Goal: Task Accomplishment & Management: Use online tool/utility

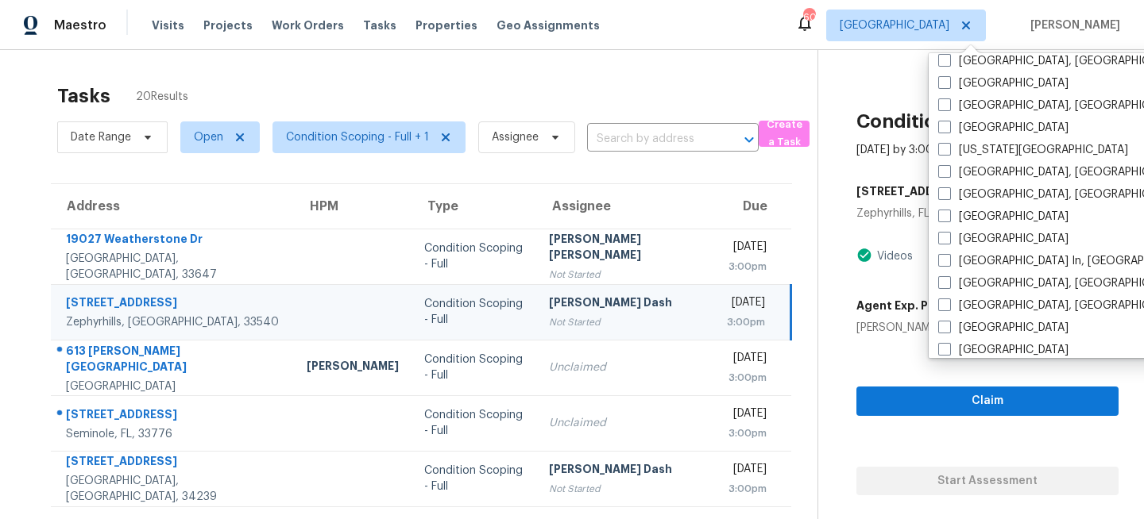
scroll to position [541, 0]
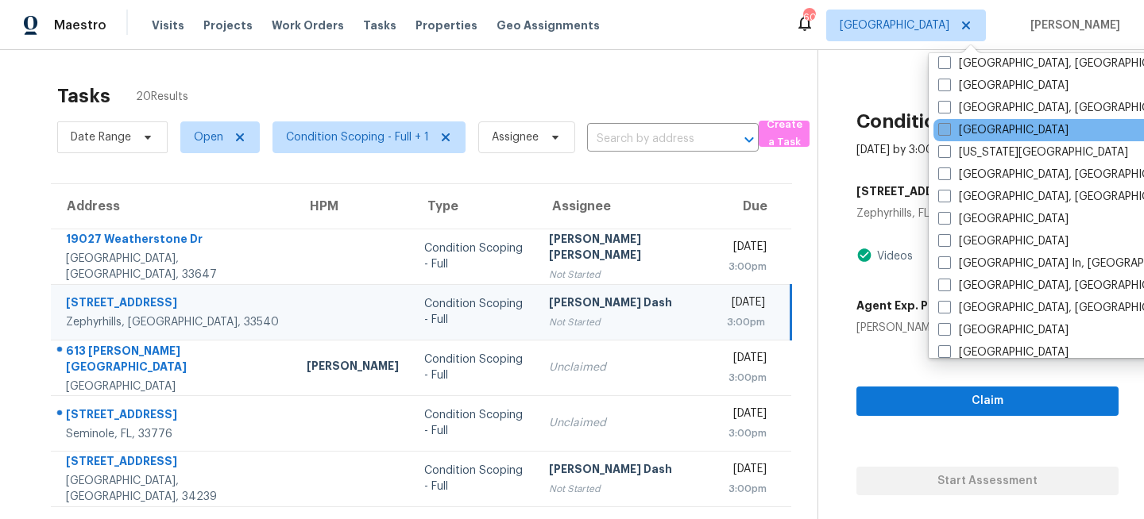
click at [972, 123] on label "[GEOGRAPHIC_DATA]" at bounding box center [1003, 130] width 130 height 16
click at [948, 123] on input "[GEOGRAPHIC_DATA]" at bounding box center [943, 127] width 10 height 10
checkbox input "true"
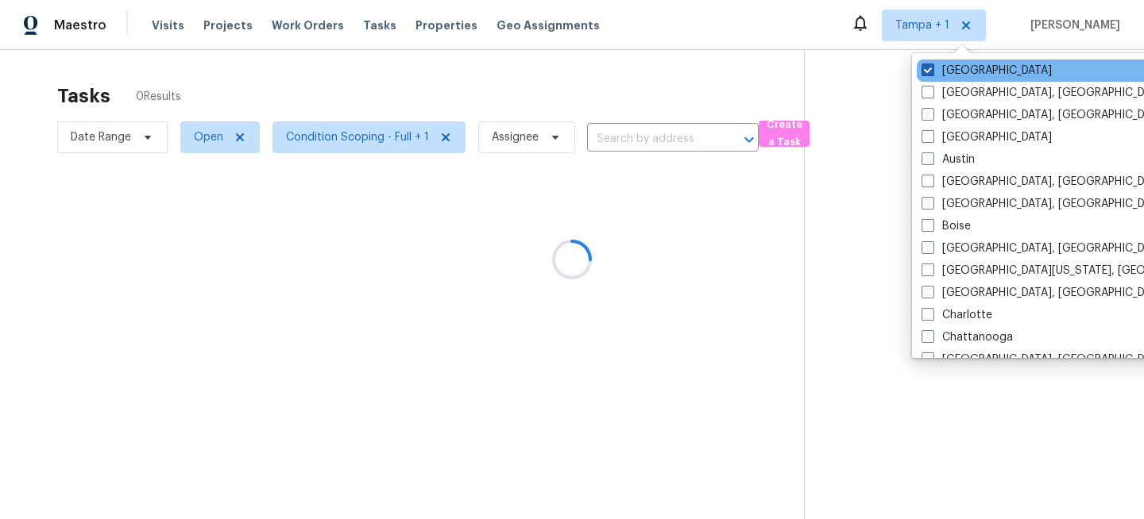
click at [950, 63] on label "[GEOGRAPHIC_DATA]" at bounding box center [986, 71] width 130 height 16
click at [932, 63] on input "[GEOGRAPHIC_DATA]" at bounding box center [926, 68] width 10 height 10
checkbox input "false"
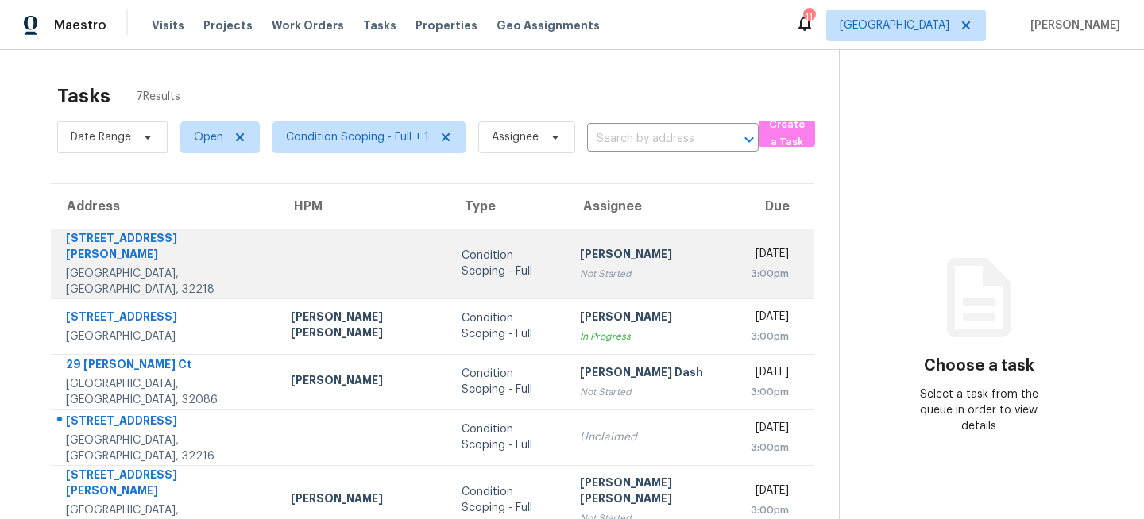
click at [323, 262] on div at bounding box center [363, 264] width 145 height 4
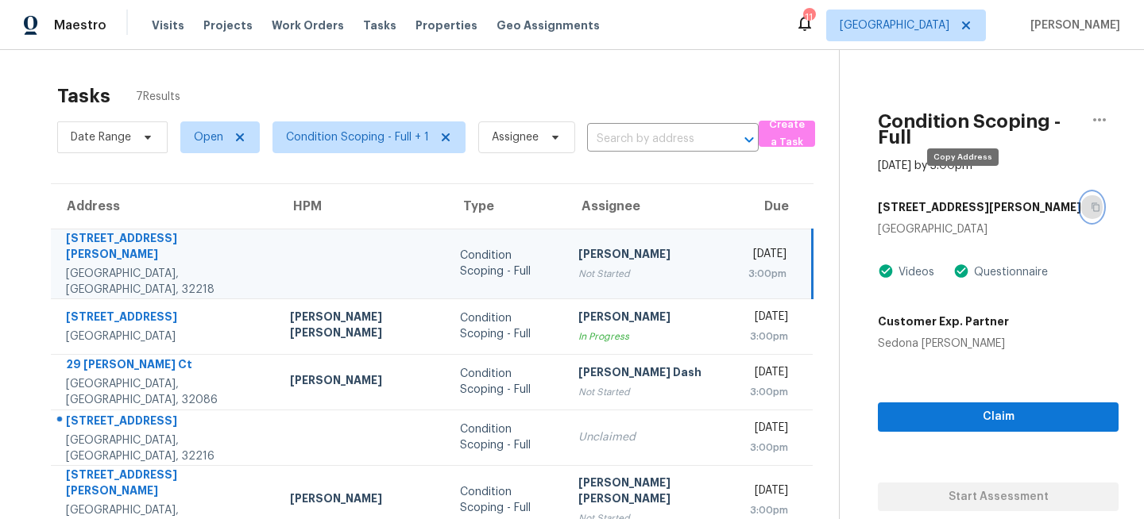
click at [1090, 203] on icon "button" at bounding box center [1095, 208] width 10 height 10
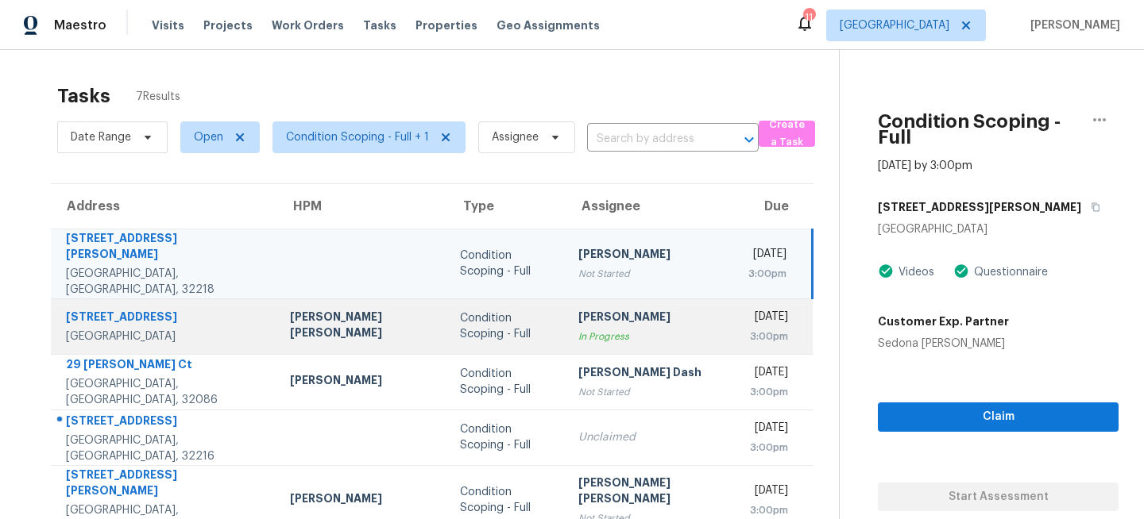
click at [496, 299] on td "Condition Scoping - Full" at bounding box center [506, 327] width 118 height 56
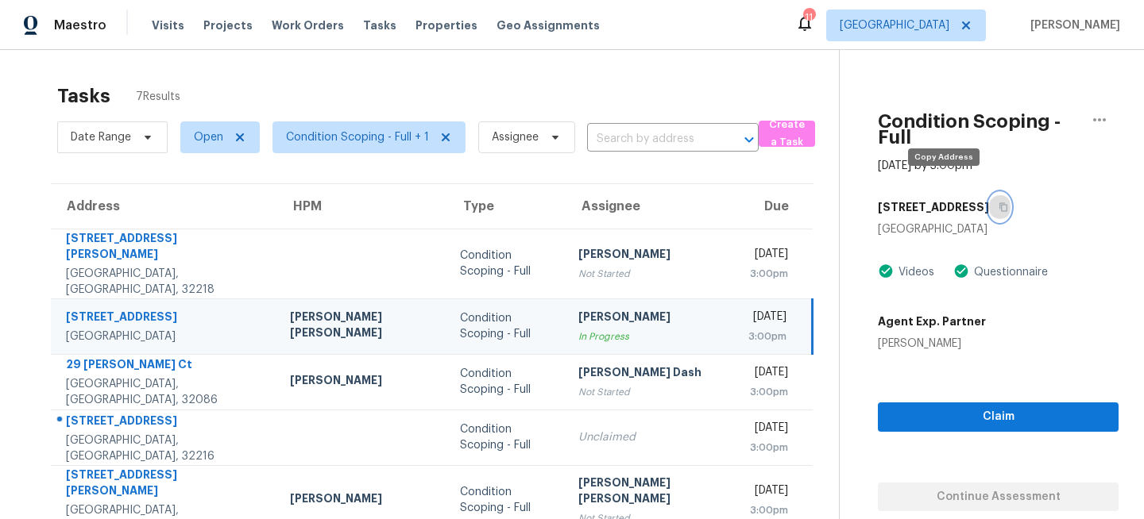
click at [989, 193] on button "button" at bounding box center [999, 207] width 21 height 29
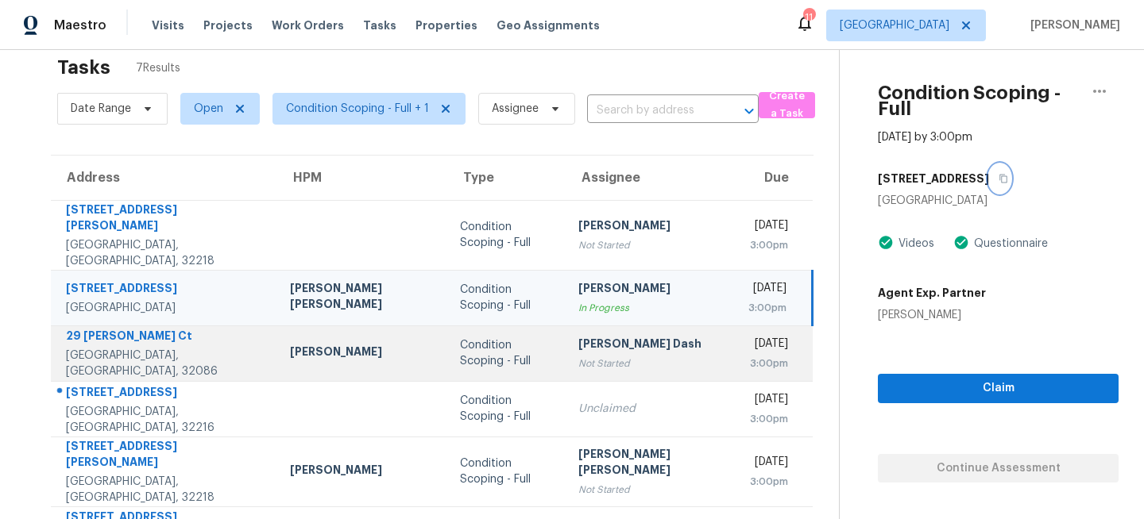
scroll to position [34, 0]
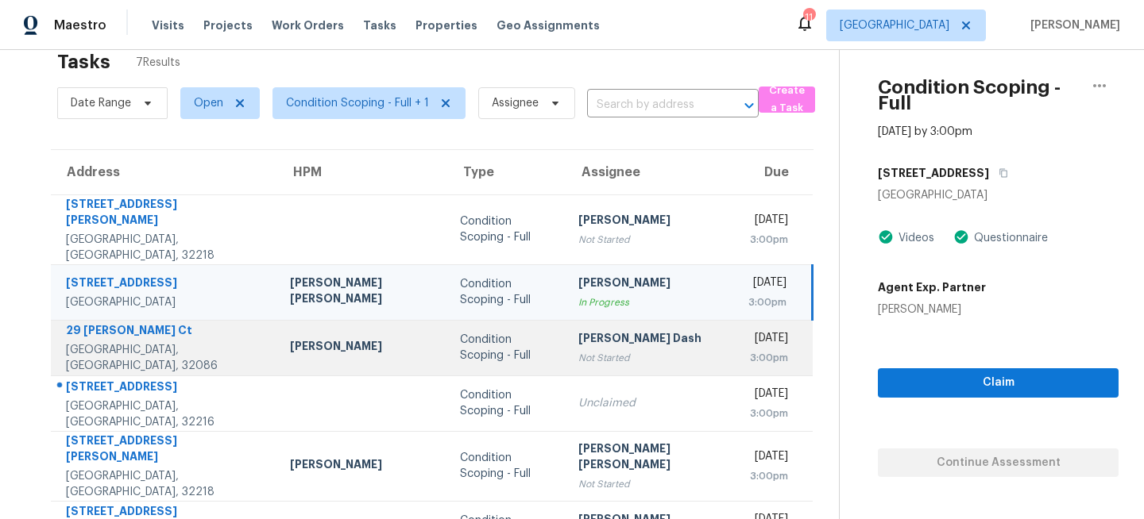
click at [460, 338] on div "Condition Scoping - Full" at bounding box center [506, 348] width 93 height 32
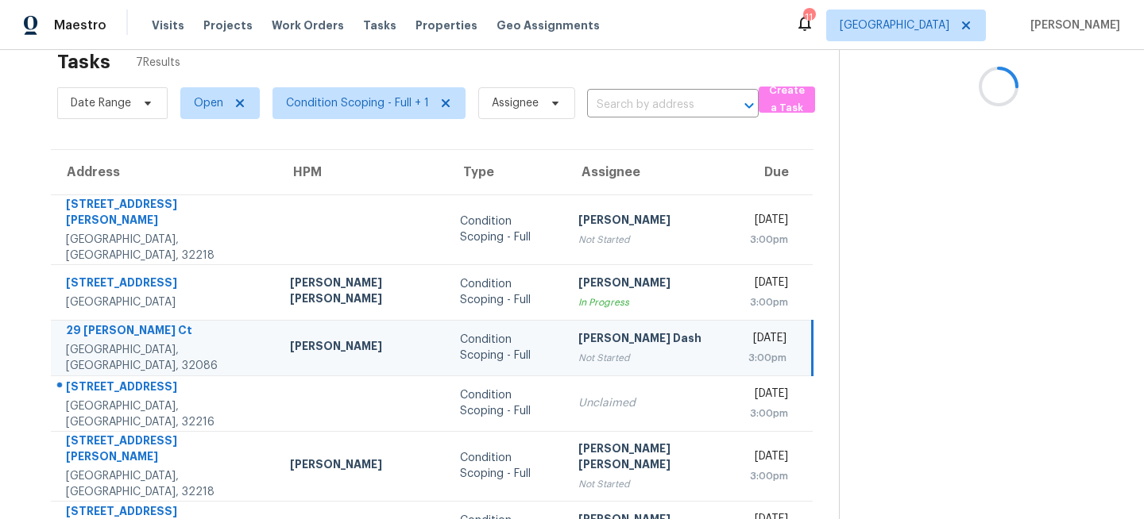
scroll to position [0, 0]
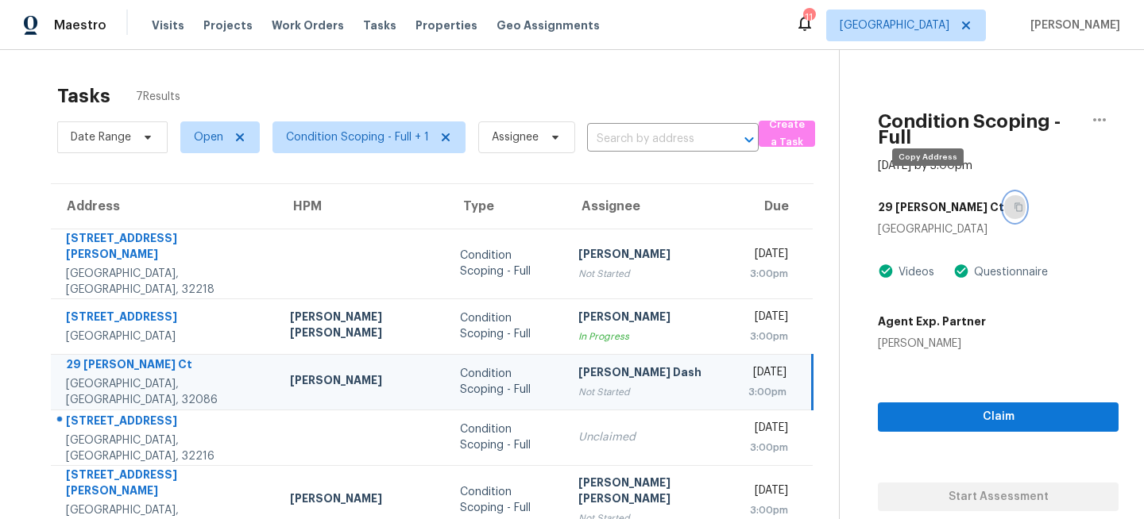
click at [1014, 203] on icon "button" at bounding box center [1018, 207] width 8 height 9
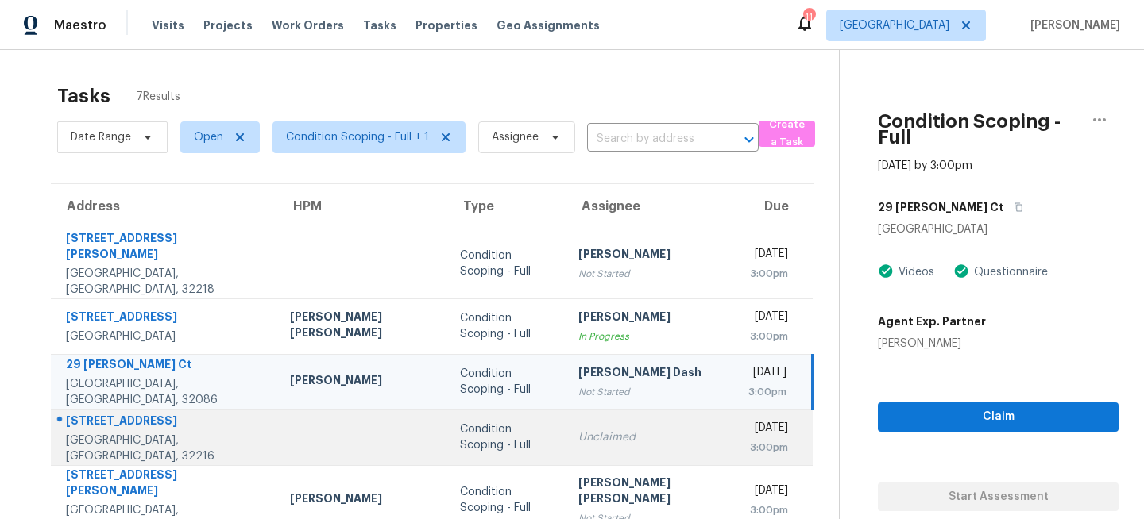
click at [460, 423] on div "Condition Scoping - Full" at bounding box center [506, 438] width 93 height 32
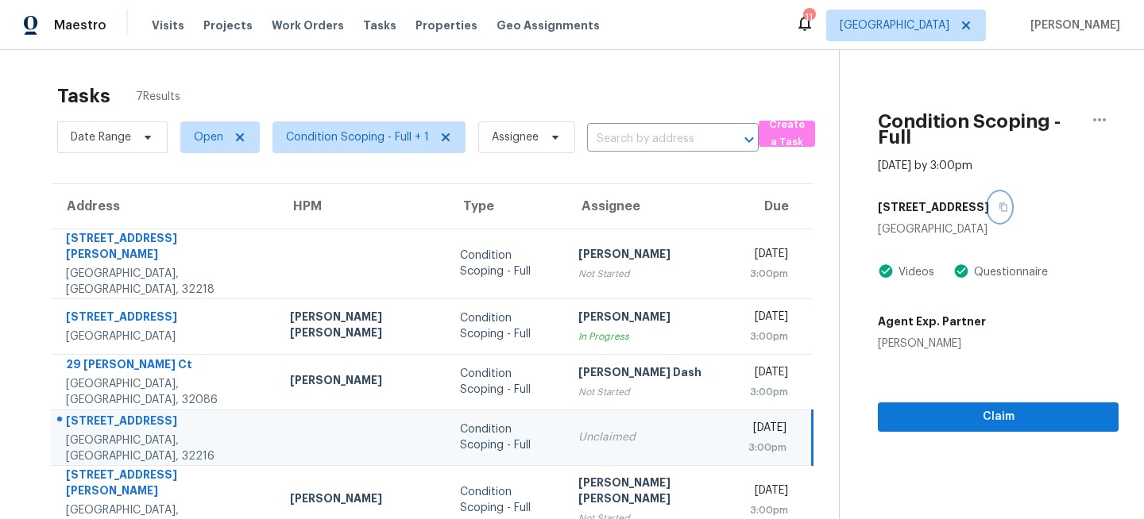
click at [998, 203] on icon "button" at bounding box center [1003, 208] width 10 height 10
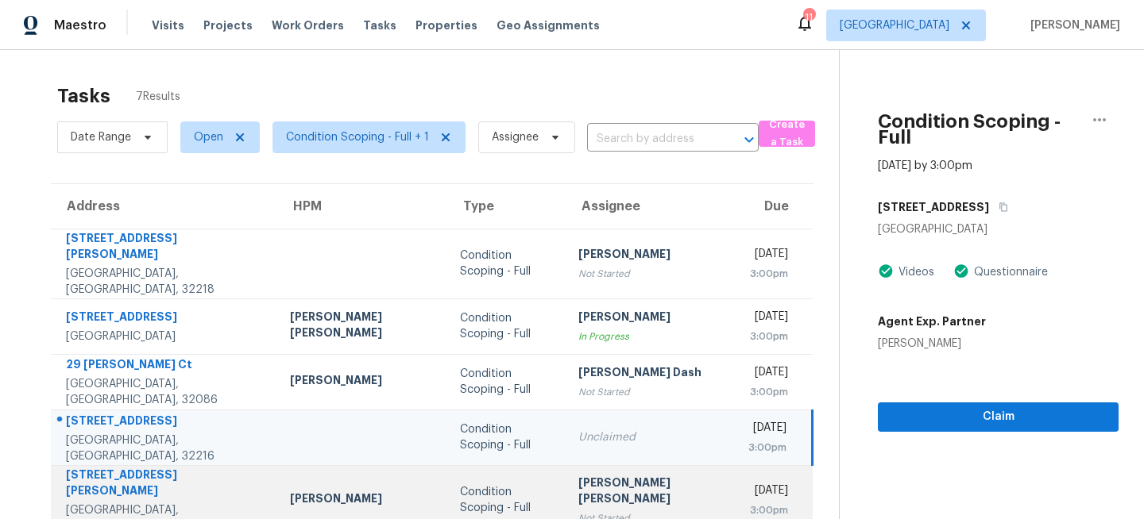
click at [460, 484] on div "Condition Scoping - Full" at bounding box center [506, 500] width 93 height 32
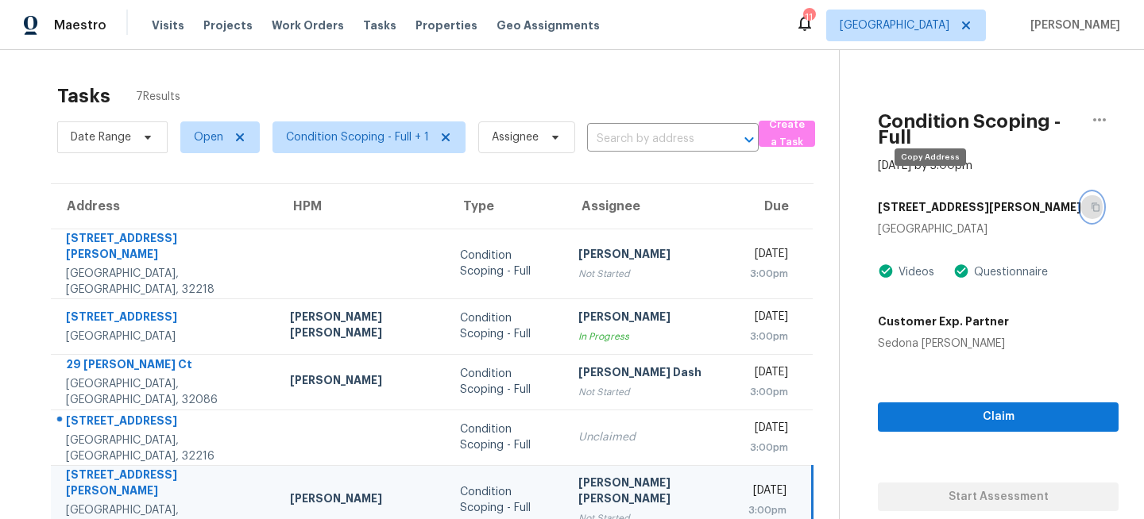
click at [1081, 193] on button "button" at bounding box center [1091, 207] width 21 height 29
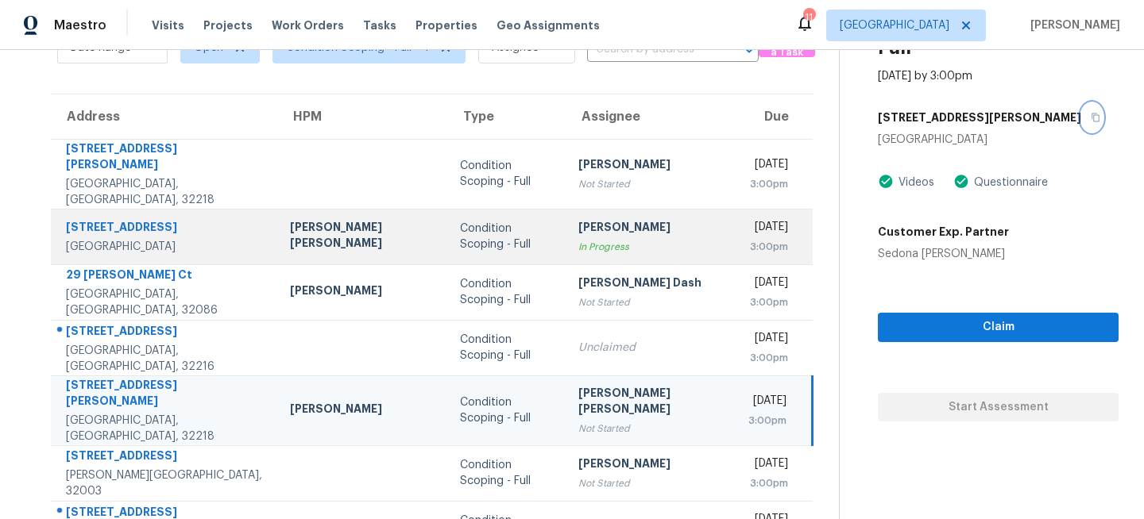
scroll to position [111, 0]
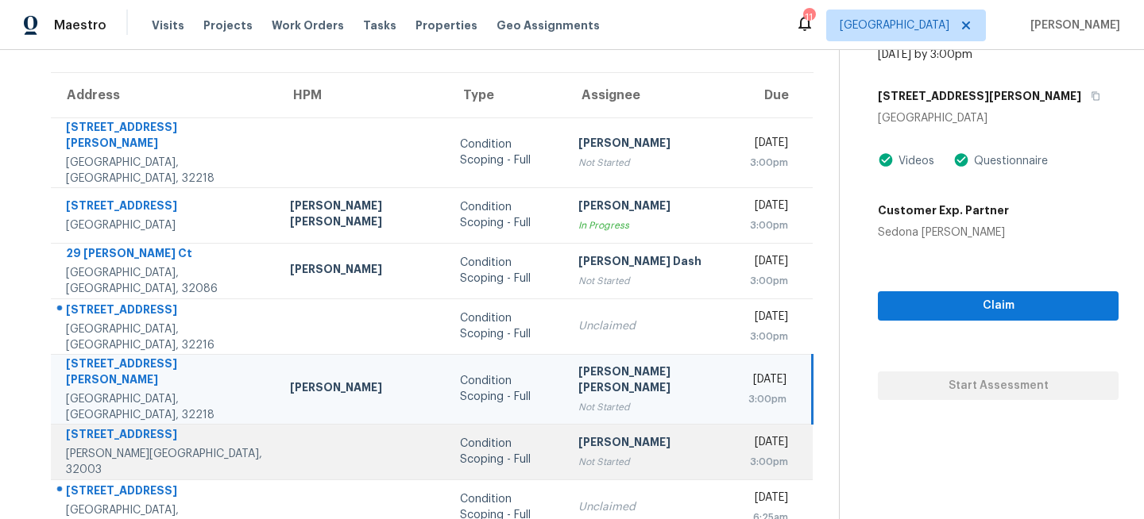
click at [468, 436] on div "Condition Scoping - Full" at bounding box center [506, 452] width 93 height 32
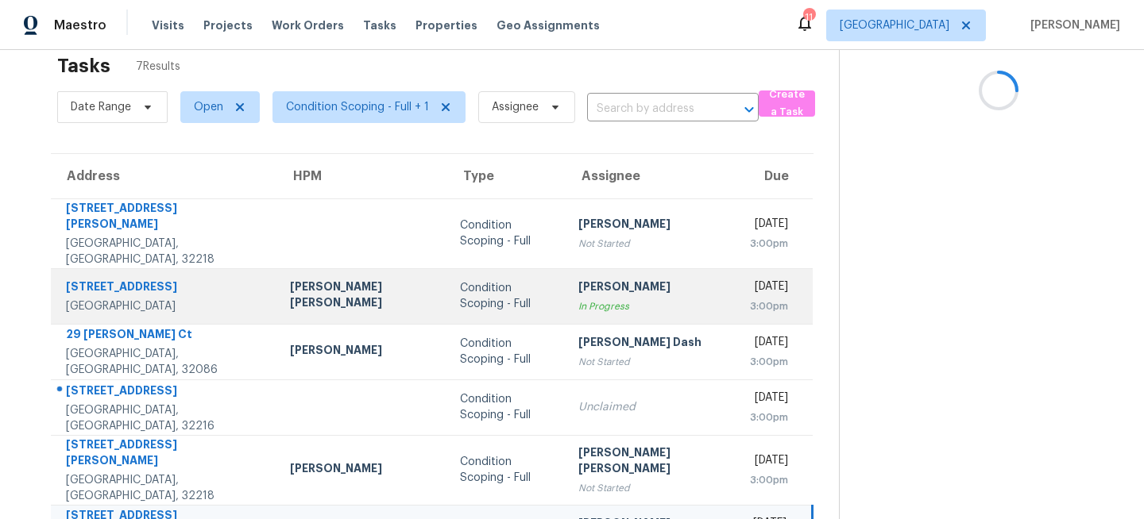
scroll to position [24, 0]
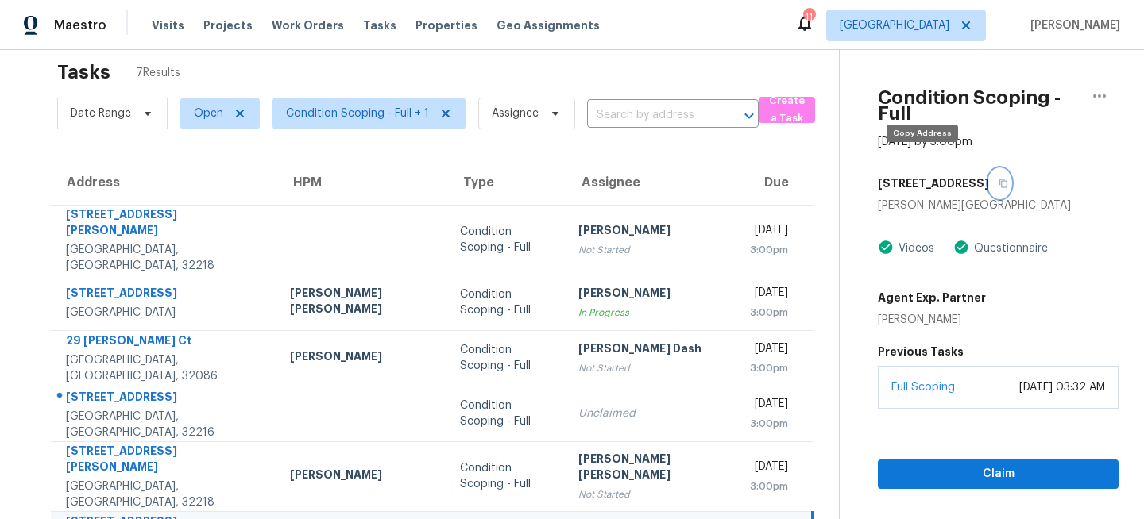
click at [998, 179] on icon "button" at bounding box center [1003, 184] width 10 height 10
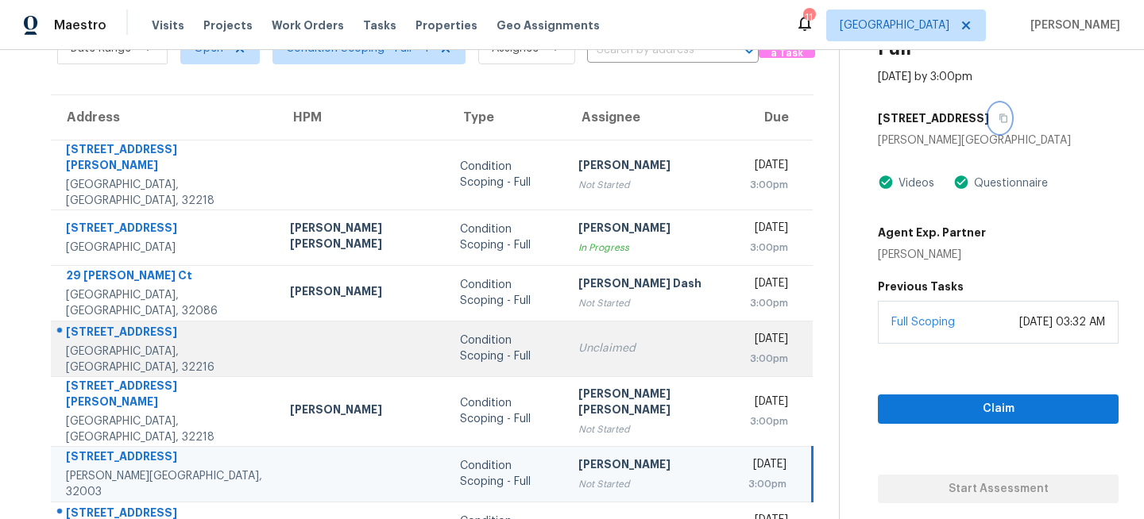
scroll to position [111, 0]
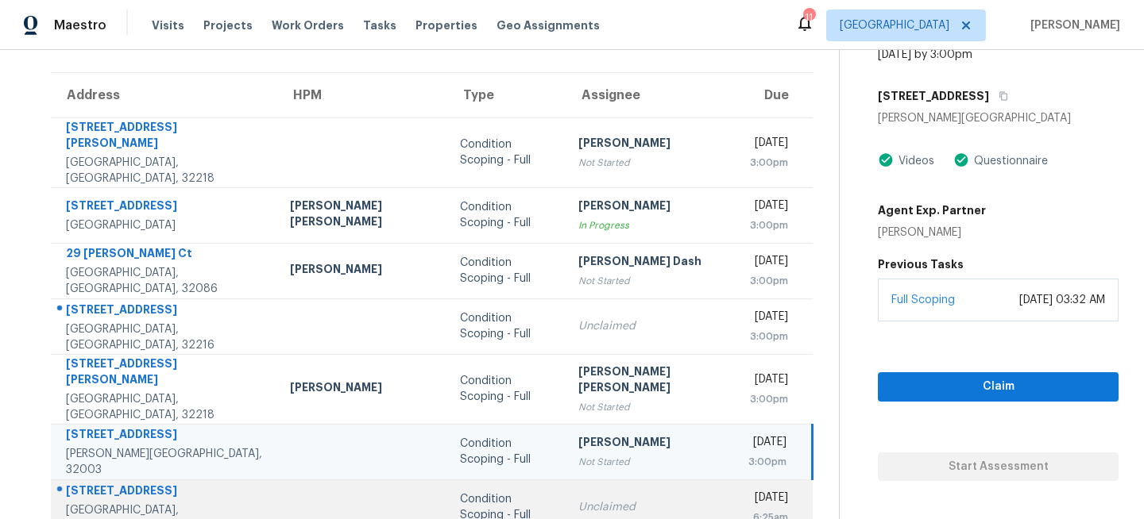
click at [469, 492] on div "Condition Scoping - Full" at bounding box center [506, 508] width 93 height 32
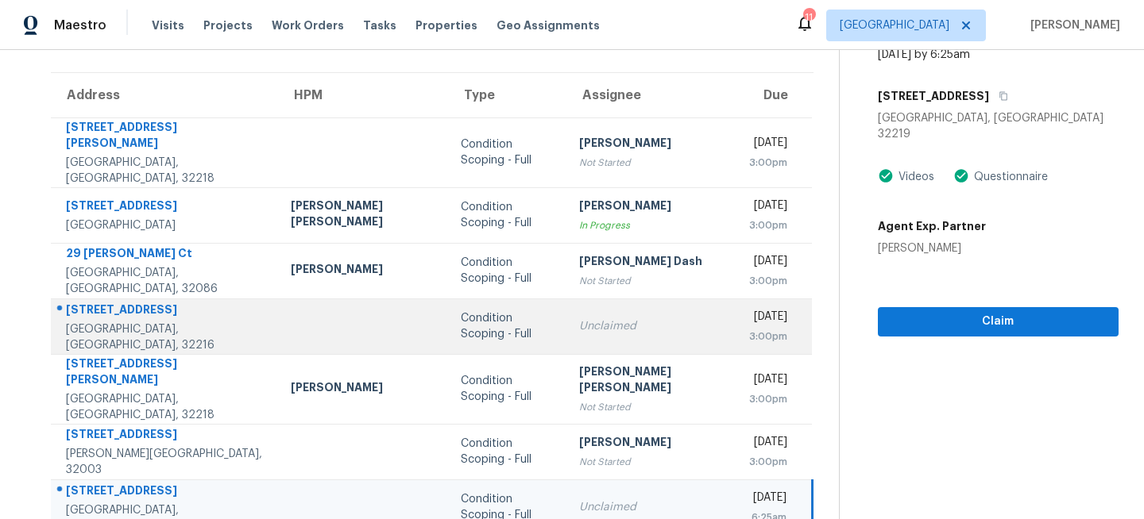
scroll to position [0, 0]
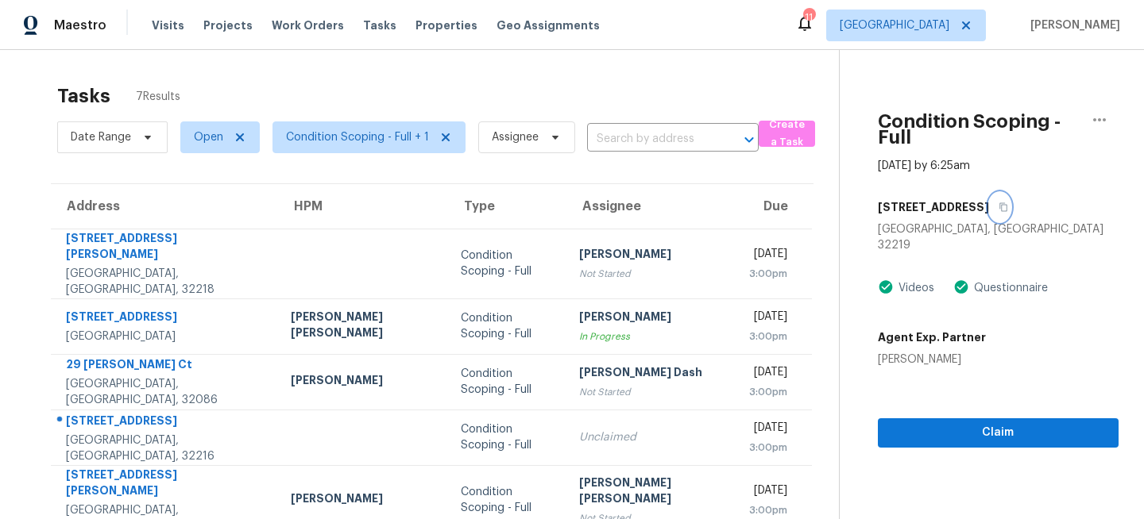
click at [998, 203] on icon "button" at bounding box center [1003, 208] width 10 height 10
click at [951, 37] on span "[GEOGRAPHIC_DATA]" at bounding box center [906, 26] width 160 height 32
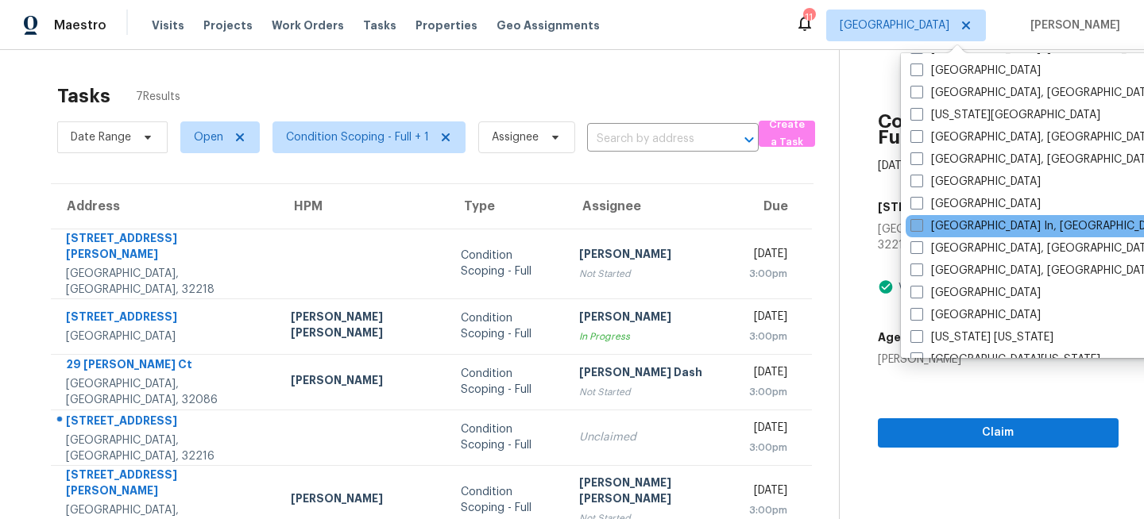
scroll to position [573, 0]
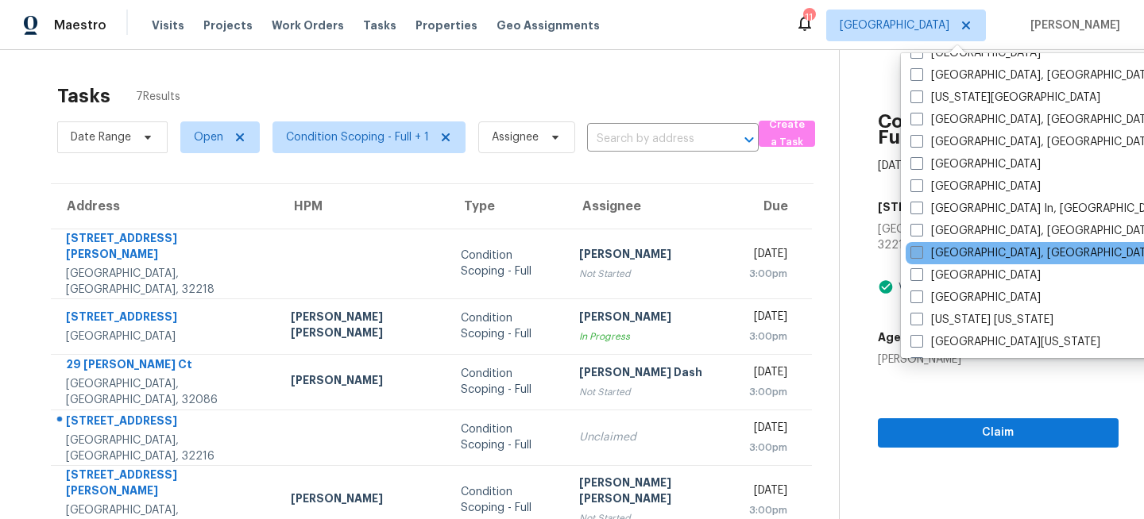
click at [949, 257] on label "Miami, FL" at bounding box center [1033, 253] width 246 height 16
click at [920, 256] on input "Miami, FL" at bounding box center [915, 250] width 10 height 10
checkbox input "true"
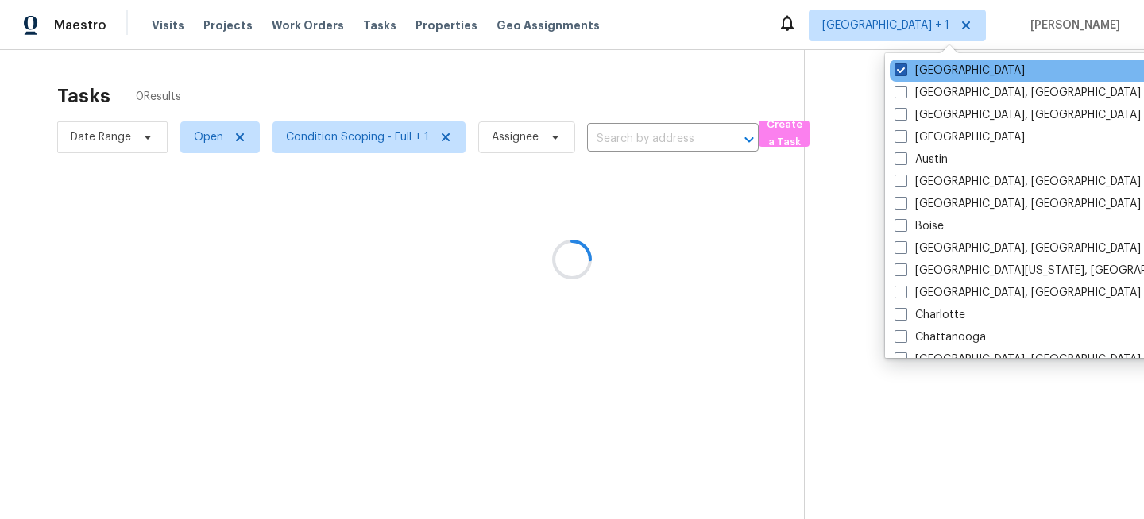
click at [932, 66] on label "[GEOGRAPHIC_DATA]" at bounding box center [959, 71] width 130 height 16
click at [905, 66] on input "[GEOGRAPHIC_DATA]" at bounding box center [899, 68] width 10 height 10
checkbox input "false"
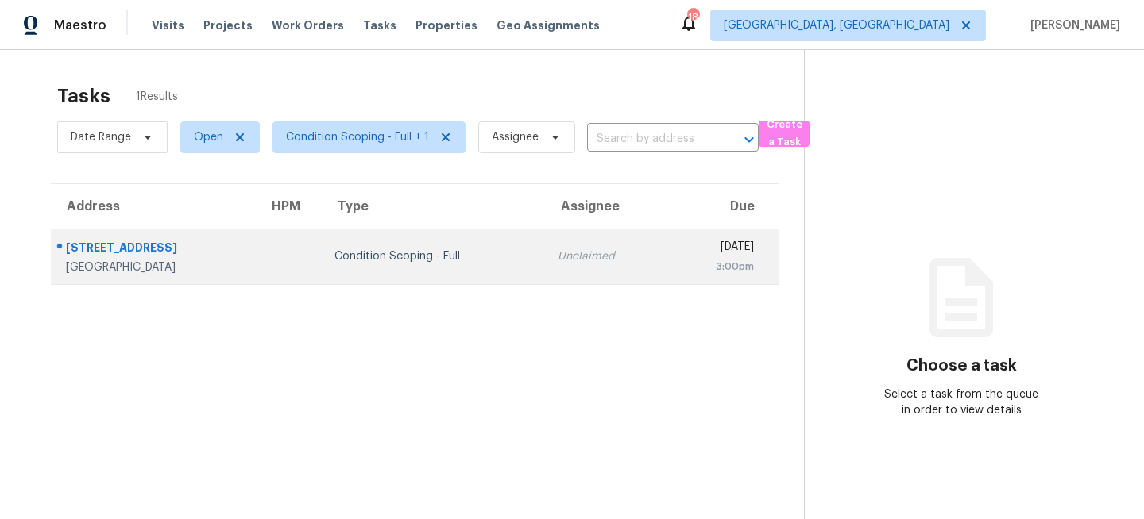
click at [463, 256] on div "Condition Scoping - Full" at bounding box center [433, 257] width 198 height 16
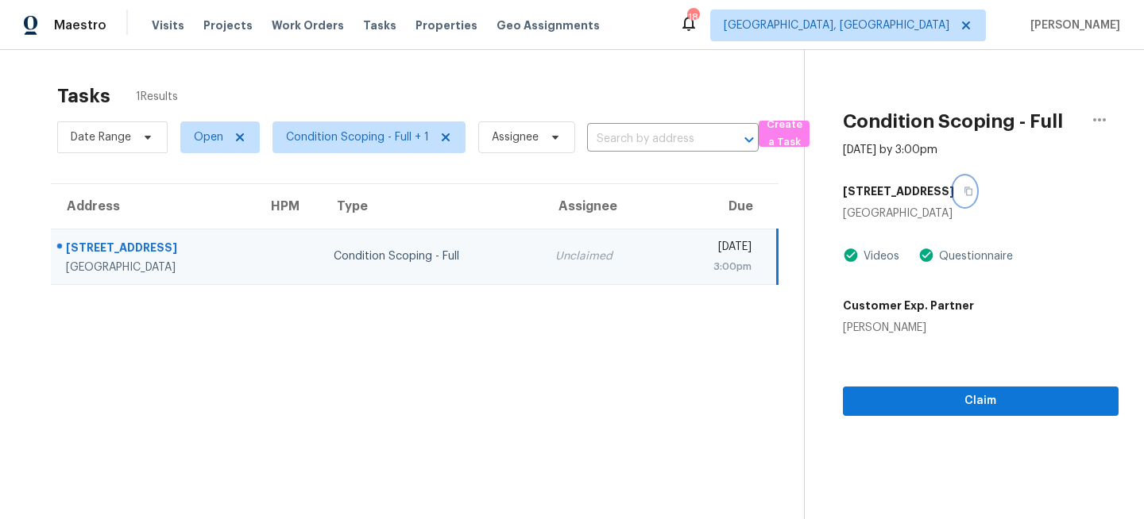
click at [963, 193] on icon "button" at bounding box center [968, 192] width 10 height 10
click at [948, 18] on span "[GEOGRAPHIC_DATA], [GEOGRAPHIC_DATA]" at bounding box center [837, 25] width 226 height 16
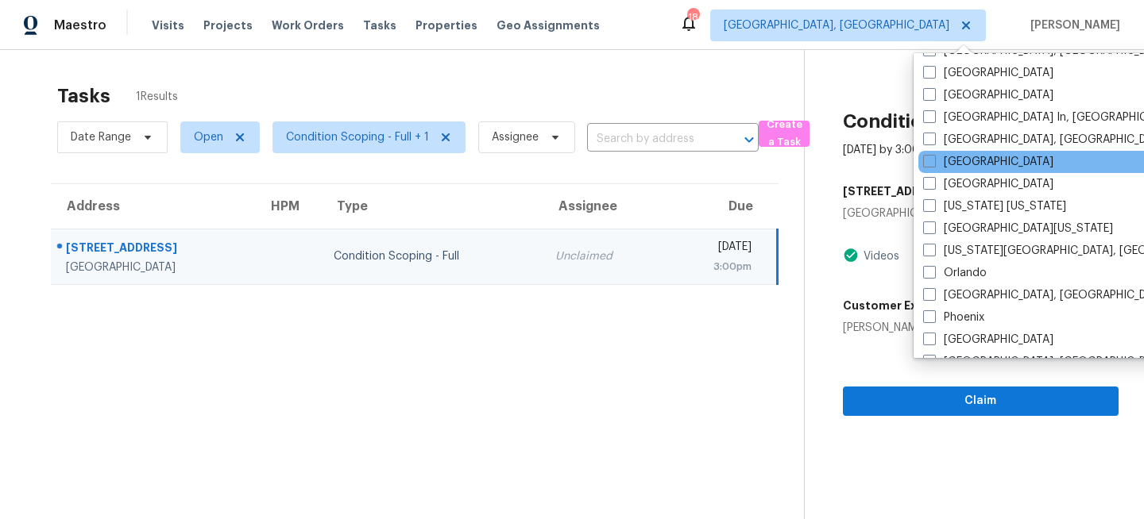
scroll to position [767, 0]
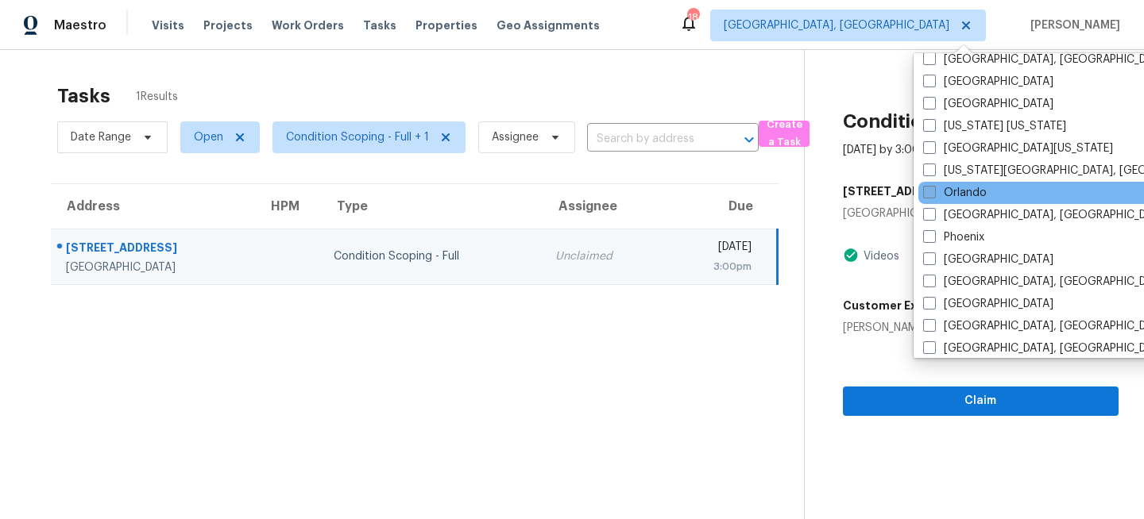
click at [955, 200] on label "Orlando" at bounding box center [955, 193] width 64 height 16
click at [933, 195] on input "Orlando" at bounding box center [928, 190] width 10 height 10
checkbox input "true"
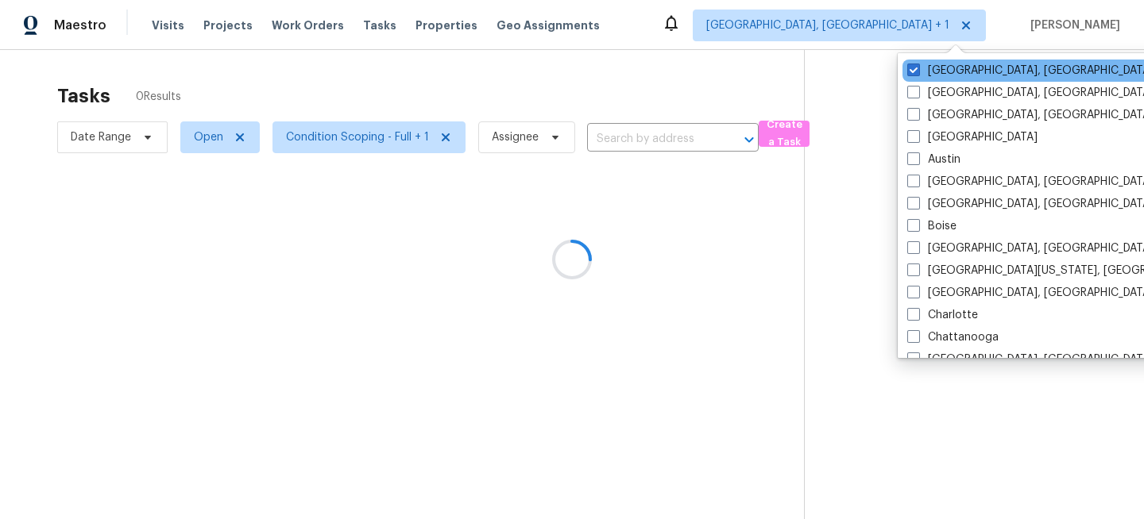
click at [940, 61] on div "[GEOGRAPHIC_DATA], [GEOGRAPHIC_DATA]" at bounding box center [1062, 71] width 320 height 22
click at [930, 68] on label "[GEOGRAPHIC_DATA], [GEOGRAPHIC_DATA]" at bounding box center [1030, 71] width 246 height 16
click at [917, 68] on input "[GEOGRAPHIC_DATA], [GEOGRAPHIC_DATA]" at bounding box center [912, 68] width 10 height 10
checkbox input "false"
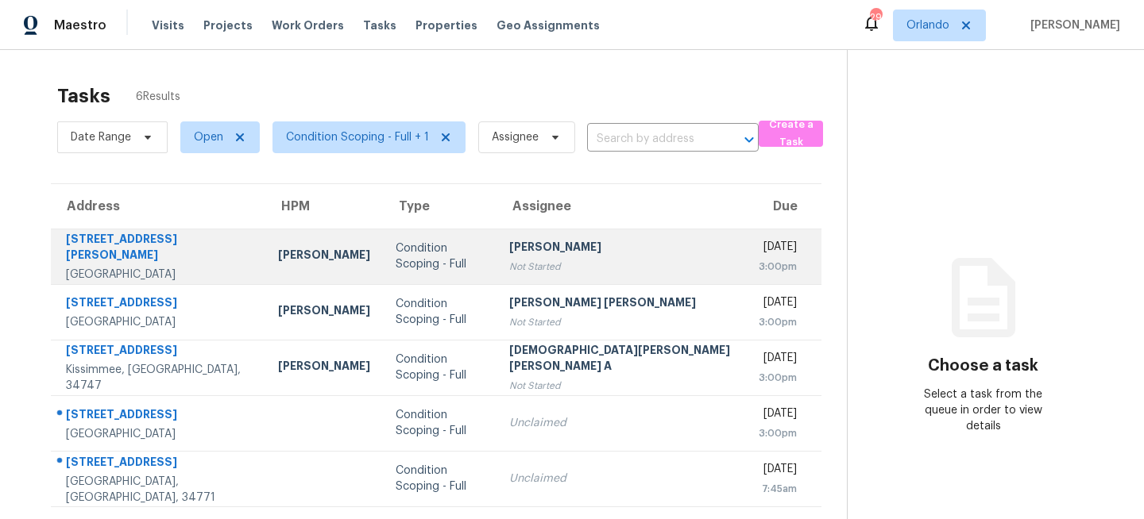
click at [399, 256] on div "Condition Scoping - Full" at bounding box center [439, 257] width 87 height 32
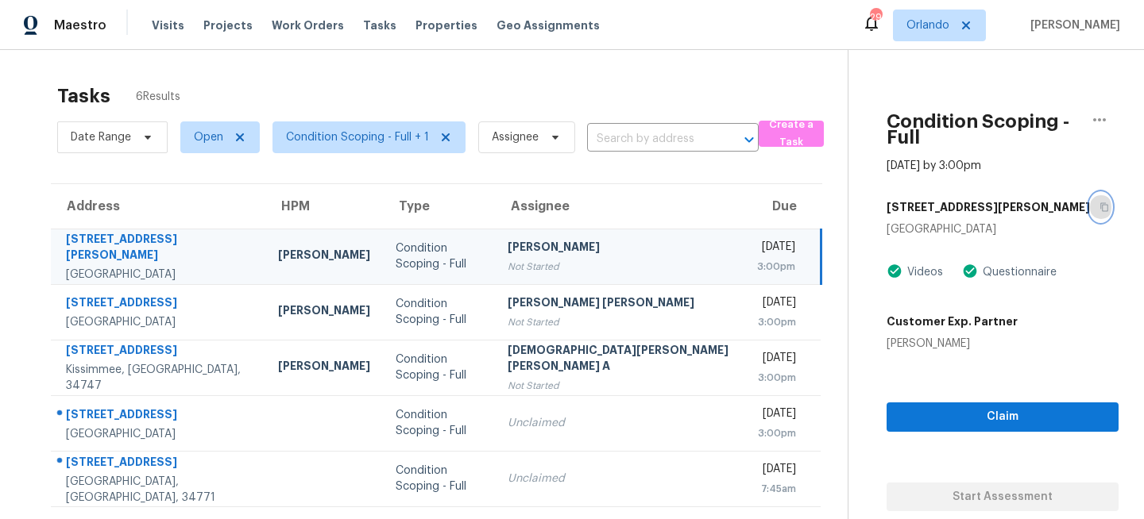
click at [1099, 203] on icon "button" at bounding box center [1104, 208] width 10 height 10
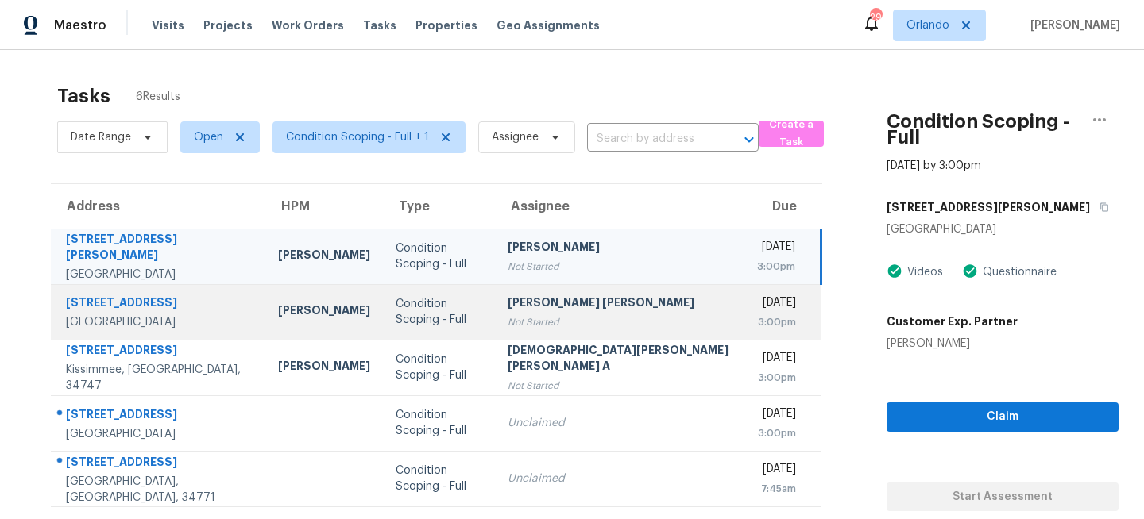
click at [519, 315] on div "Not Started" at bounding box center [618, 322] width 223 height 16
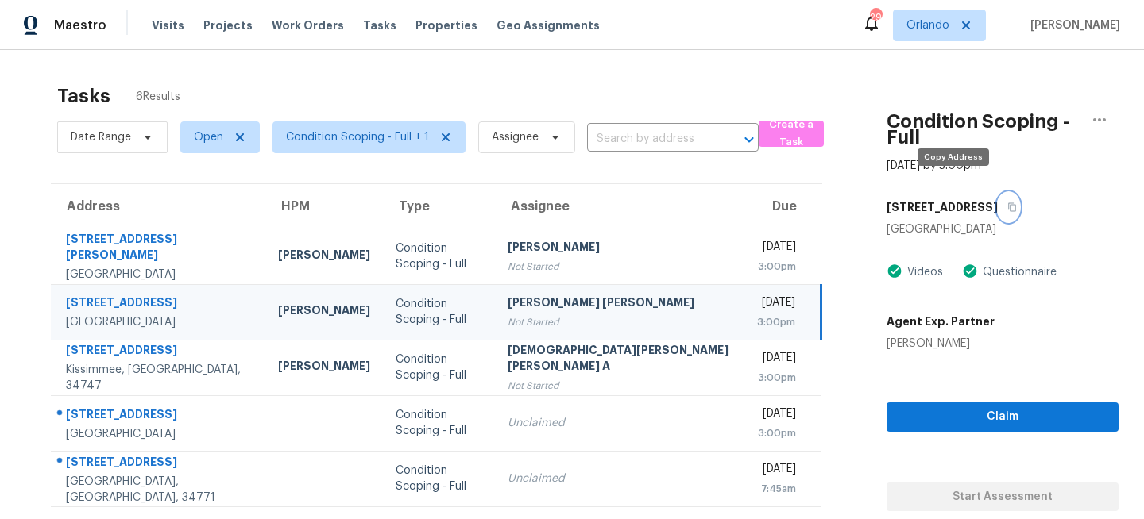
click at [997, 193] on button "button" at bounding box center [1007, 207] width 21 height 29
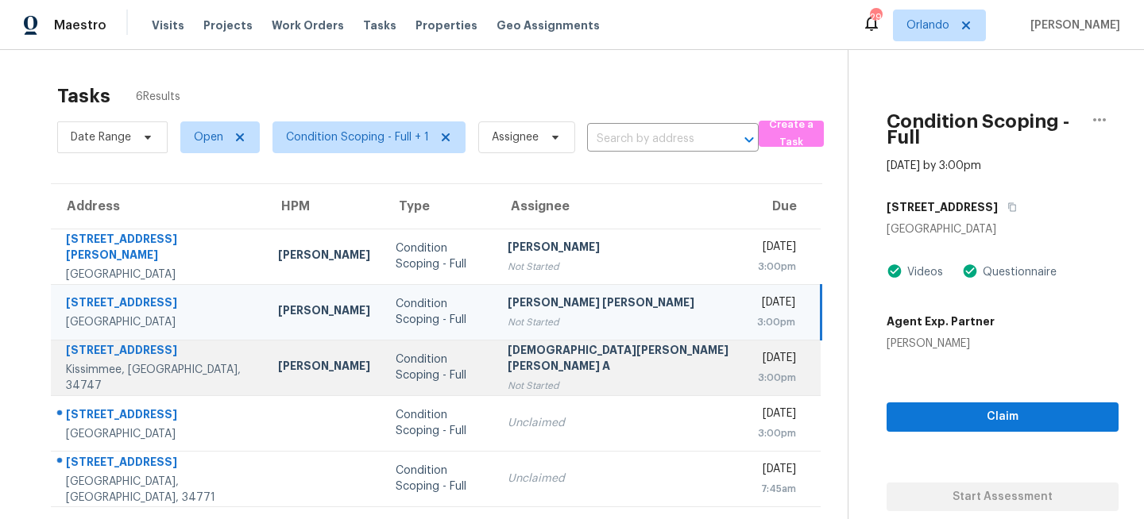
click at [495, 387] on td "Mohamed Azeem Mohsin A Not Started" at bounding box center [619, 368] width 249 height 56
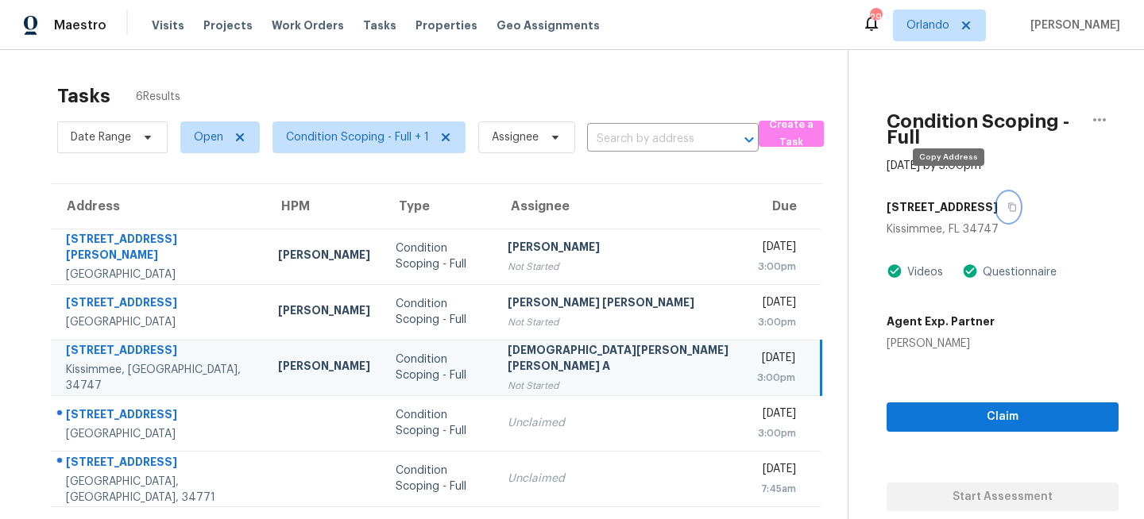
click at [1008, 203] on icon "button" at bounding box center [1012, 207] width 8 height 9
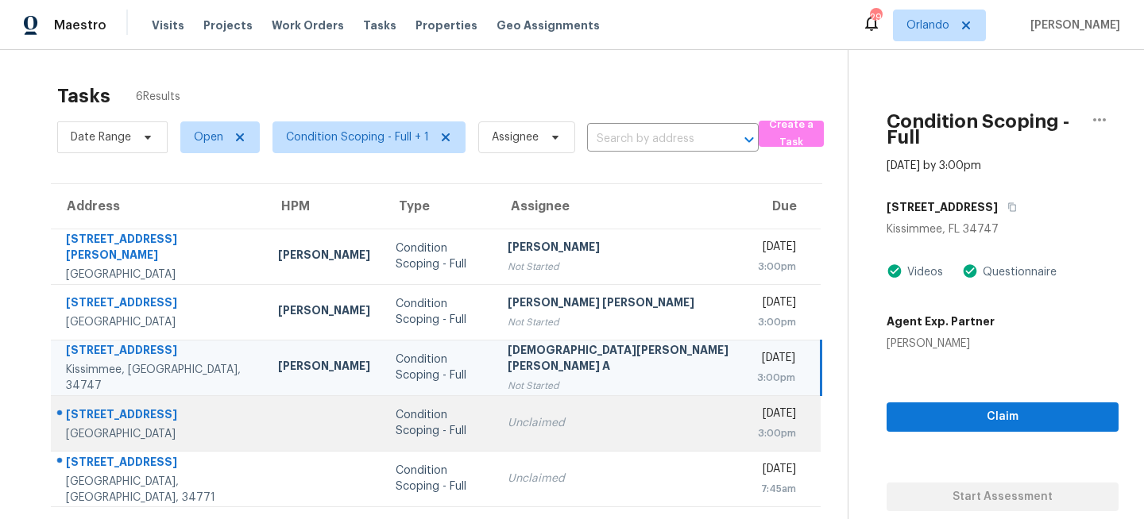
click at [520, 426] on div "Unclaimed" at bounding box center [618, 423] width 223 height 16
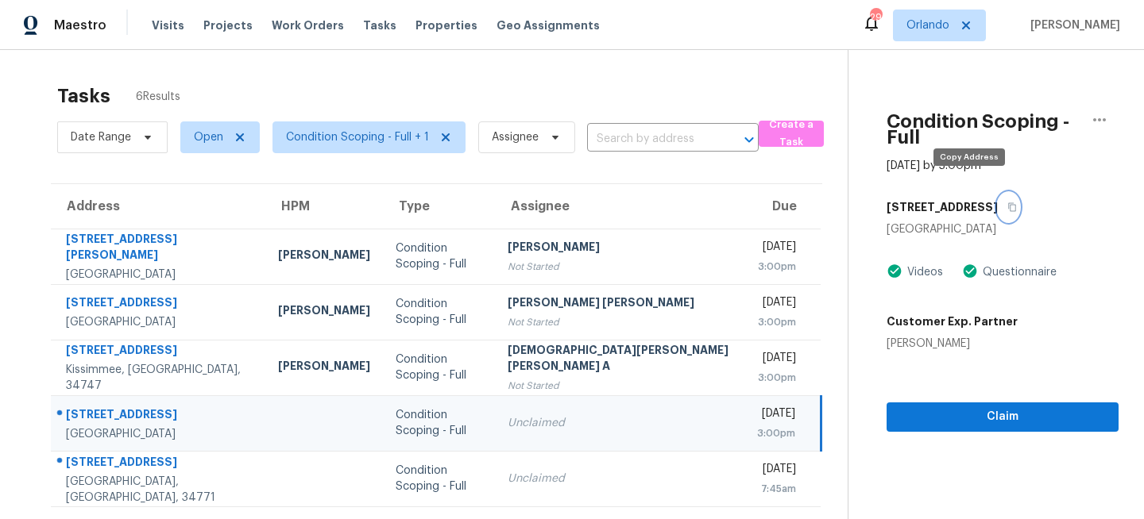
click at [1007, 203] on icon "button" at bounding box center [1012, 208] width 10 height 10
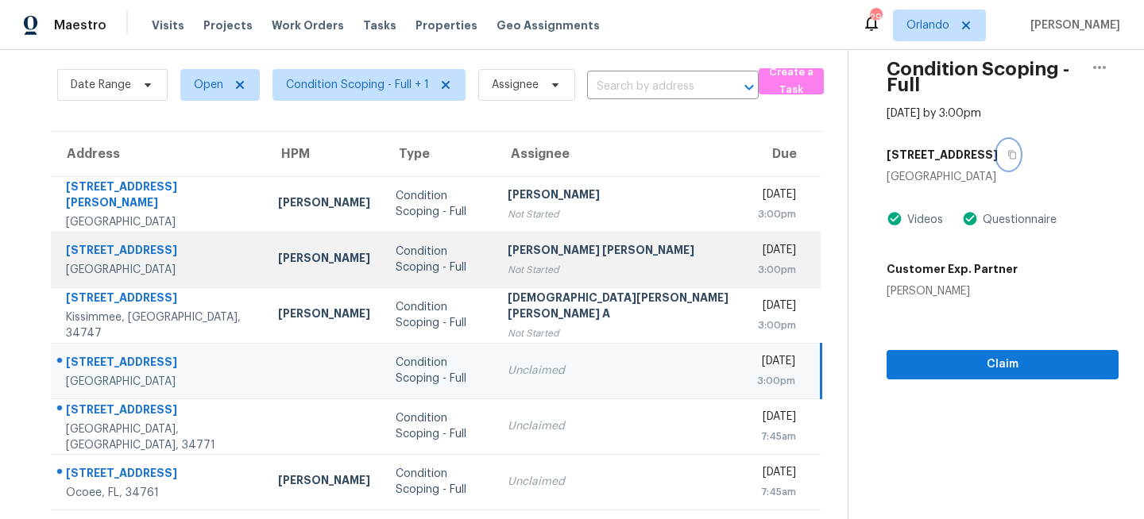
scroll to position [56, 0]
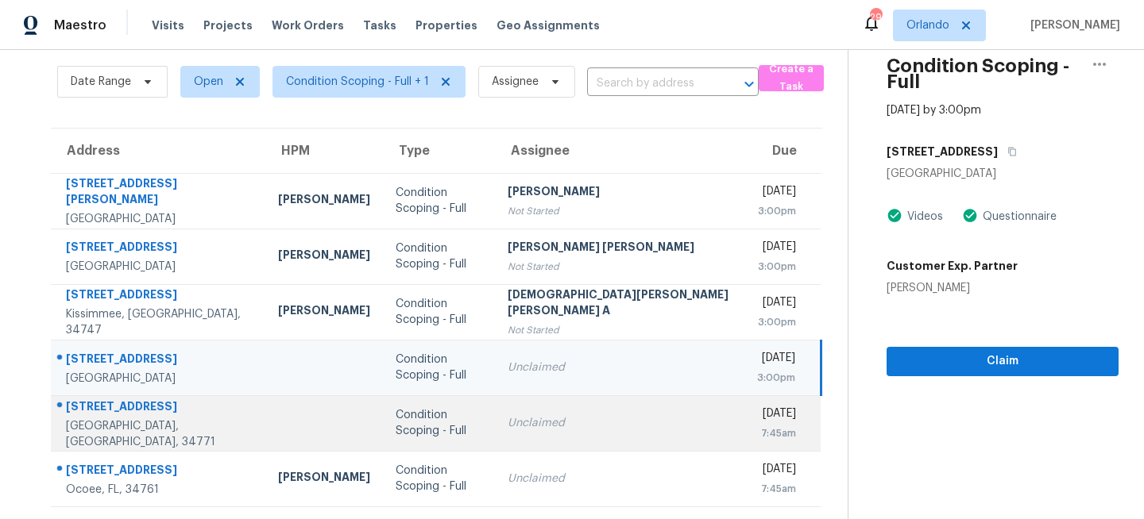
click at [574, 422] on div "Unclaimed" at bounding box center [618, 423] width 223 height 16
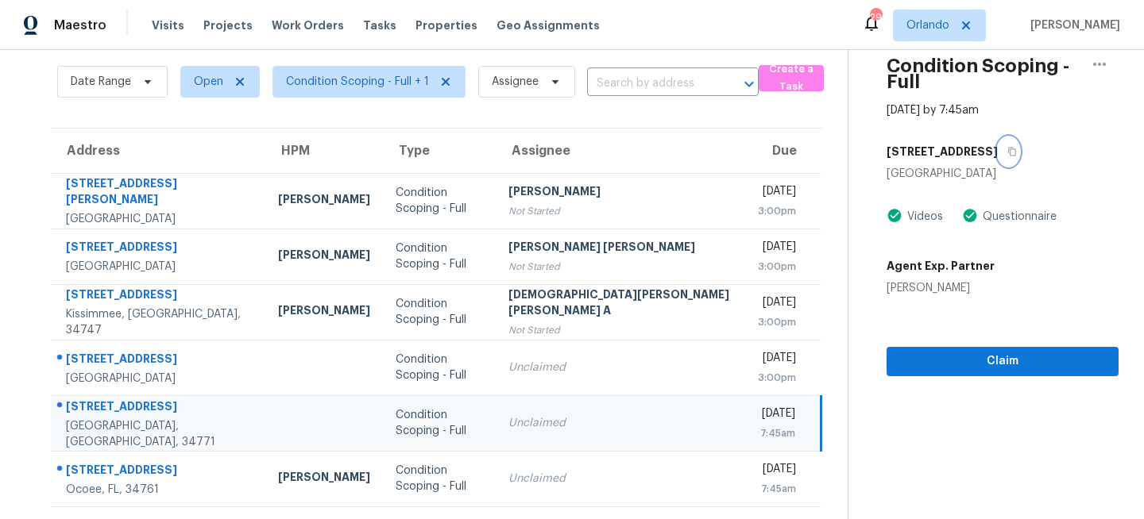
click at [1007, 147] on icon "button" at bounding box center [1012, 152] width 10 height 10
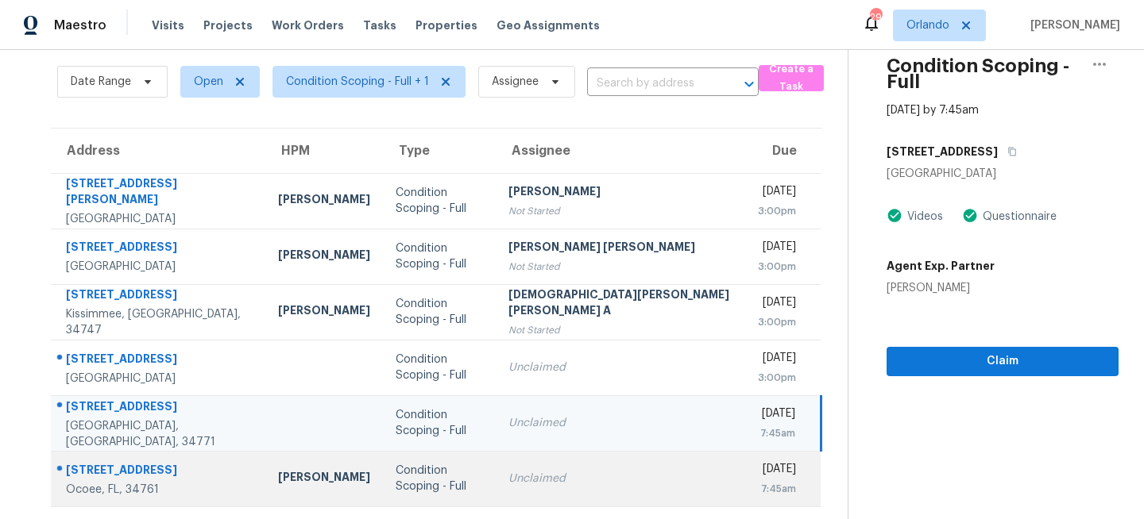
click at [453, 482] on div "Condition Scoping - Full" at bounding box center [439, 479] width 87 height 32
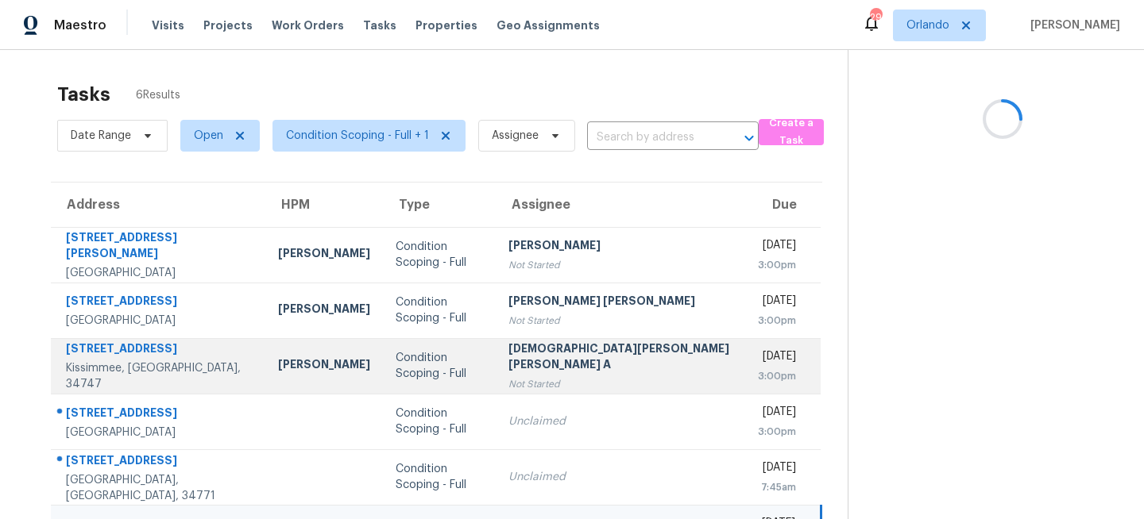
scroll to position [0, 0]
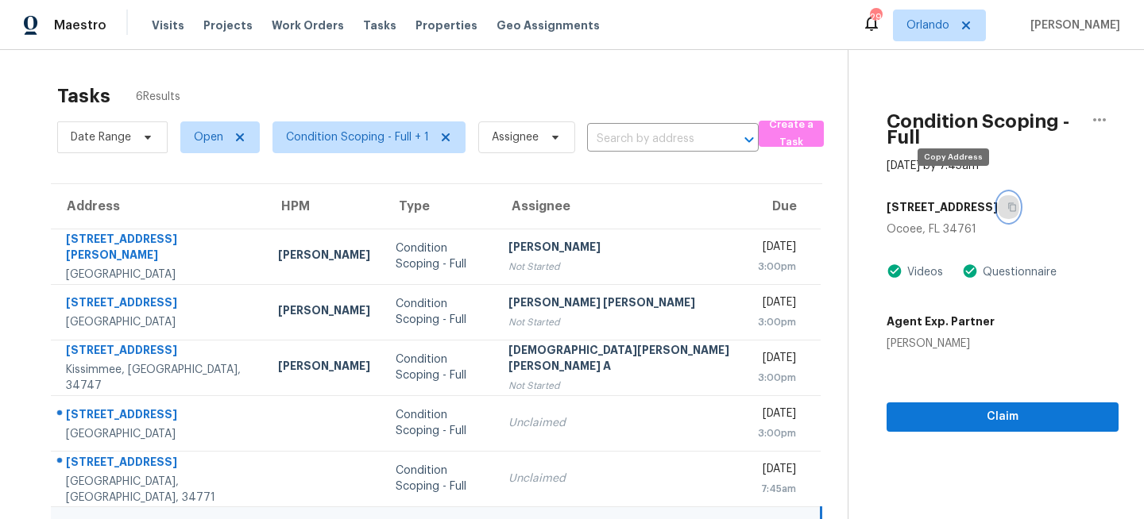
click at [1008, 203] on icon "button" at bounding box center [1012, 207] width 8 height 9
click at [949, 23] on span "Orlando" at bounding box center [927, 25] width 43 height 16
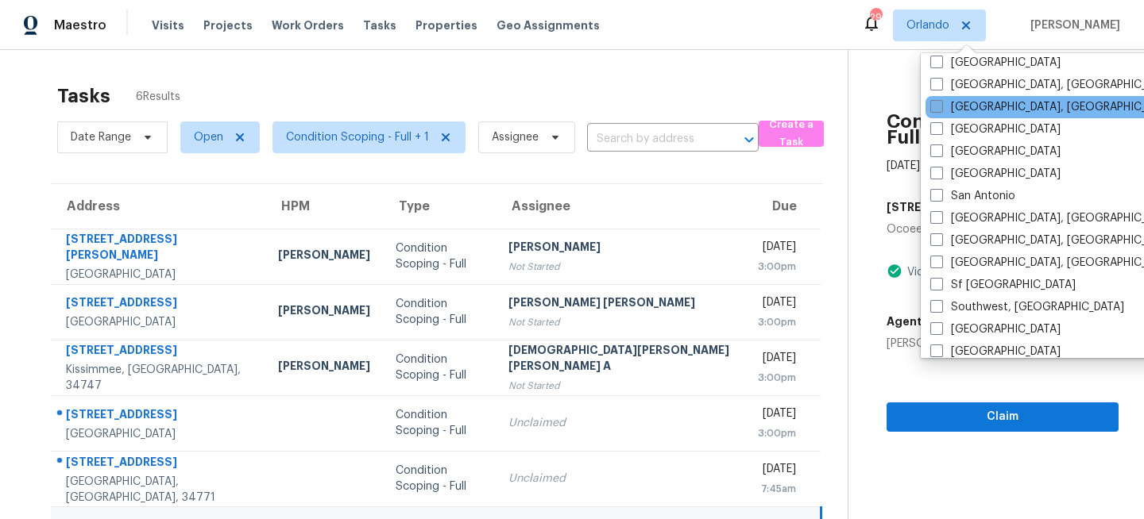
scroll to position [1064, 0]
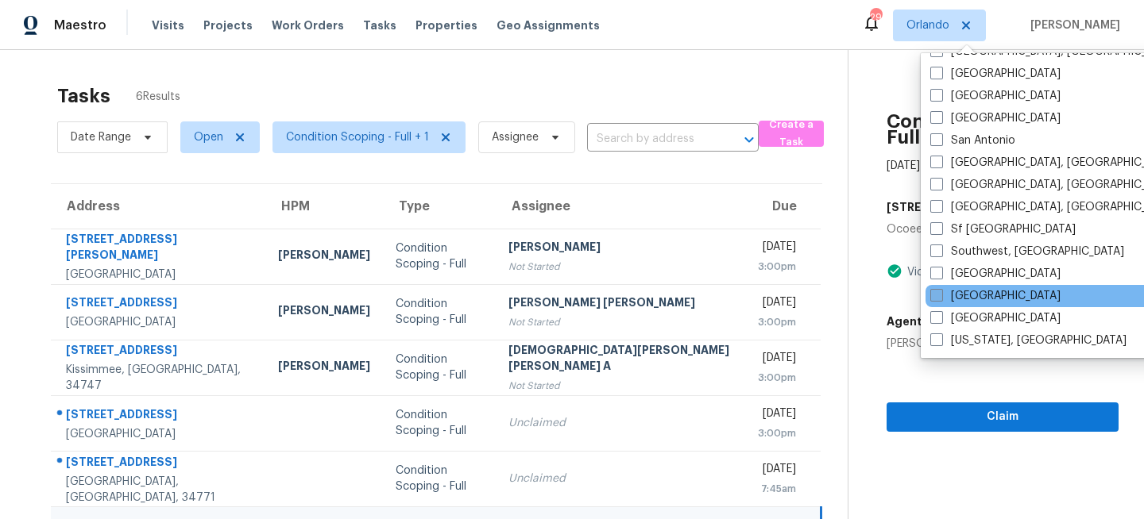
click at [946, 293] on label "[GEOGRAPHIC_DATA]" at bounding box center [995, 296] width 130 height 16
click at [940, 293] on input "[GEOGRAPHIC_DATA]" at bounding box center [935, 293] width 10 height 10
checkbox input "true"
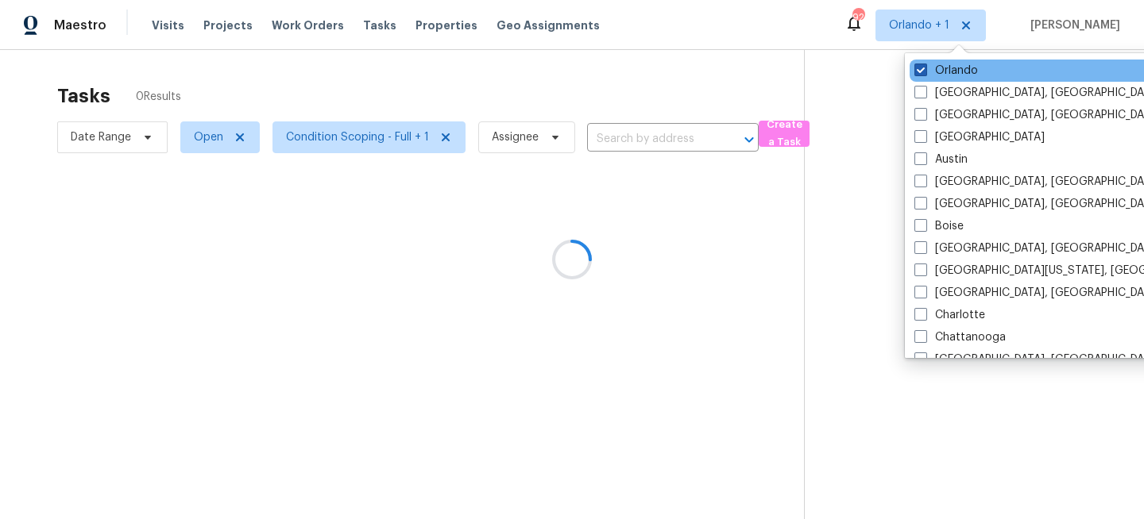
click at [957, 71] on label "Orlando" at bounding box center [946, 71] width 64 height 16
click at [924, 71] on input "Orlando" at bounding box center [919, 68] width 10 height 10
checkbox input "false"
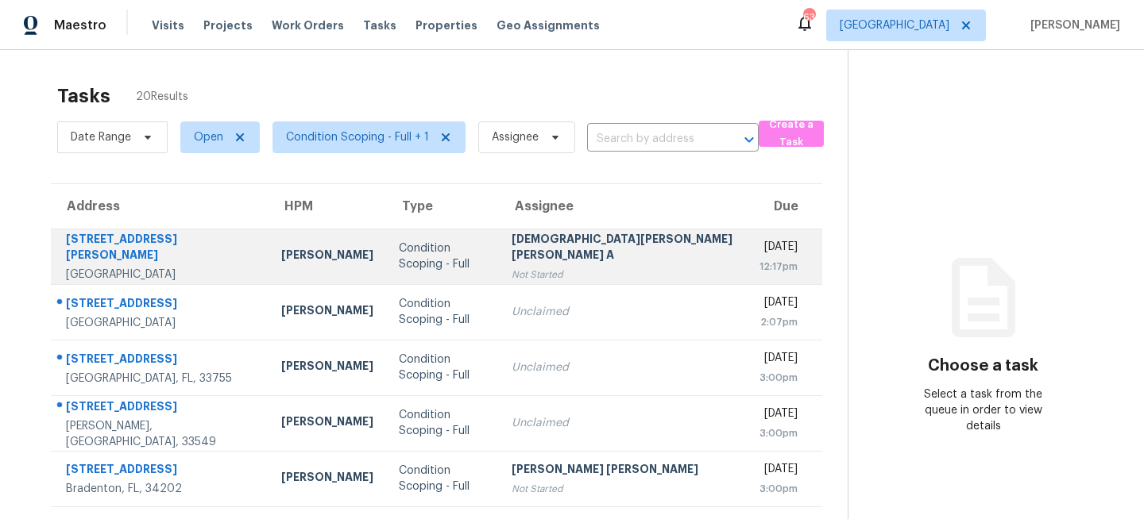
click at [419, 257] on div "Condition Scoping - Full" at bounding box center [442, 257] width 87 height 32
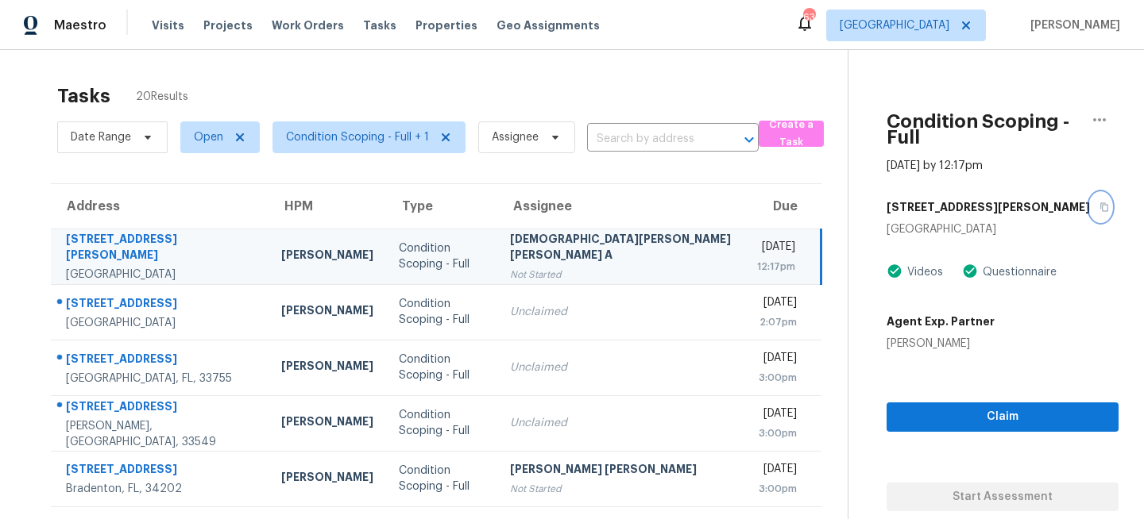
click at [1099, 203] on icon "button" at bounding box center [1104, 208] width 10 height 10
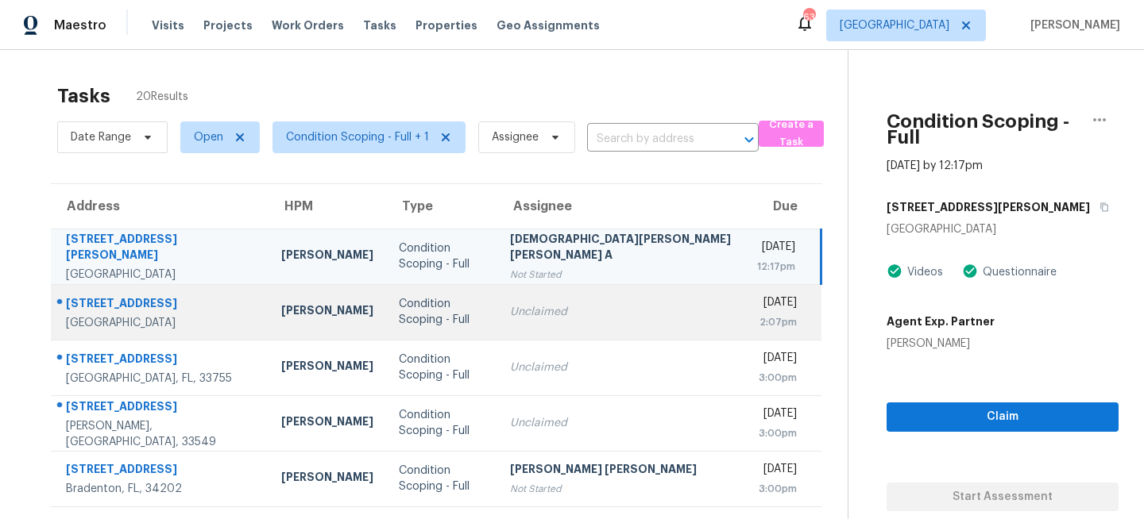
click at [469, 311] on td "Condition Scoping - Full" at bounding box center [442, 312] width 112 height 56
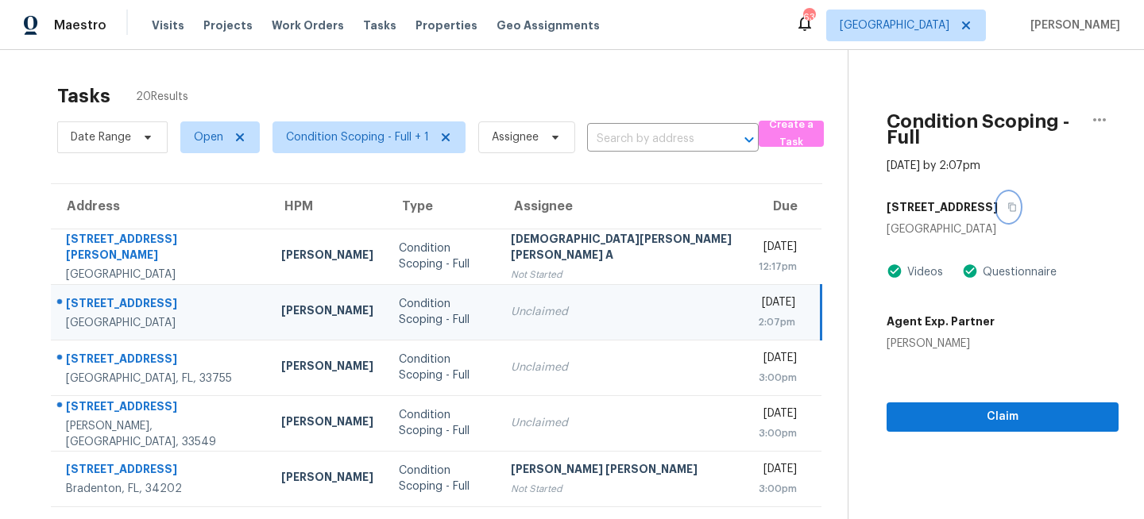
click at [1007, 203] on icon "button" at bounding box center [1012, 208] width 10 height 10
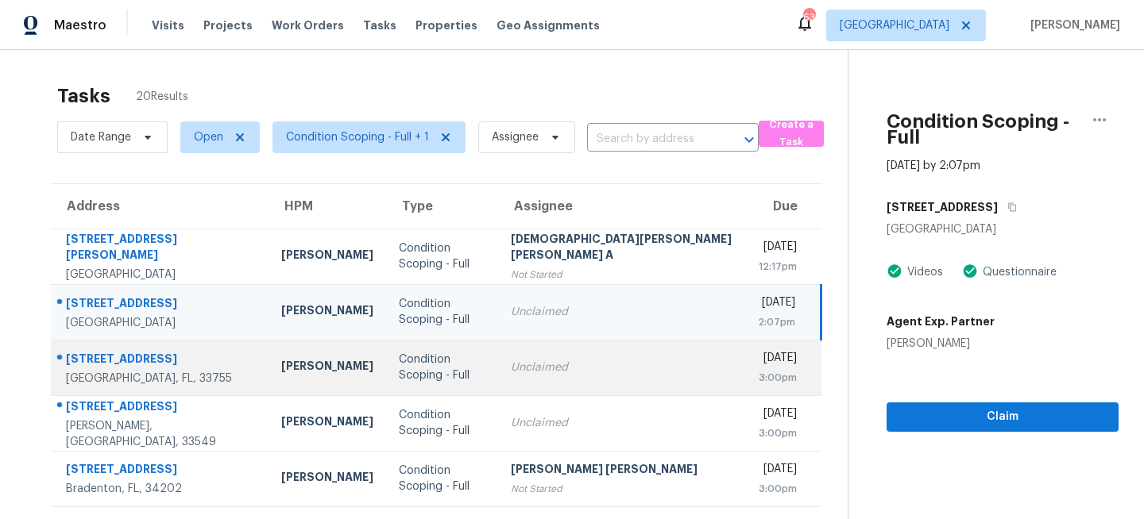
click at [509, 353] on td "Unclaimed" at bounding box center [621, 368] width 247 height 56
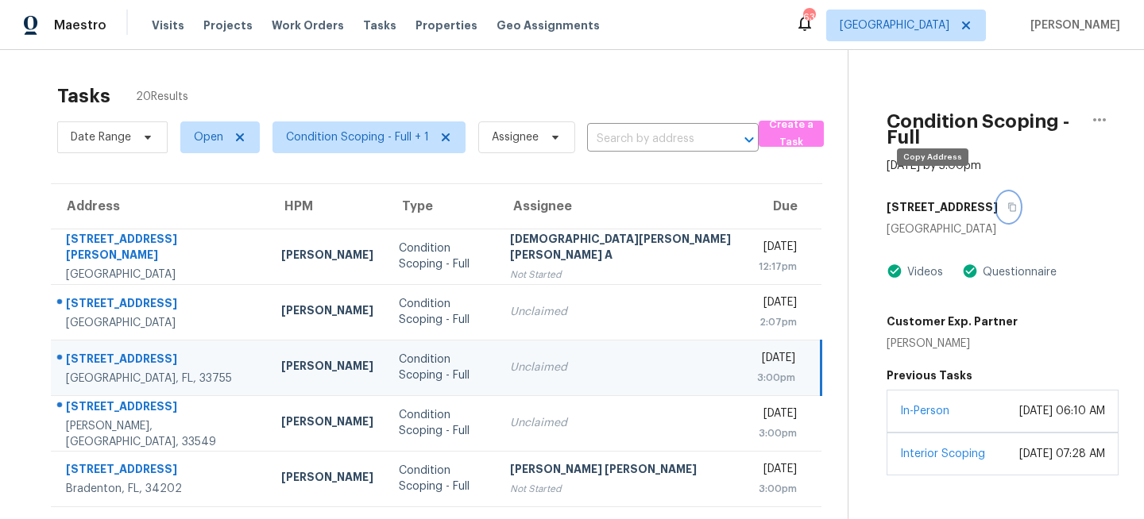
click at [997, 197] on button "button" at bounding box center [1007, 207] width 21 height 29
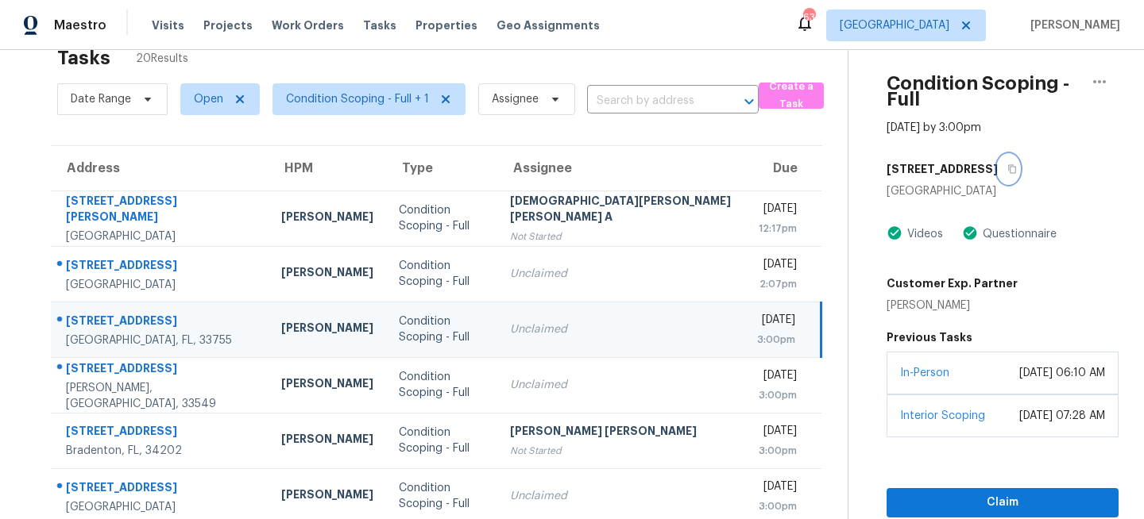
scroll to position [48, 0]
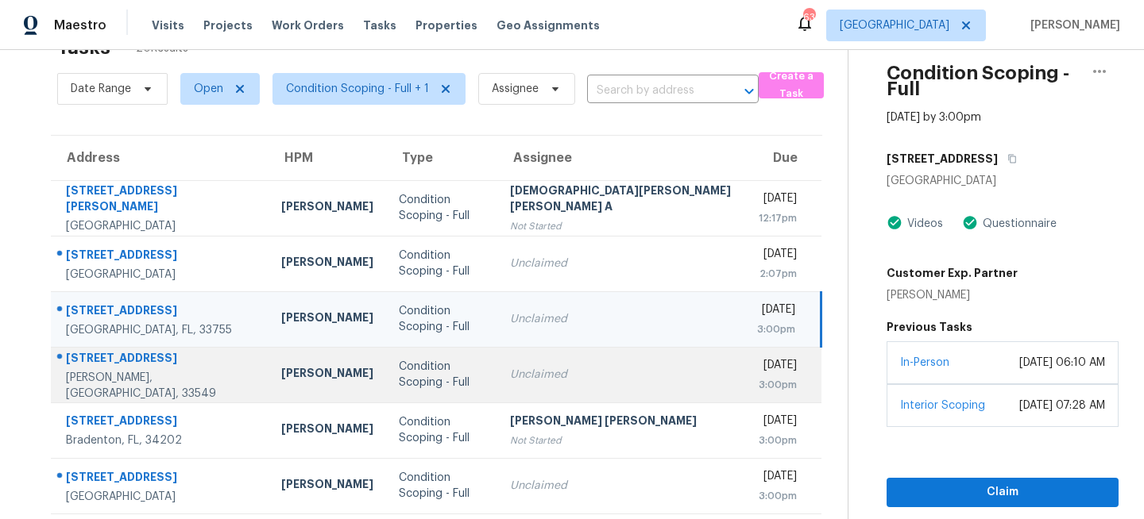
click at [464, 377] on td "Condition Scoping - Full" at bounding box center [442, 375] width 112 height 56
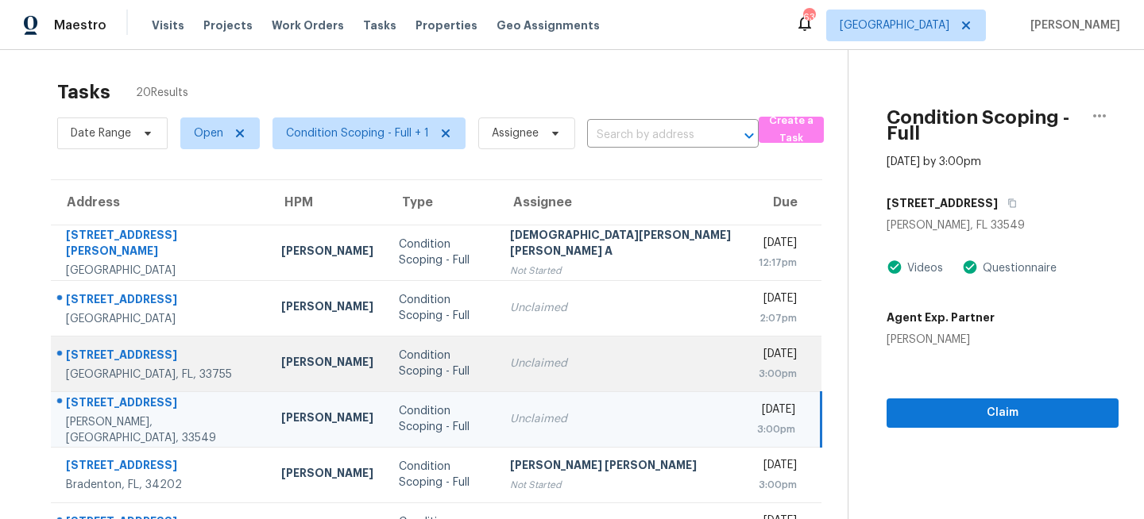
scroll to position [0, 0]
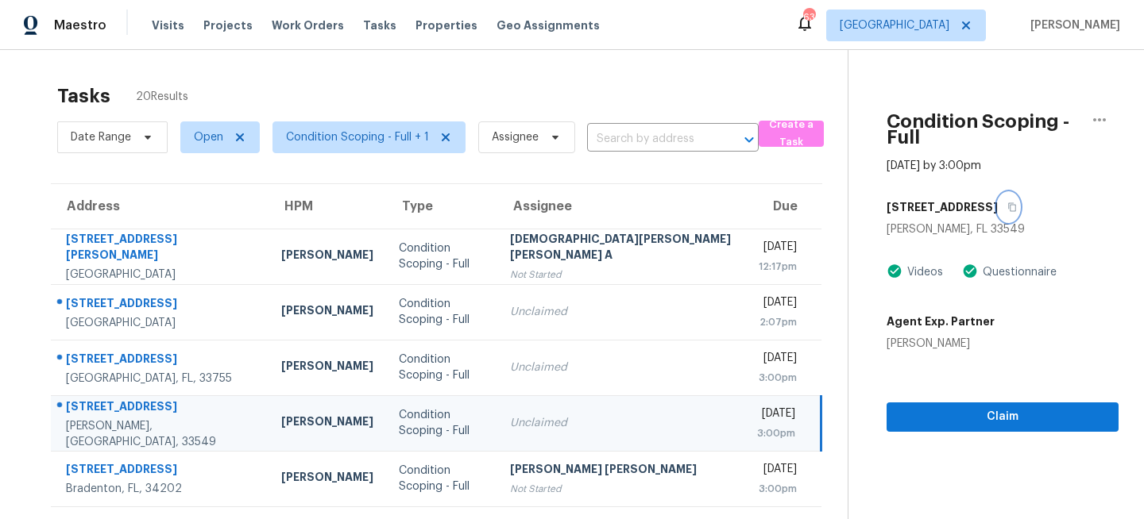
click at [1007, 203] on icon "button" at bounding box center [1012, 208] width 10 height 10
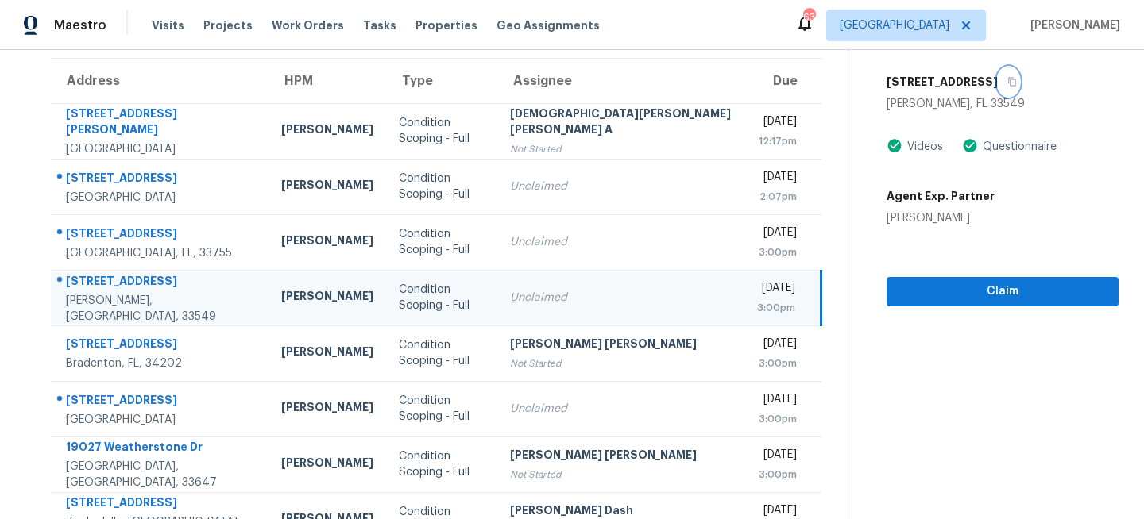
scroll to position [151, 0]
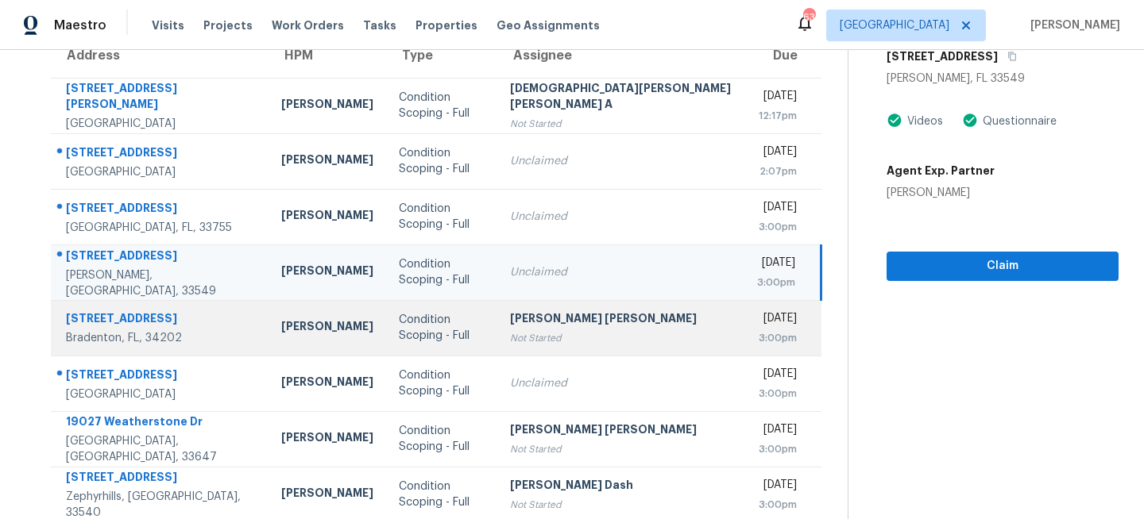
click at [510, 341] on div "Not Started" at bounding box center [621, 338] width 222 height 16
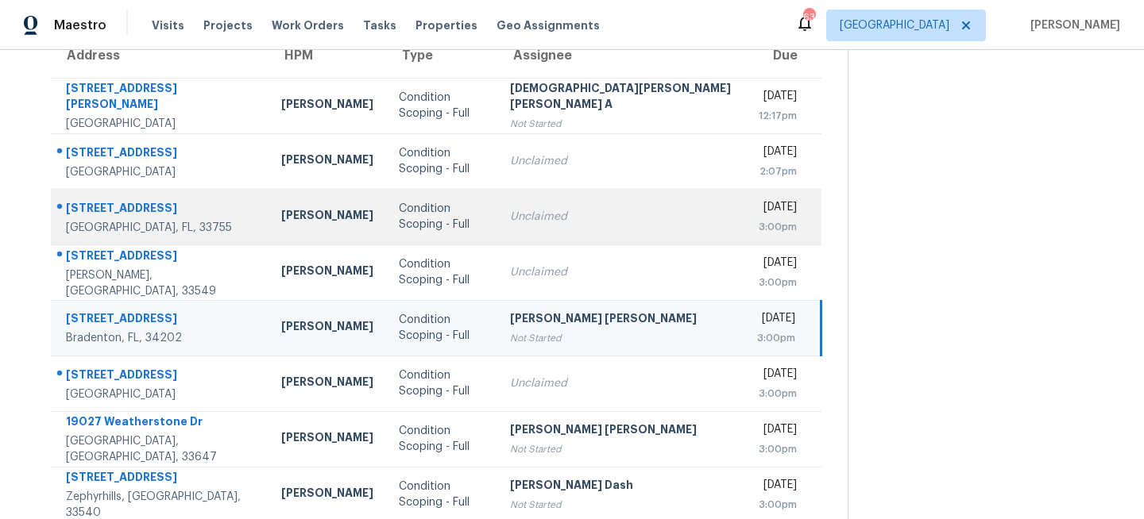
scroll to position [0, 0]
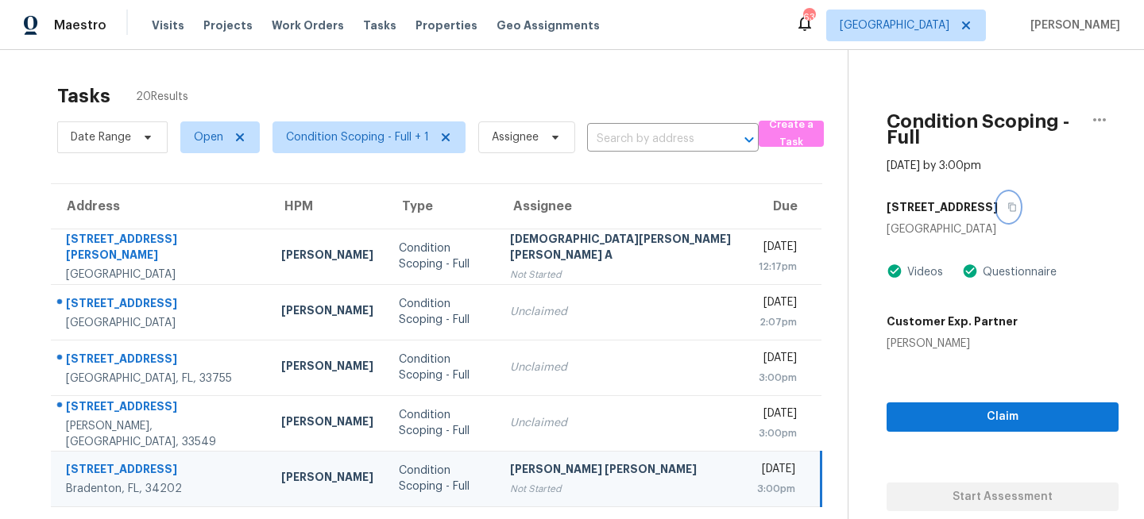
click at [1007, 203] on icon "button" at bounding box center [1012, 208] width 10 height 10
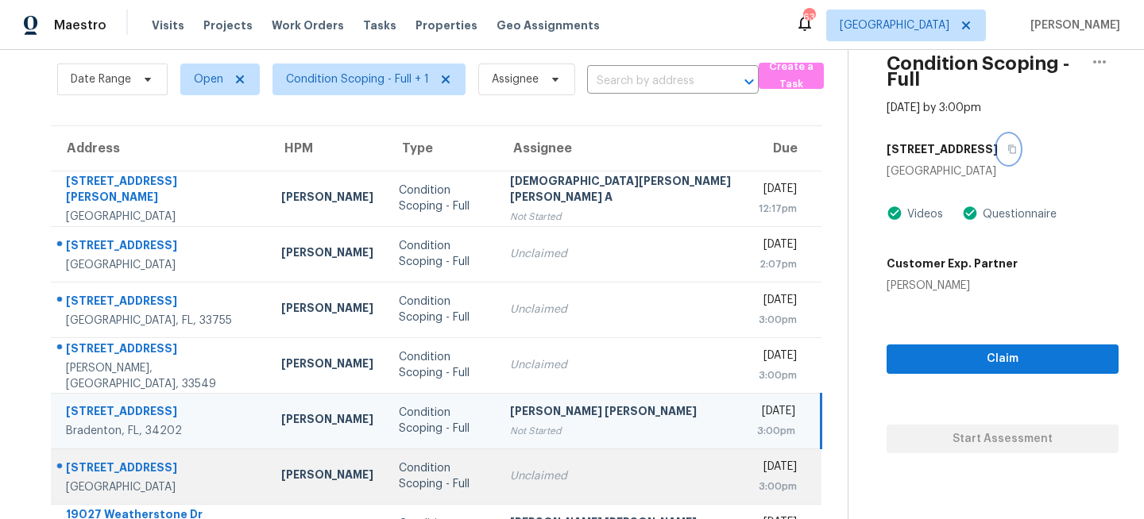
scroll to position [70, 0]
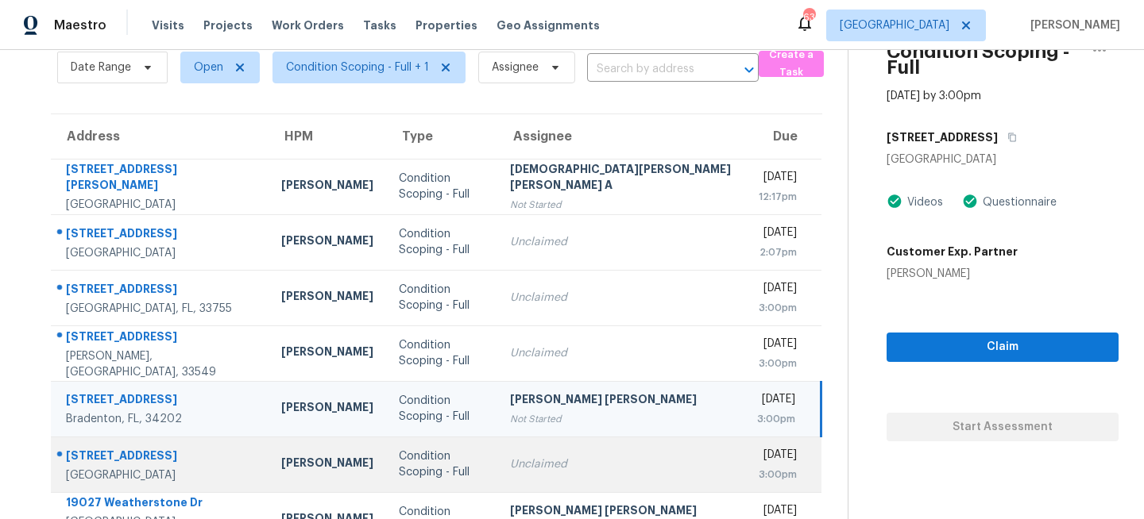
click at [519, 474] on td "Unclaimed" at bounding box center [620, 465] width 247 height 56
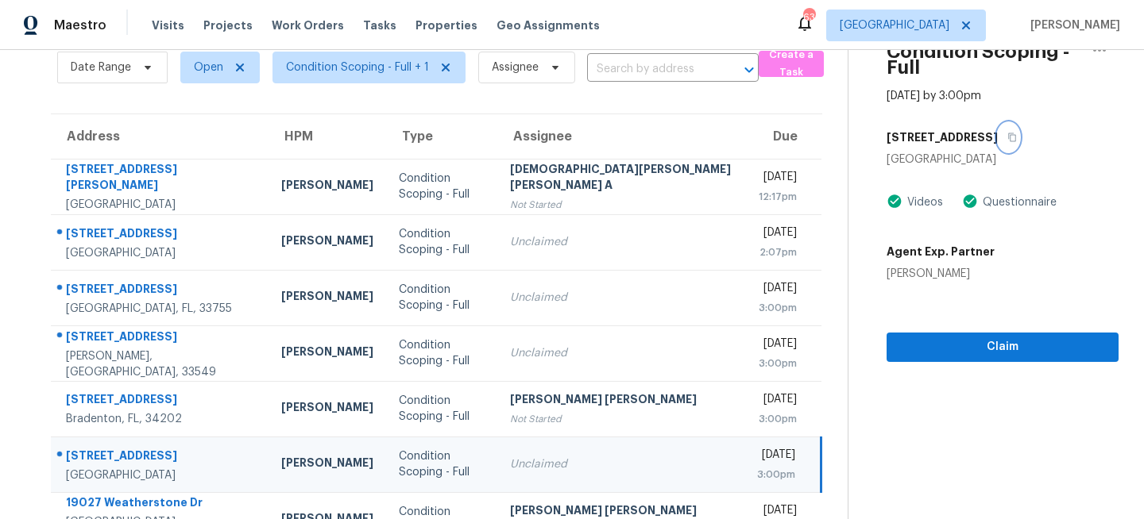
click at [1007, 133] on icon "button" at bounding box center [1012, 138] width 10 height 10
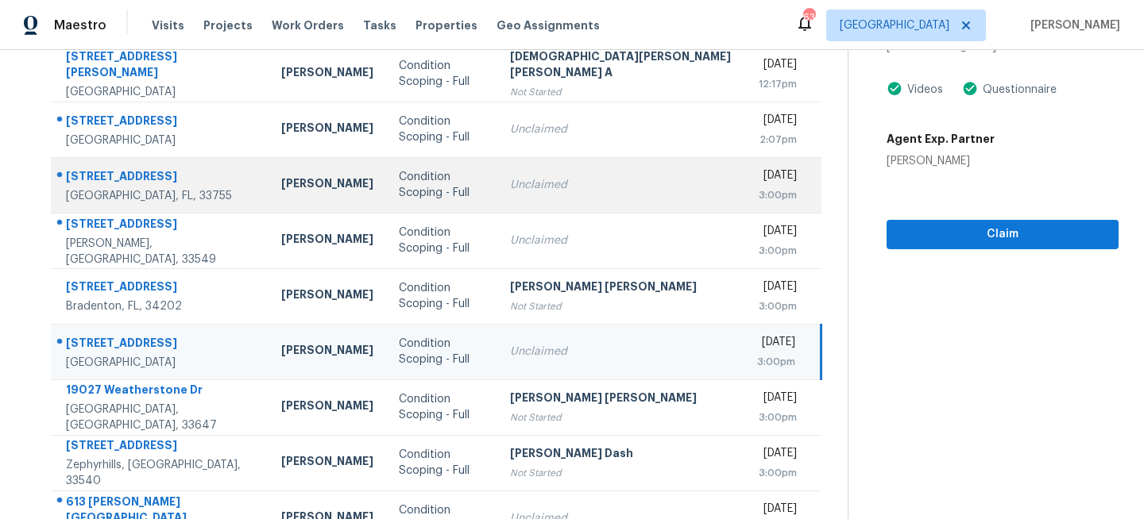
scroll to position [224, 0]
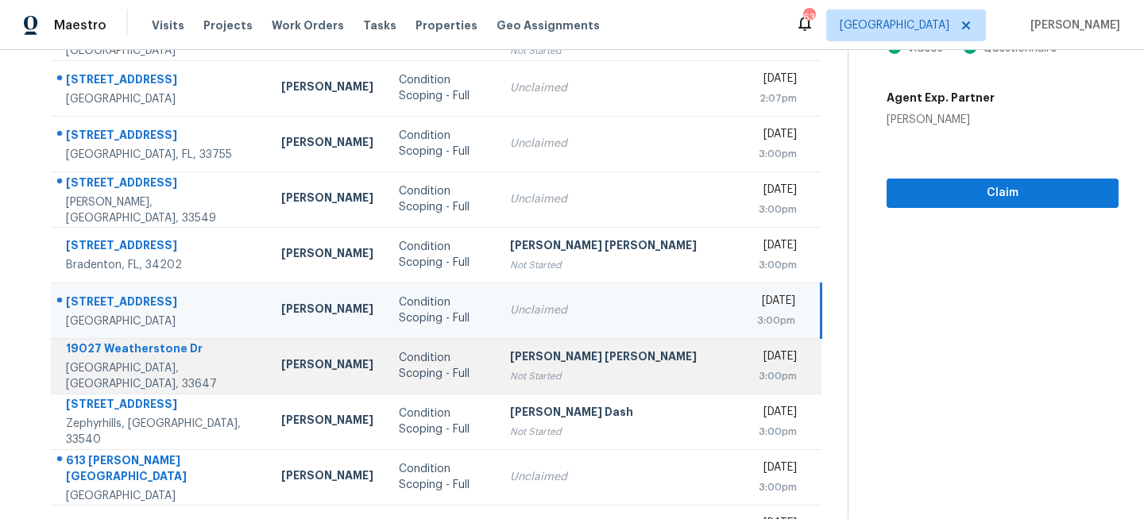
click at [454, 368] on div "Condition Scoping - Full" at bounding box center [442, 366] width 87 height 32
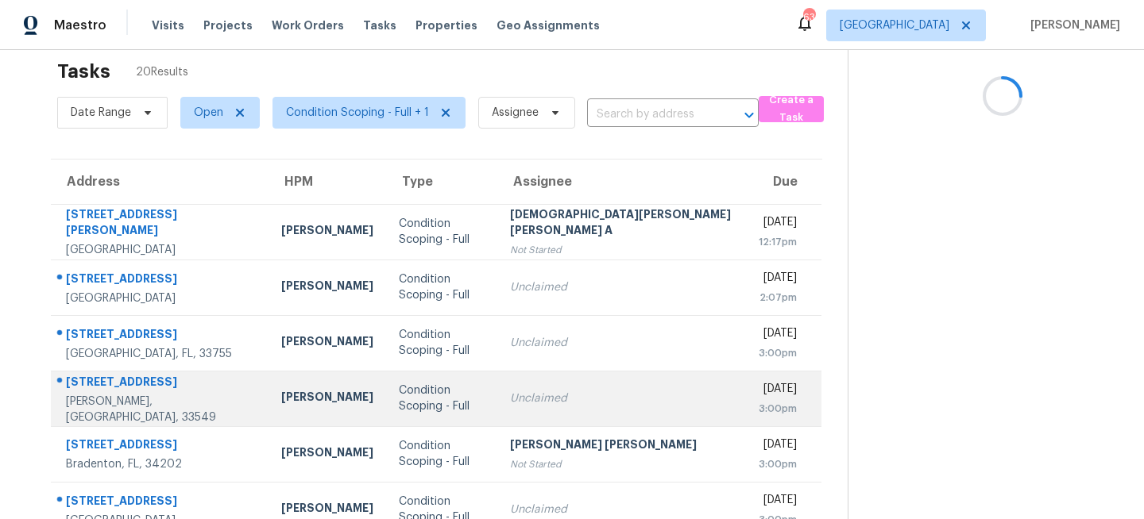
scroll to position [0, 0]
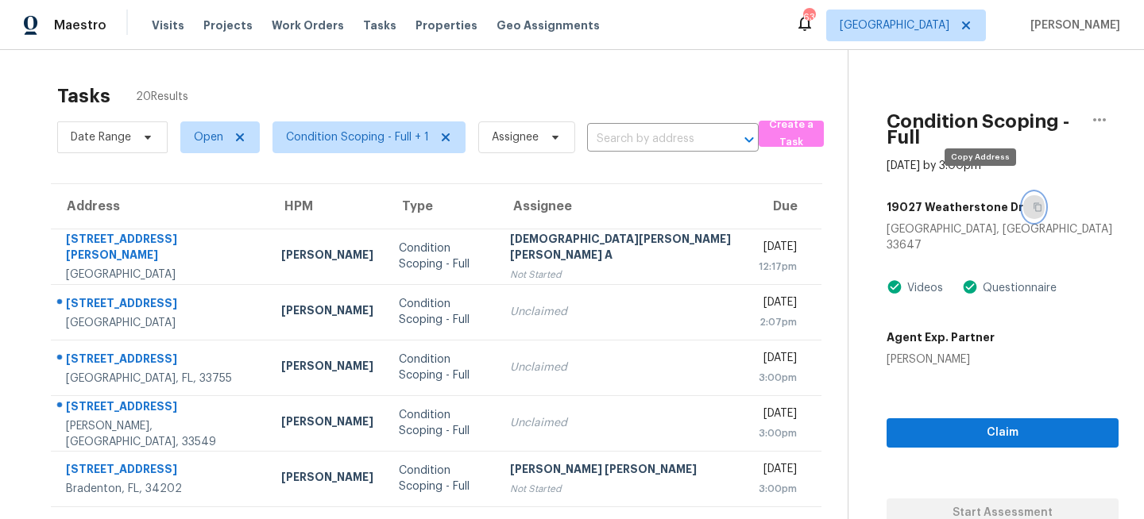
click at [1032, 203] on icon "button" at bounding box center [1037, 208] width 10 height 10
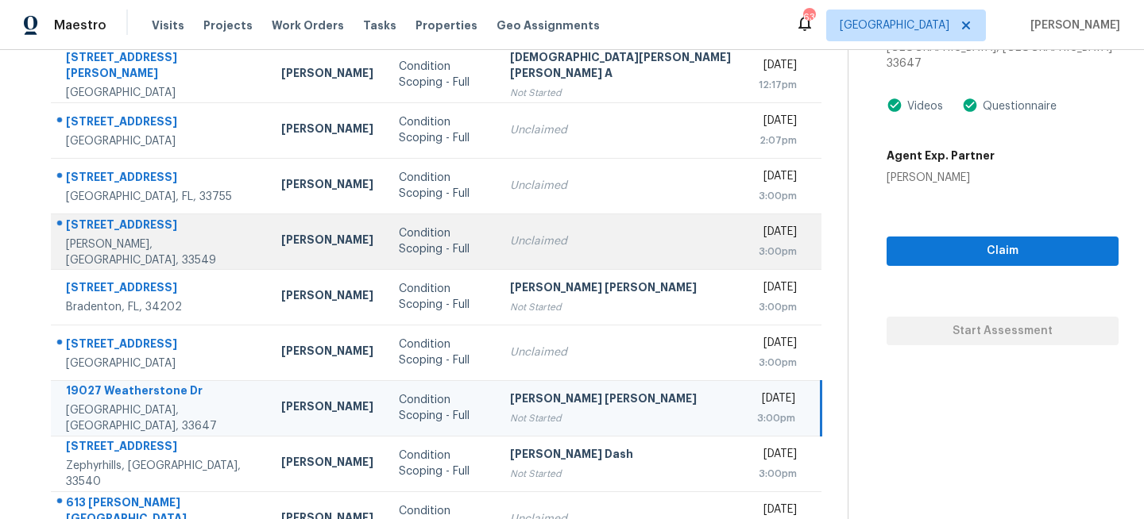
scroll to position [283, 0]
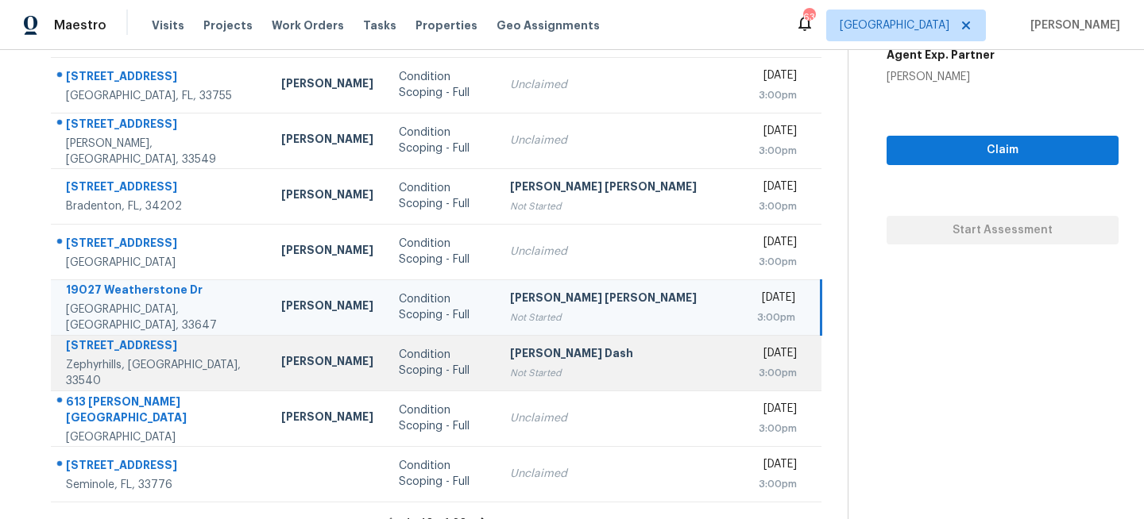
click at [429, 369] on div "Condition Scoping - Full" at bounding box center [442, 363] width 87 height 32
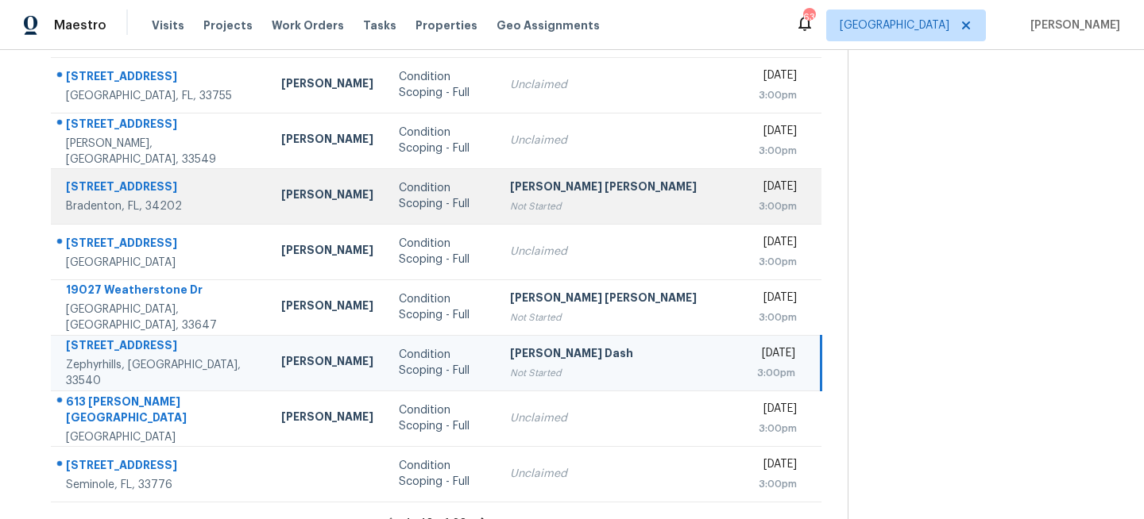
scroll to position [0, 0]
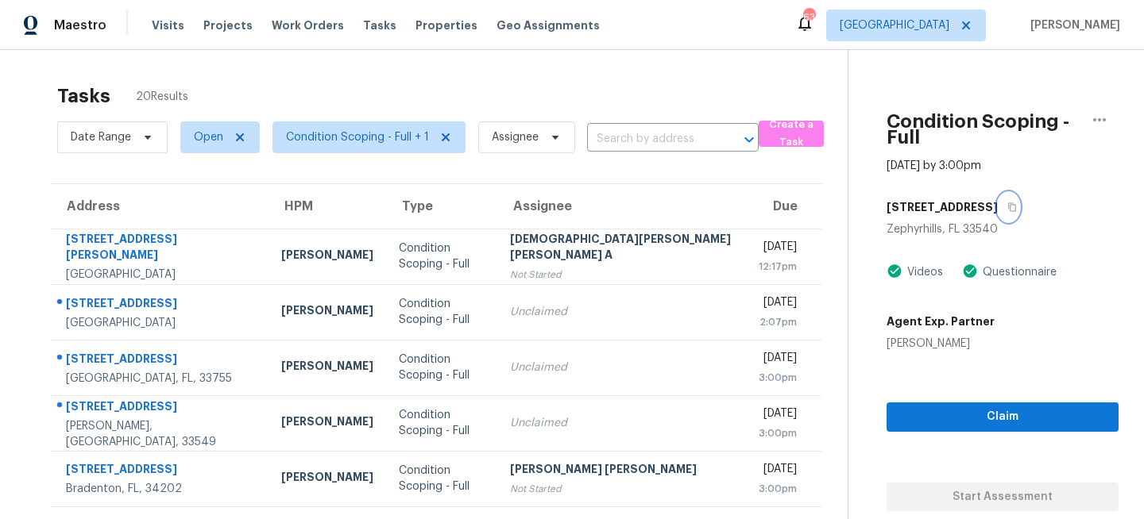
click at [1008, 203] on icon "button" at bounding box center [1012, 207] width 8 height 9
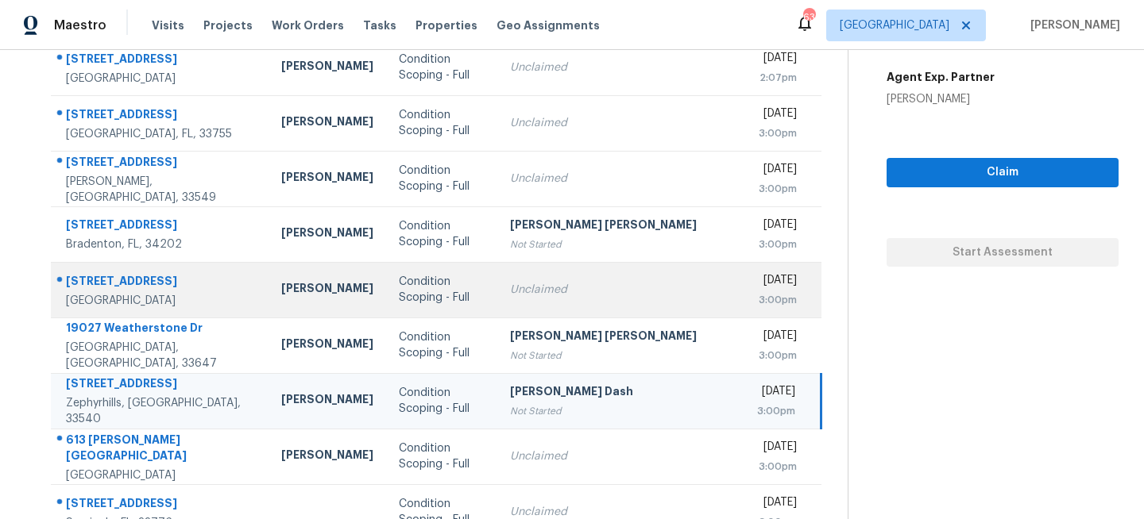
scroll to position [294, 0]
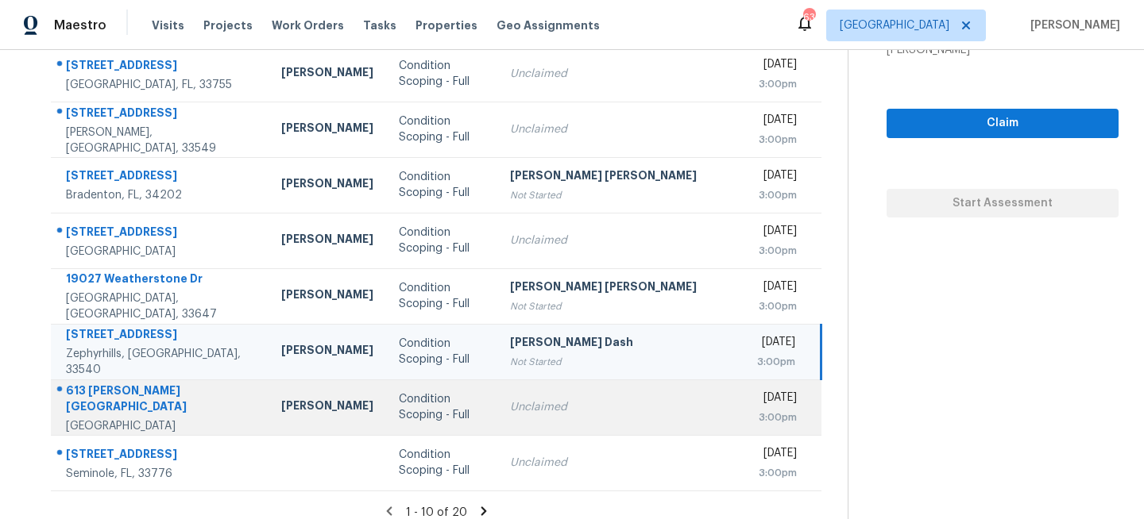
click at [431, 415] on div "Condition Scoping - Full" at bounding box center [442, 408] width 87 height 32
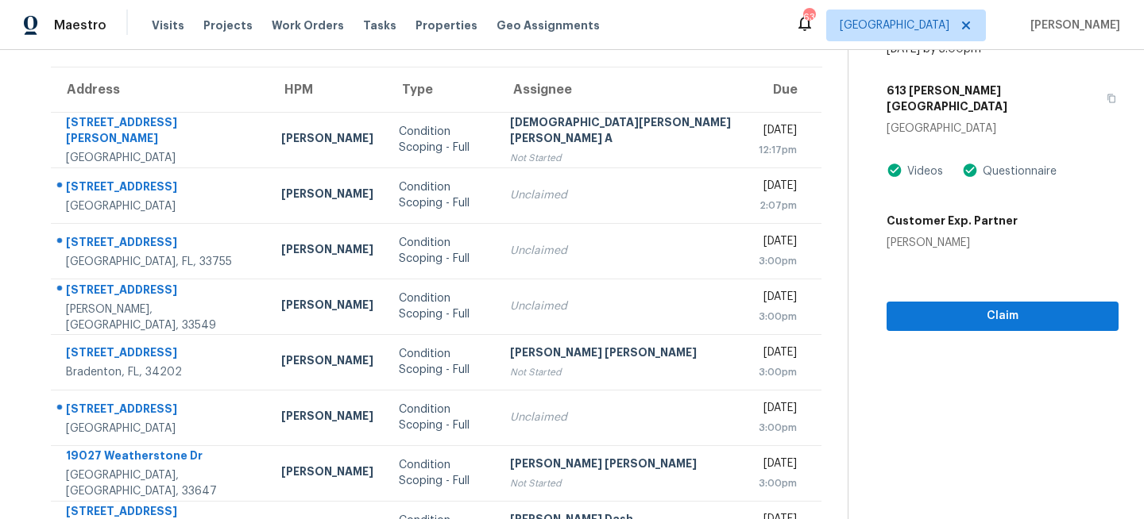
scroll to position [80, 0]
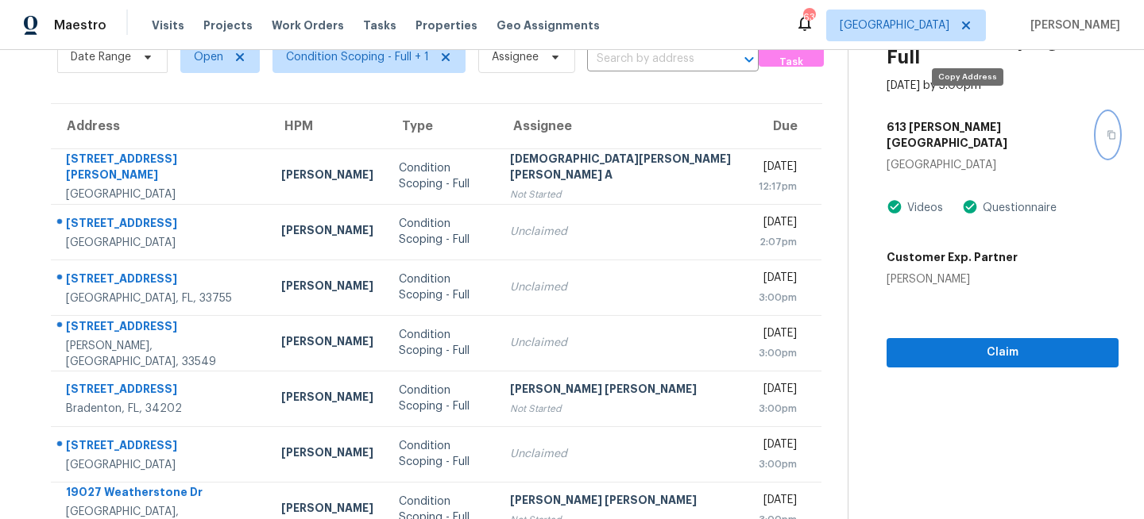
click at [1106, 130] on icon "button" at bounding box center [1111, 135] width 10 height 10
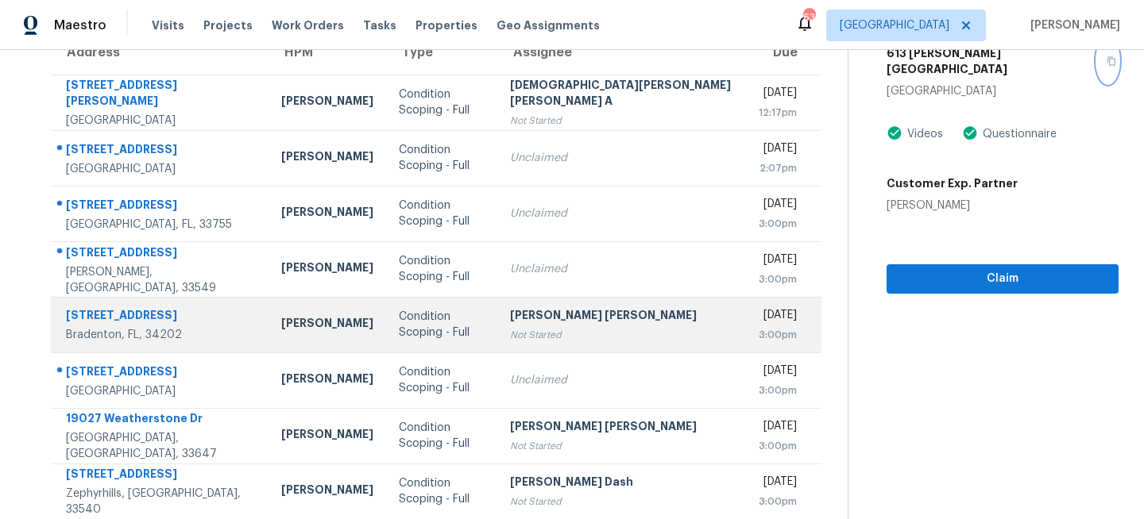
scroll to position [307, 0]
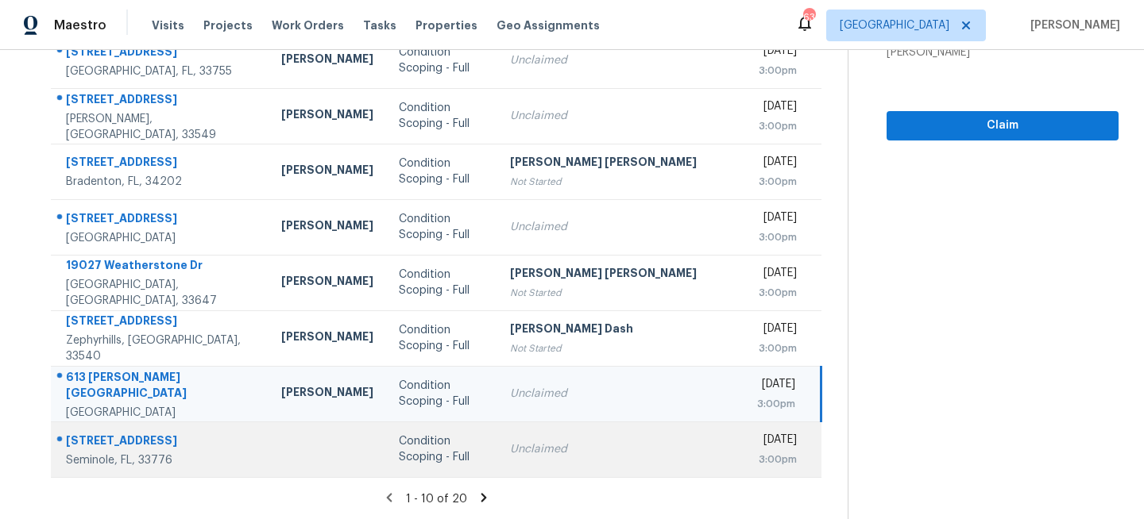
click at [450, 427] on td "Condition Scoping - Full" at bounding box center [442, 450] width 112 height 56
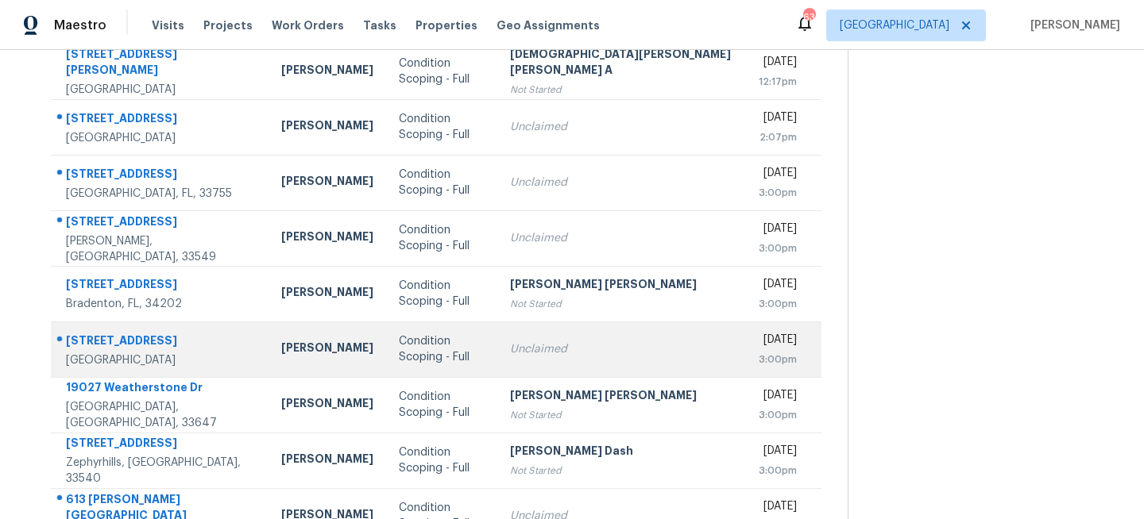
scroll to position [0, 0]
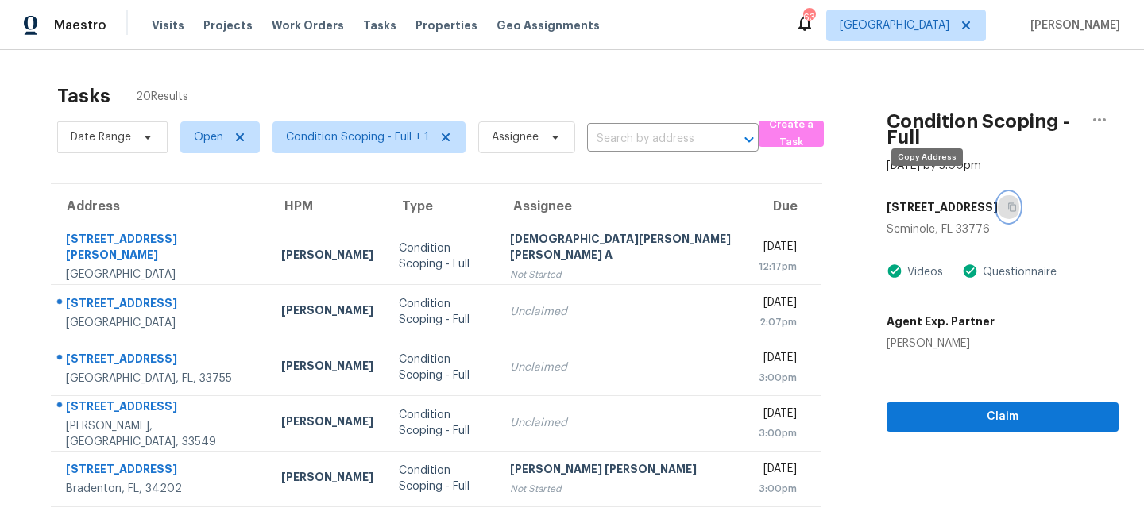
click at [997, 198] on button "button" at bounding box center [1007, 207] width 21 height 29
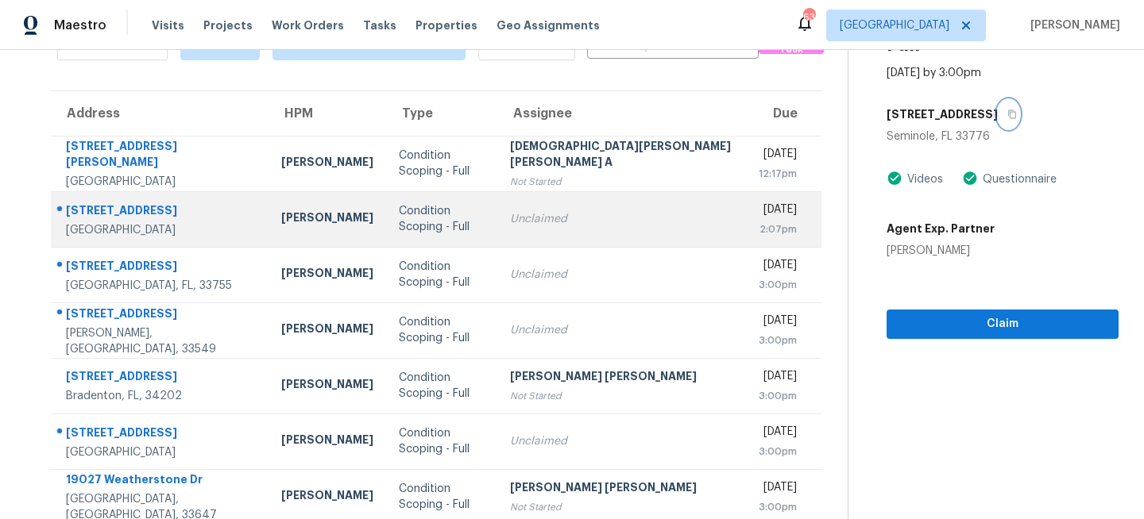
scroll to position [307, 0]
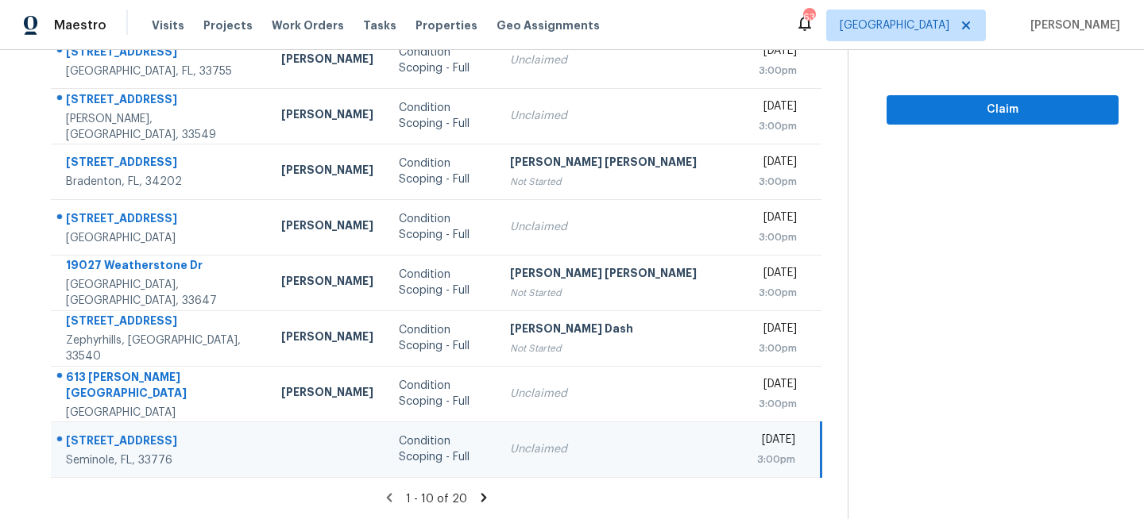
click at [481, 496] on icon at bounding box center [484, 497] width 6 height 9
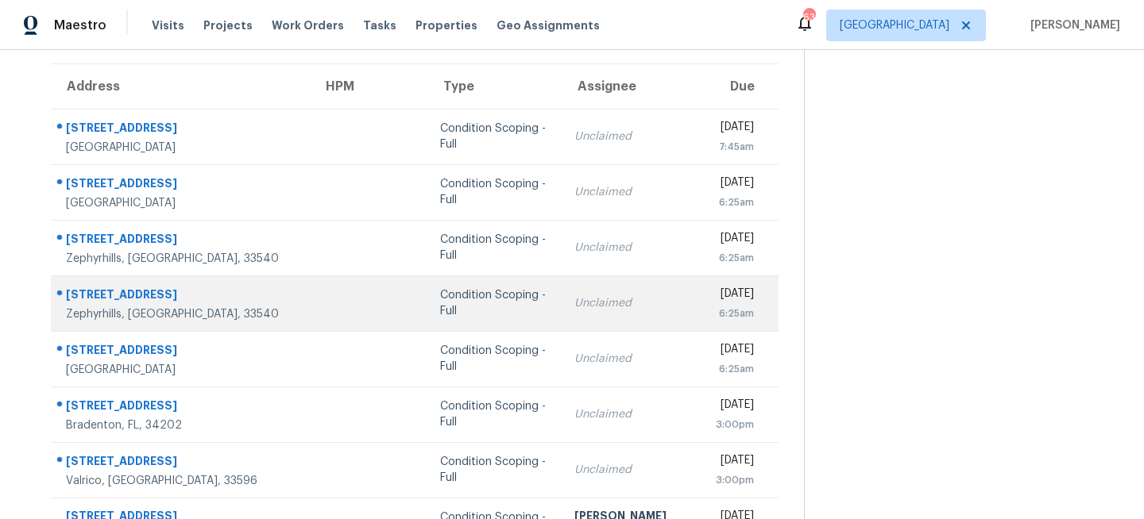
scroll to position [26, 0]
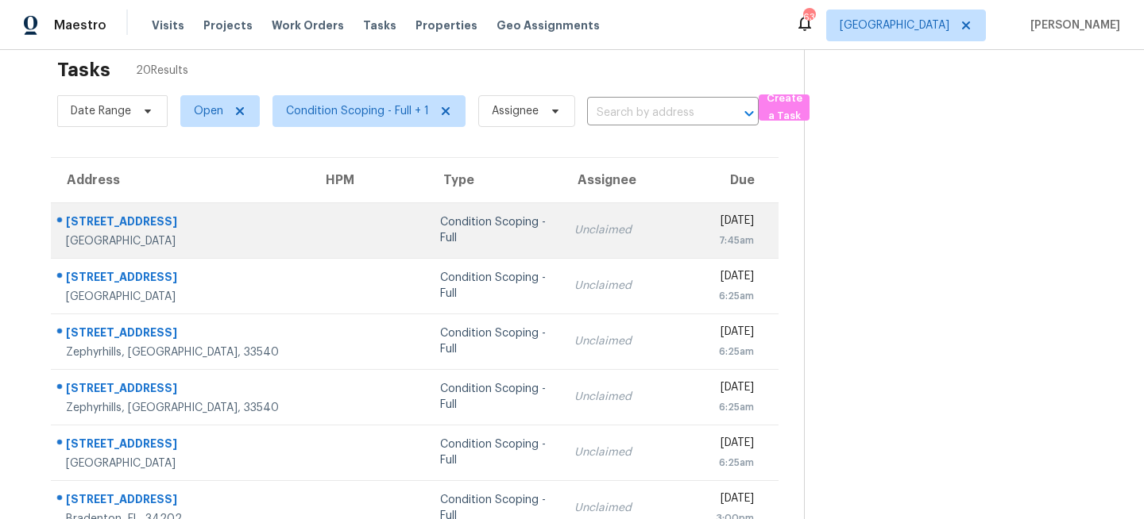
click at [310, 214] on td at bounding box center [369, 231] width 118 height 56
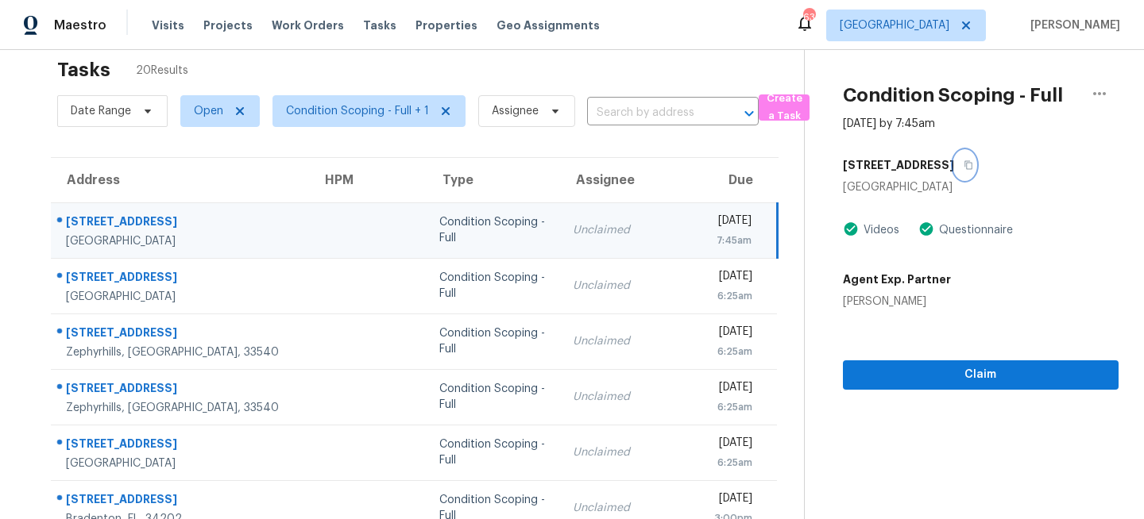
click at [963, 165] on icon "button" at bounding box center [968, 165] width 10 height 10
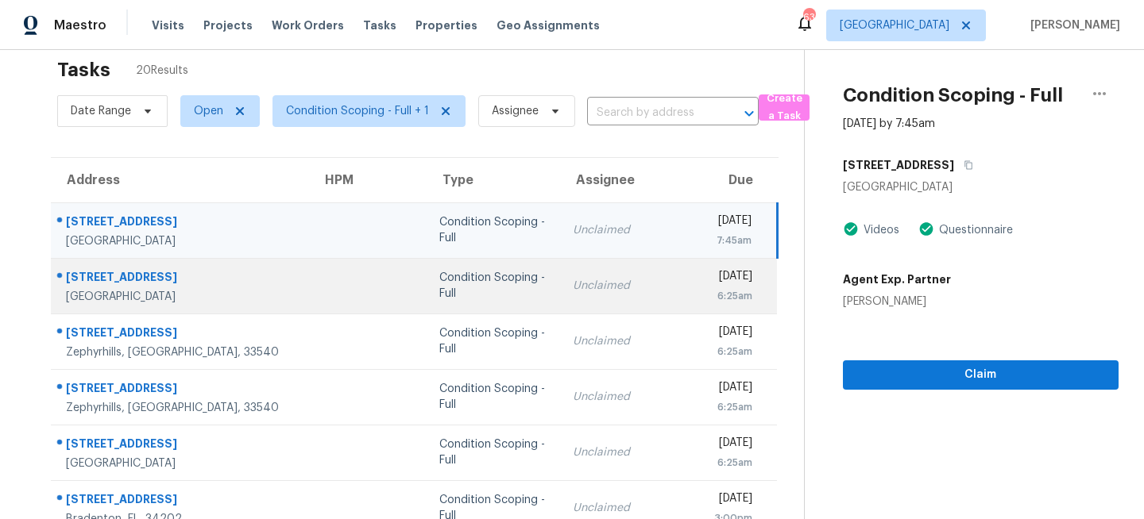
click at [444, 287] on div "Condition Scoping - Full" at bounding box center [493, 286] width 108 height 32
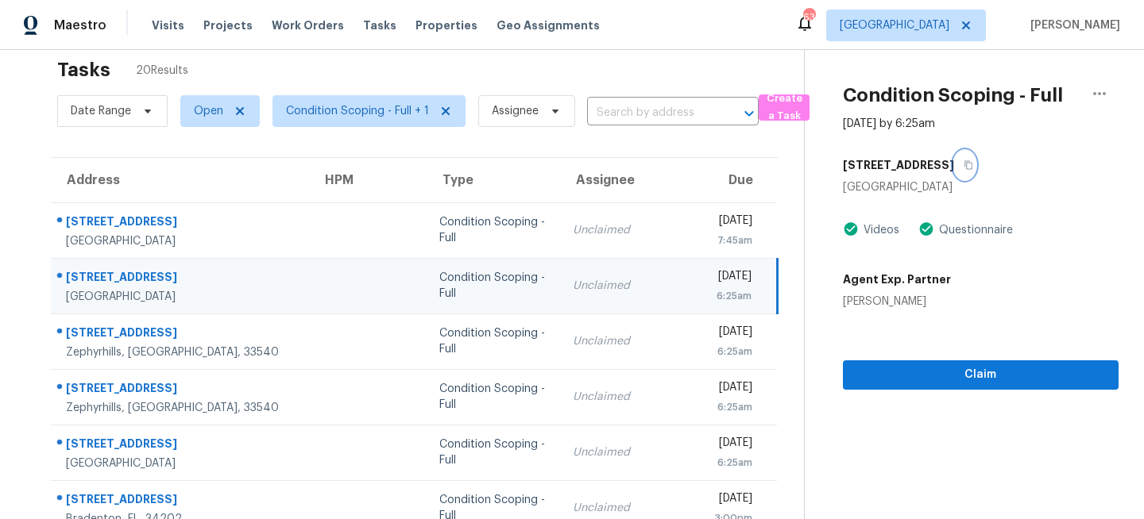
click at [972, 162] on icon "button" at bounding box center [968, 165] width 8 height 9
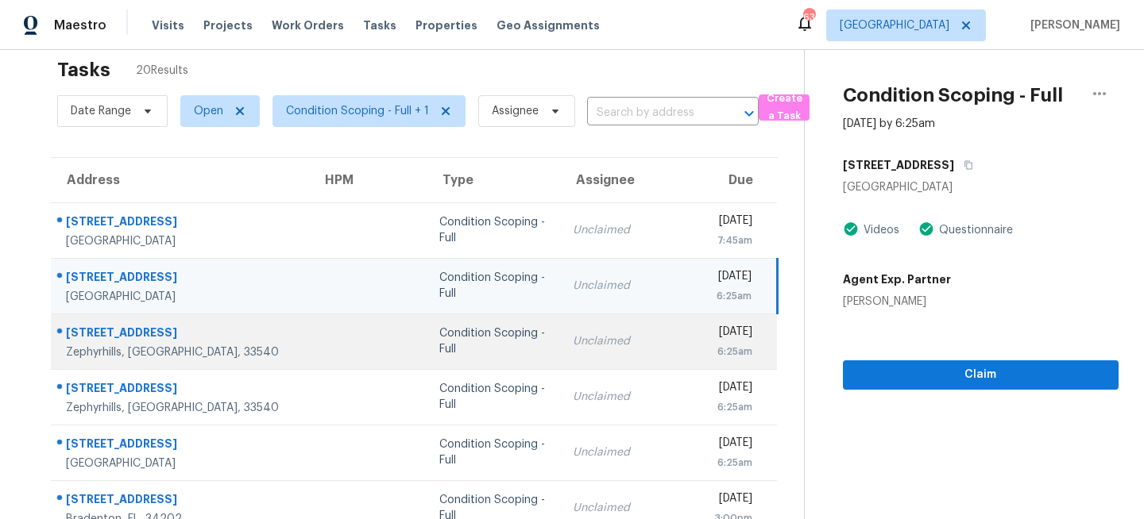
click at [573, 341] on div "Unclaimed" at bounding box center [631, 342] width 116 height 16
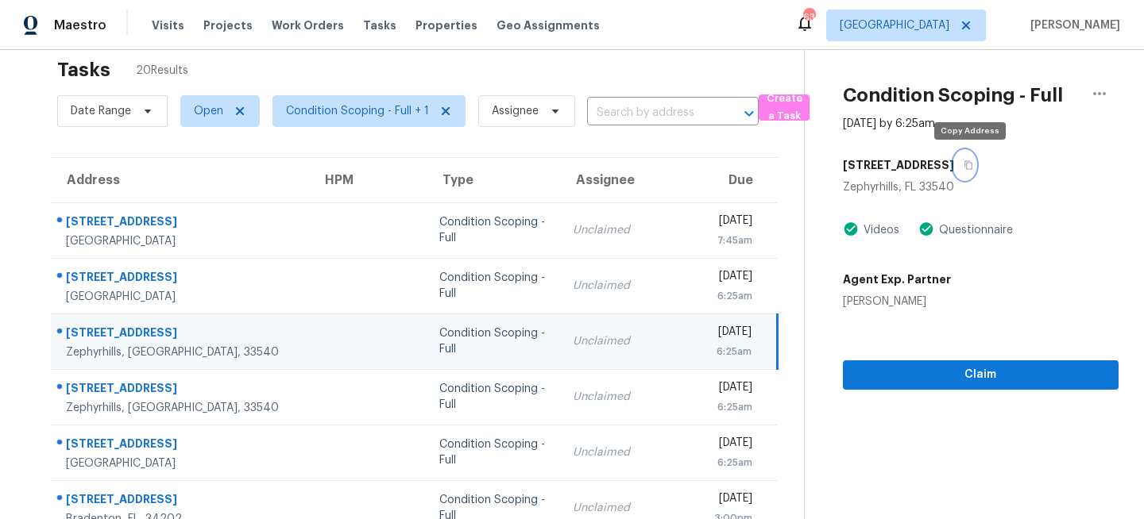
click at [973, 164] on icon "button" at bounding box center [968, 165] width 10 height 10
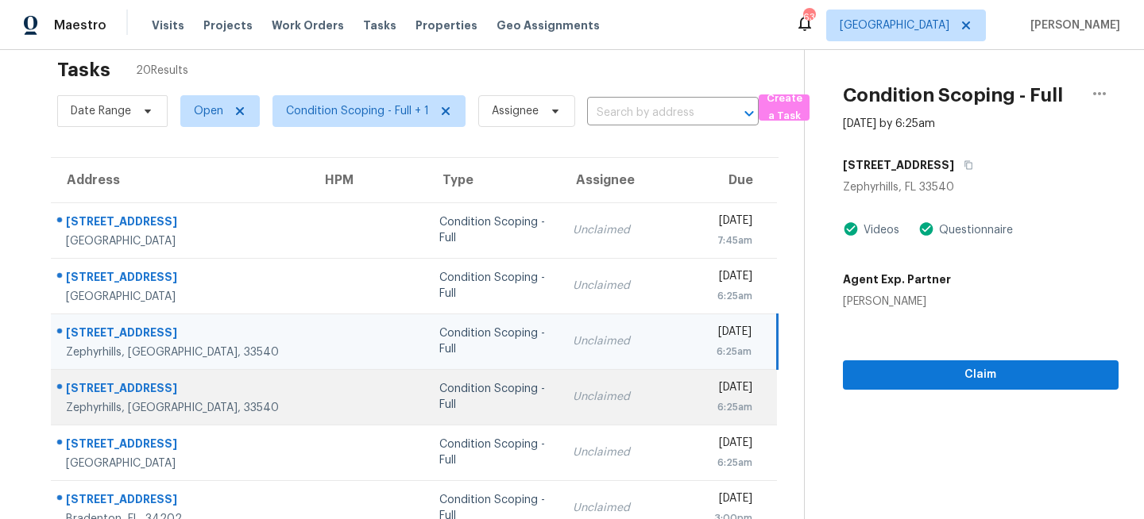
click at [573, 391] on div "Unclaimed" at bounding box center [631, 397] width 116 height 16
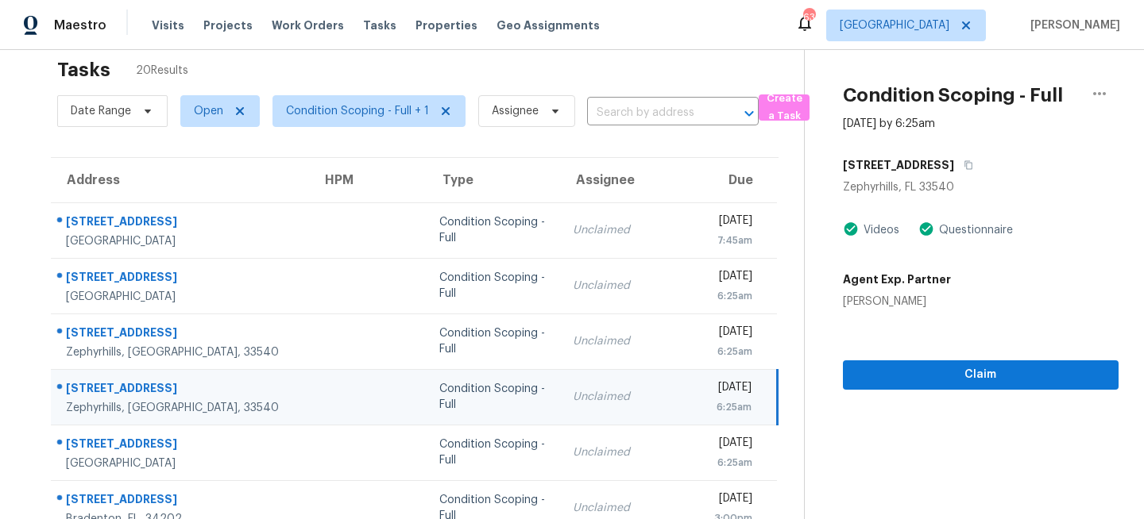
click at [954, 157] on h5 "39532 Pretty Pond Rd" at bounding box center [898, 165] width 111 height 16
click at [970, 161] on icon "button" at bounding box center [968, 165] width 8 height 9
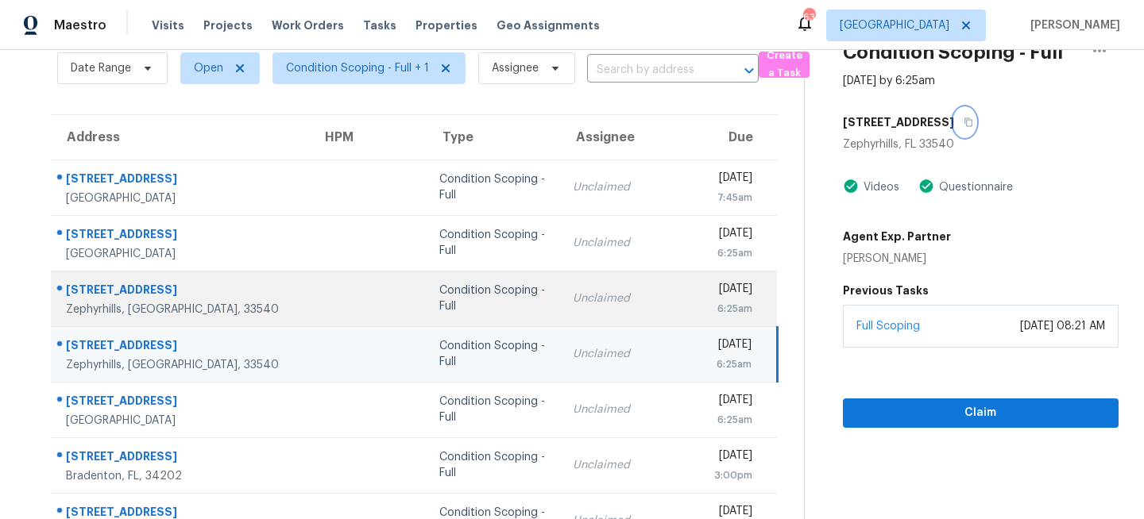
scroll to position [70, 0]
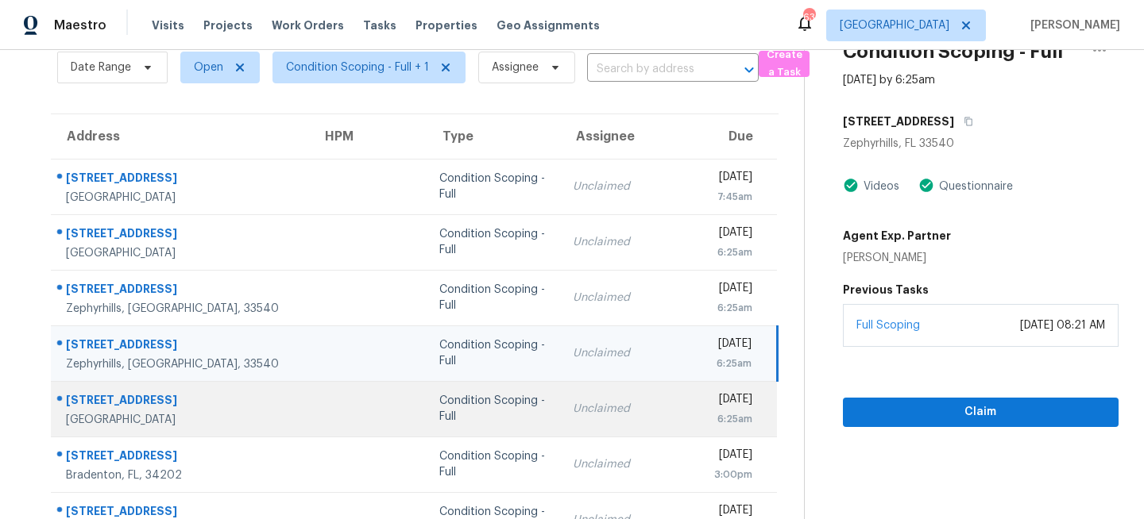
click at [560, 392] on td "Unclaimed" at bounding box center [630, 409] width 141 height 56
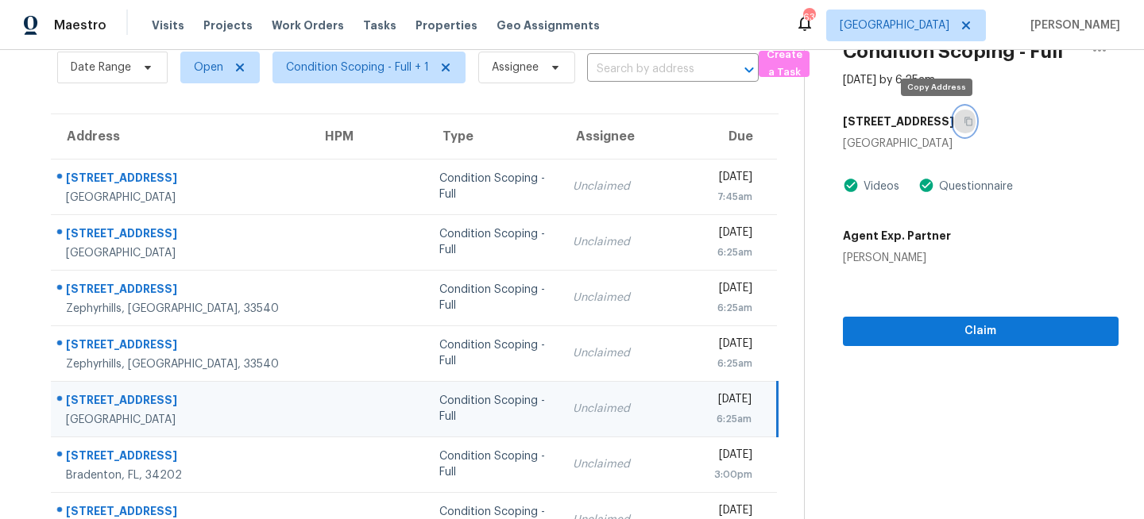
click at [964, 118] on icon "button" at bounding box center [968, 122] width 8 height 9
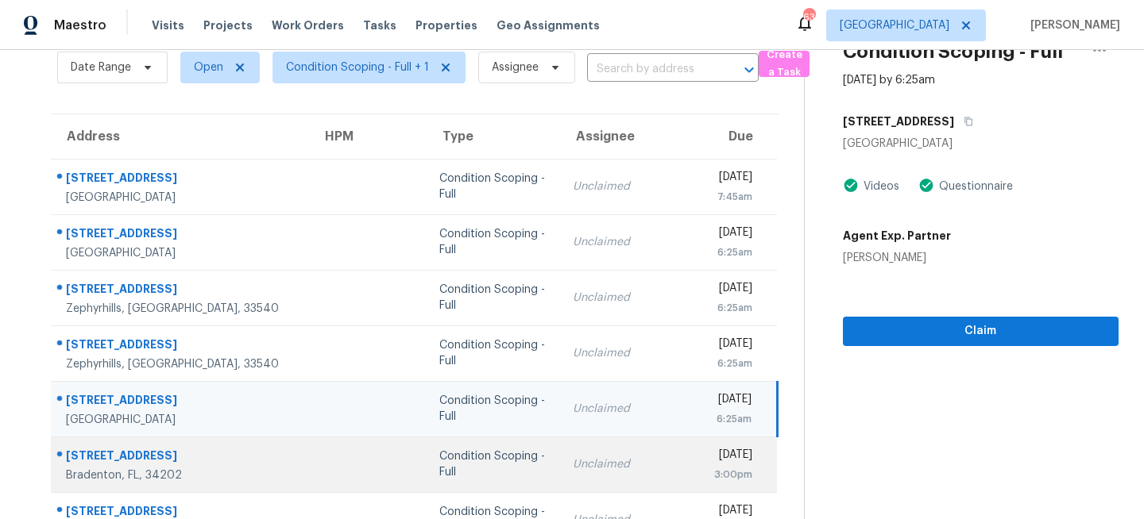
click at [485, 459] on td "Condition Scoping - Full" at bounding box center [492, 465] width 133 height 56
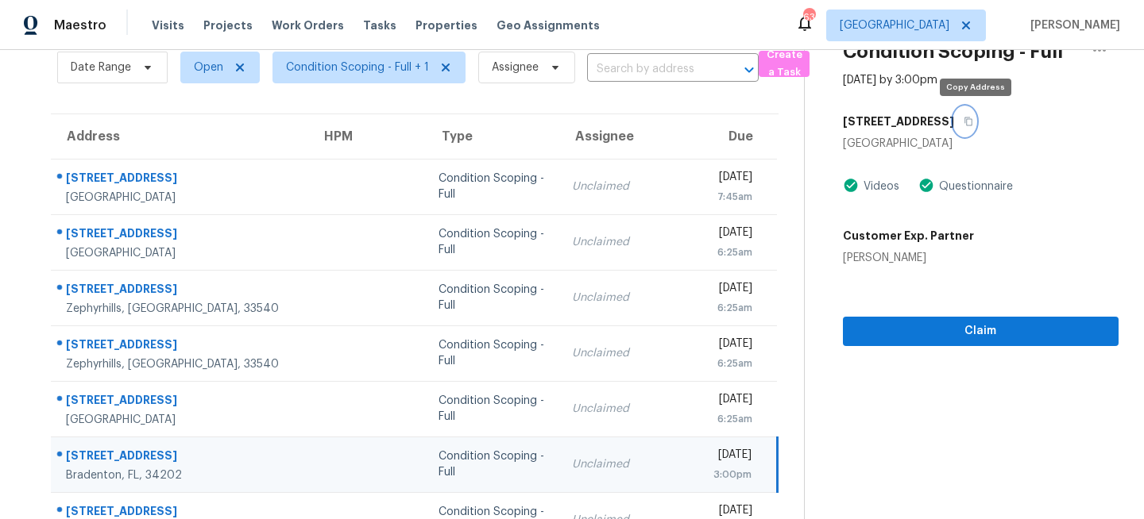
click at [975, 123] on button "button" at bounding box center [964, 121] width 21 height 29
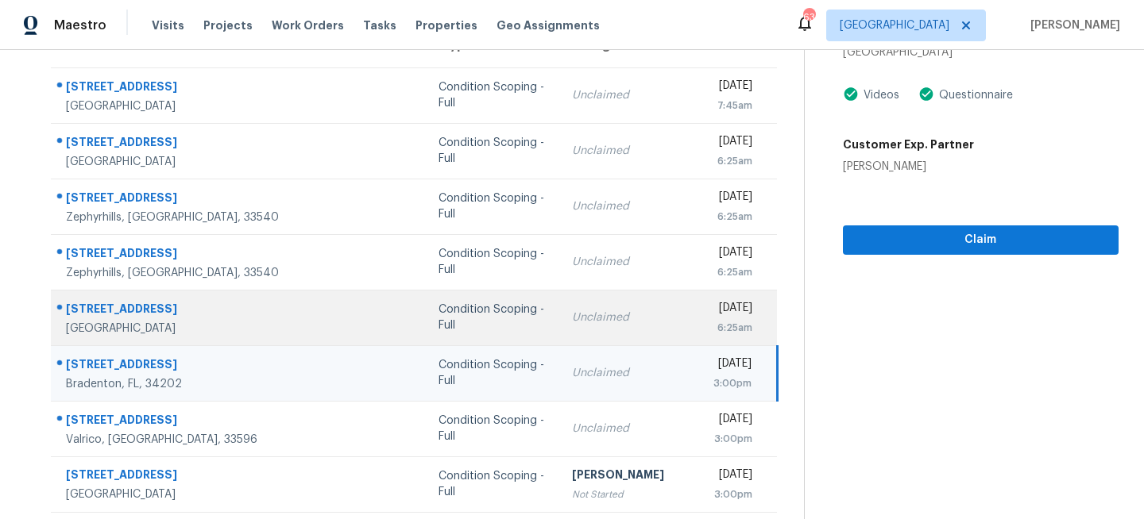
scroll to position [194, 0]
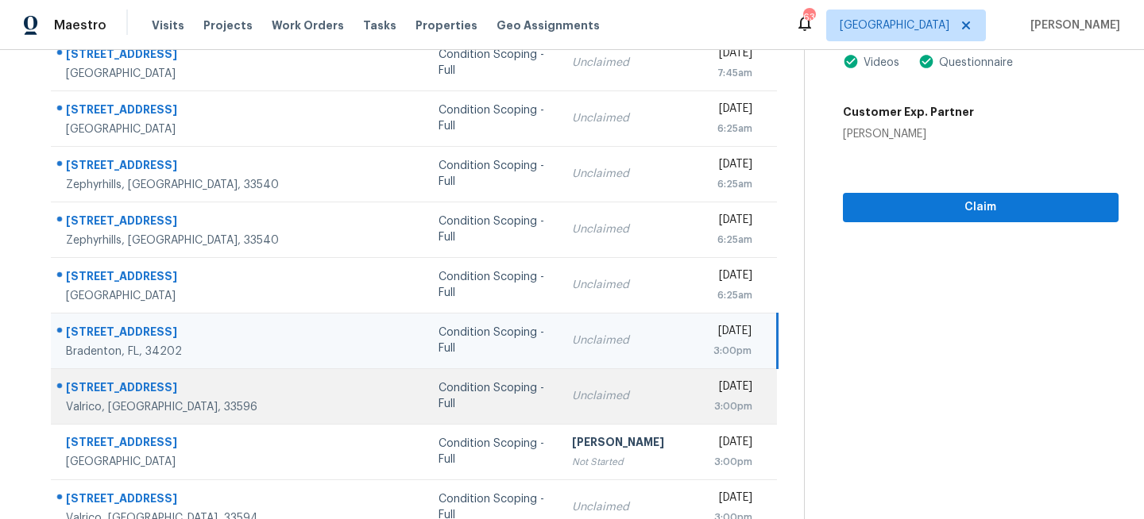
click at [559, 405] on td "Unclaimed" at bounding box center [629, 397] width 141 height 56
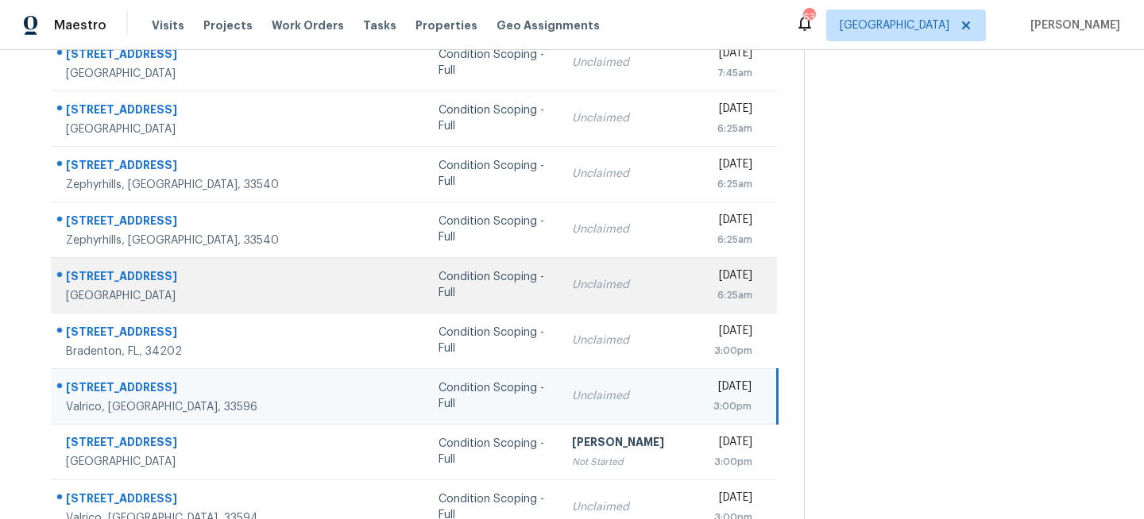
scroll to position [0, 0]
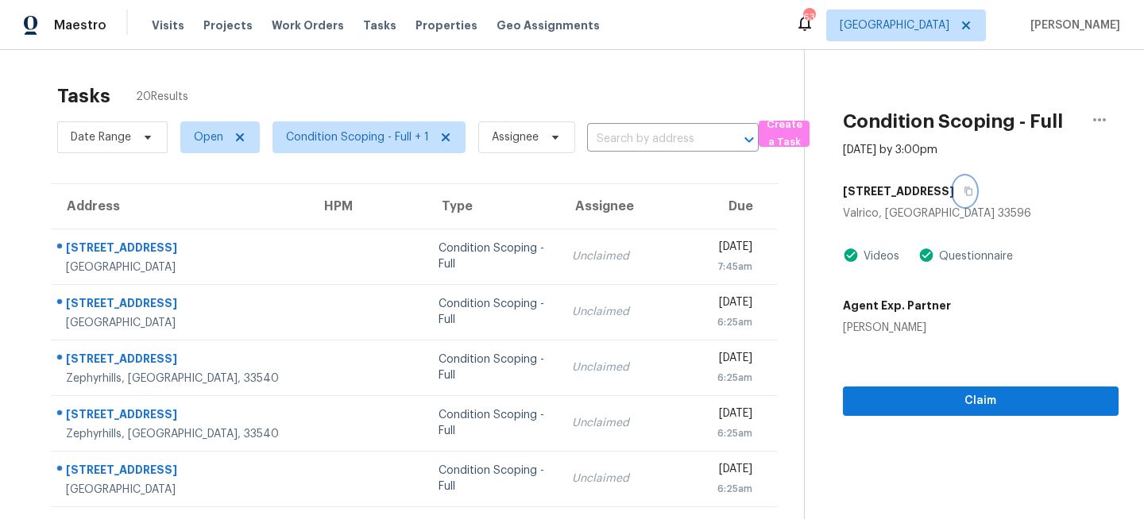
click at [963, 191] on icon "button" at bounding box center [968, 192] width 10 height 10
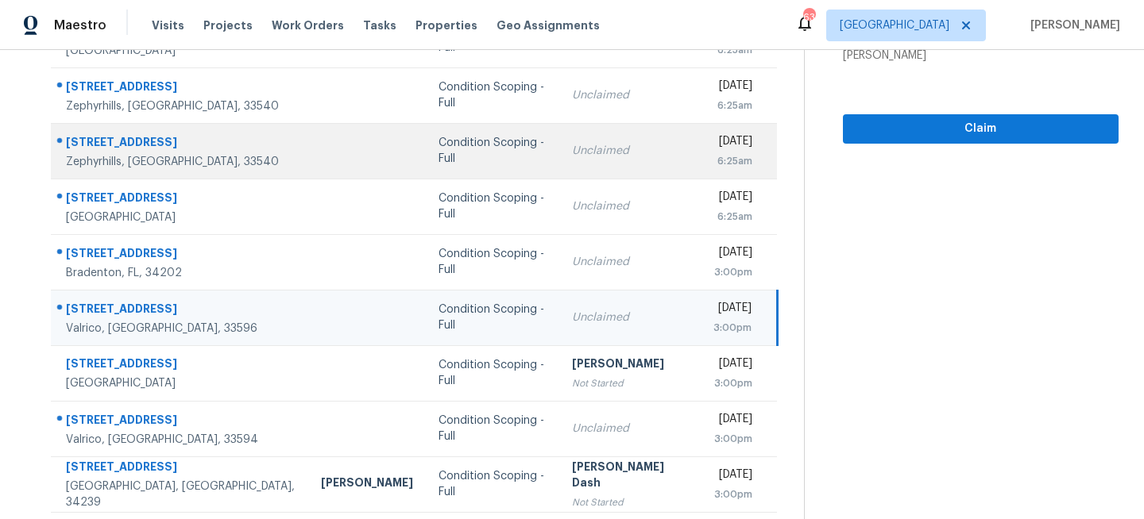
scroll to position [307, 0]
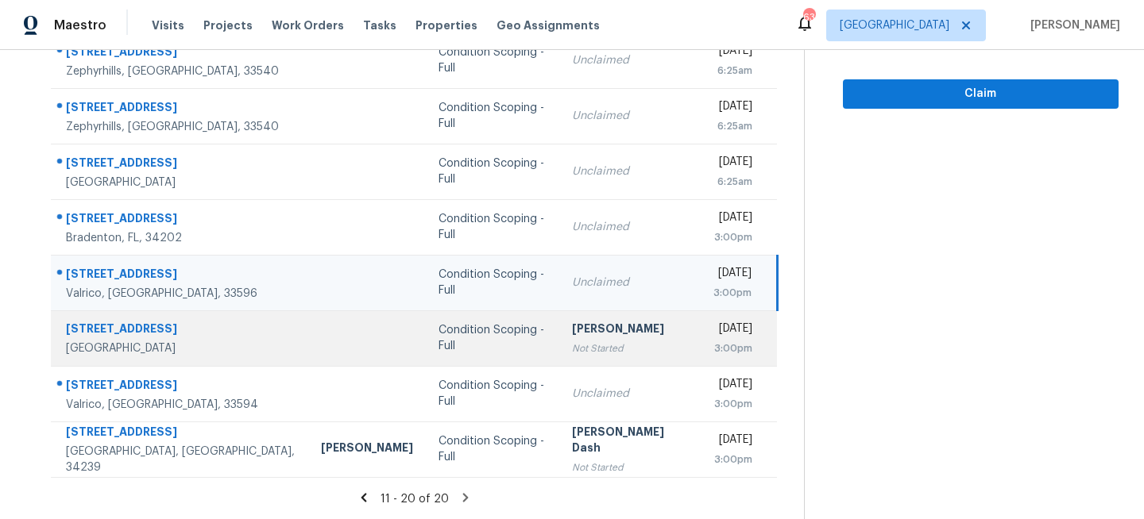
click at [465, 357] on td "Condition Scoping - Full" at bounding box center [492, 339] width 133 height 56
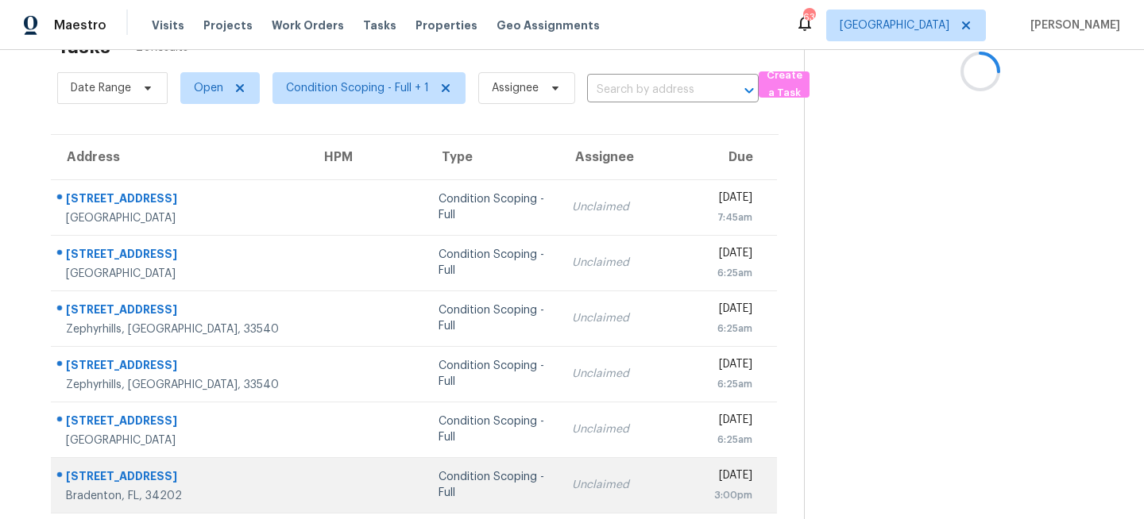
scroll to position [0, 0]
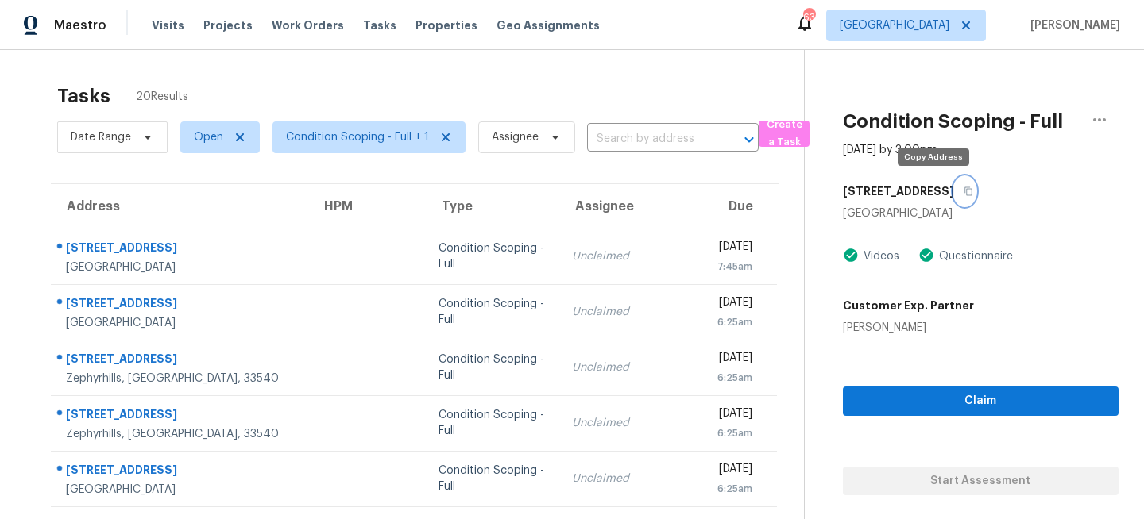
click at [964, 188] on icon "button" at bounding box center [968, 191] width 8 height 9
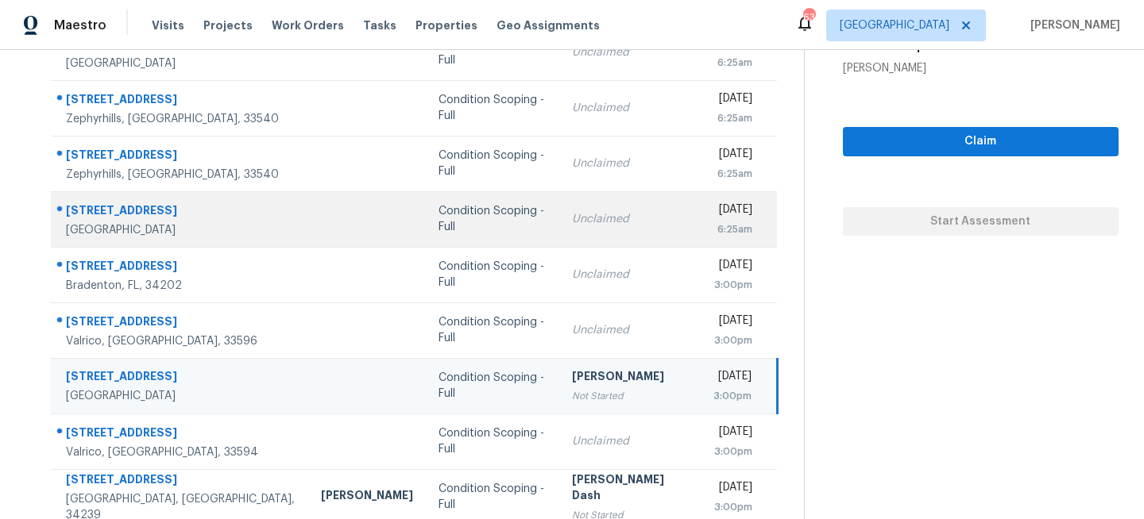
scroll to position [287, 0]
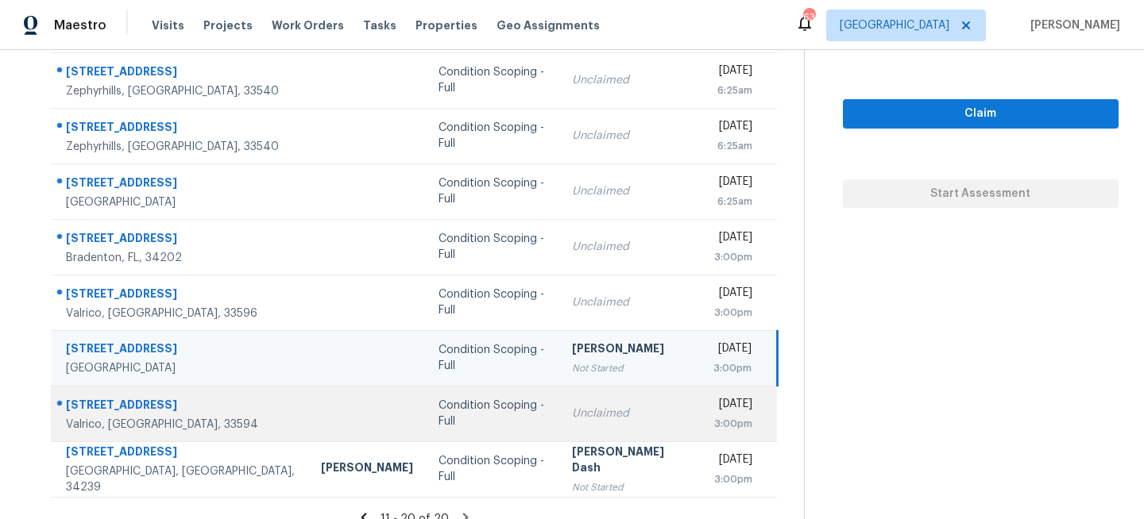
click at [465, 414] on div "Condition Scoping - Full" at bounding box center [492, 414] width 108 height 32
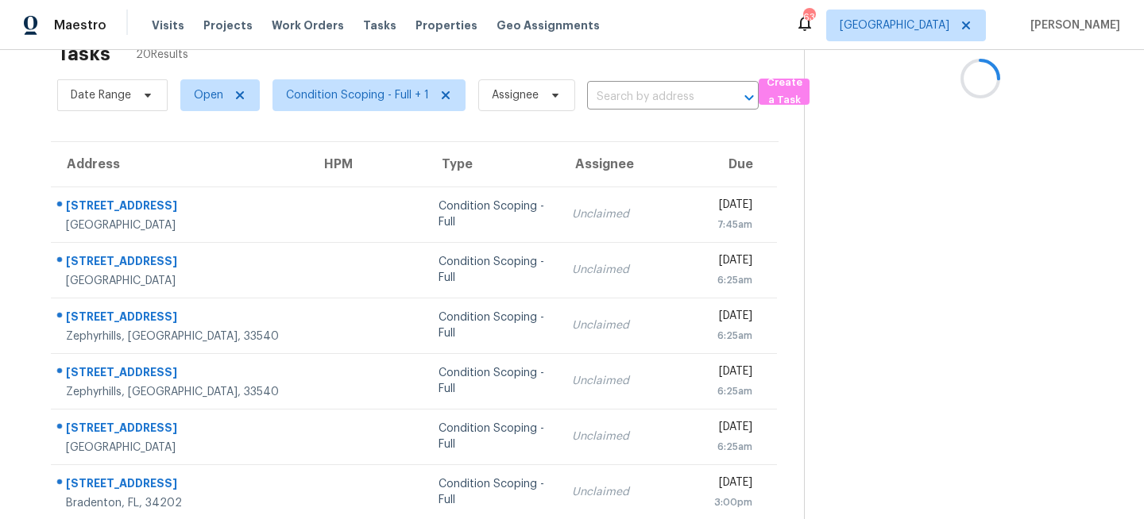
scroll to position [0, 0]
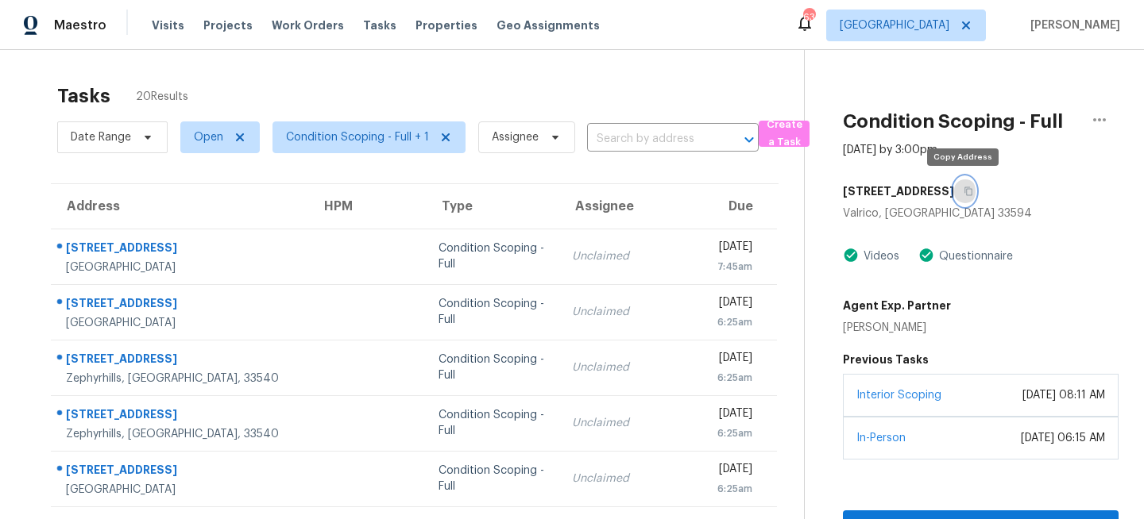
click at [964, 192] on icon "button" at bounding box center [968, 192] width 10 height 10
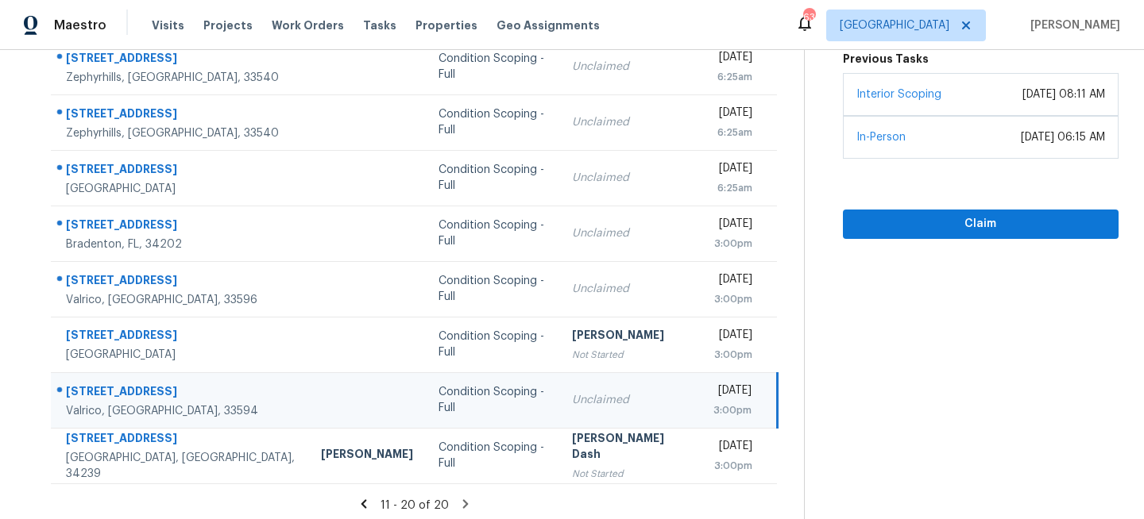
scroll to position [307, 0]
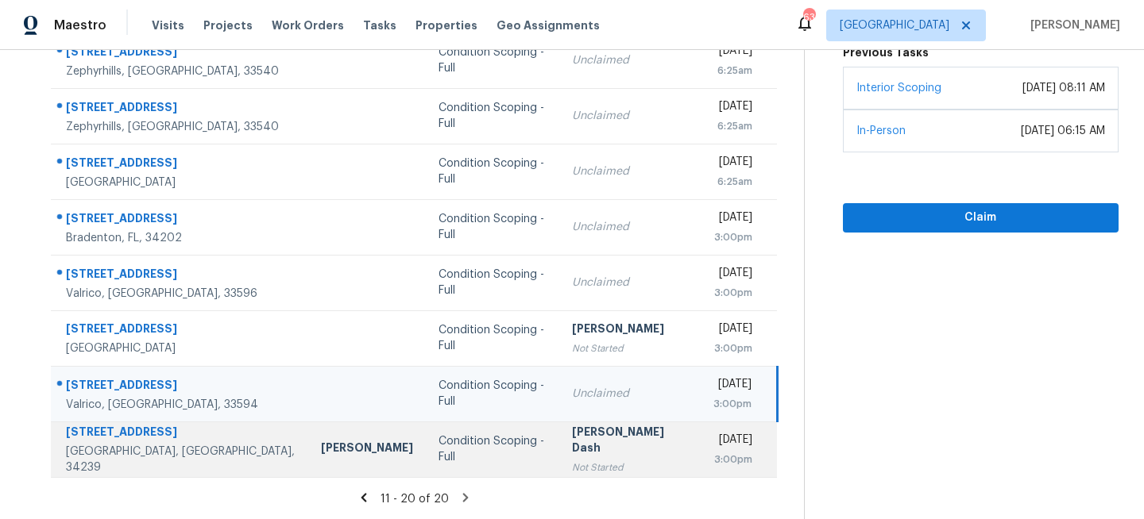
click at [572, 460] on div "Not Started" at bounding box center [630, 468] width 116 height 16
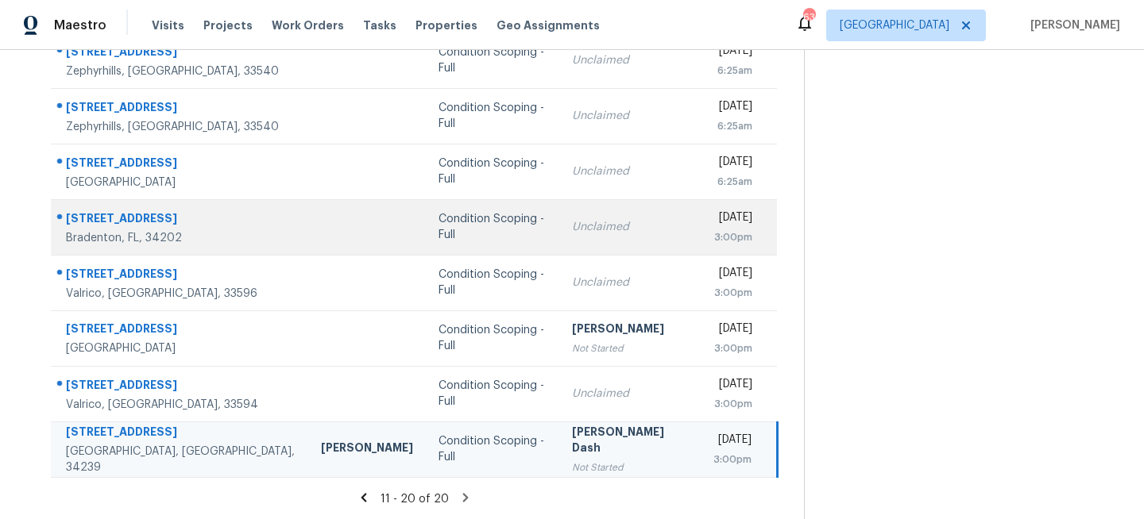
scroll to position [0, 0]
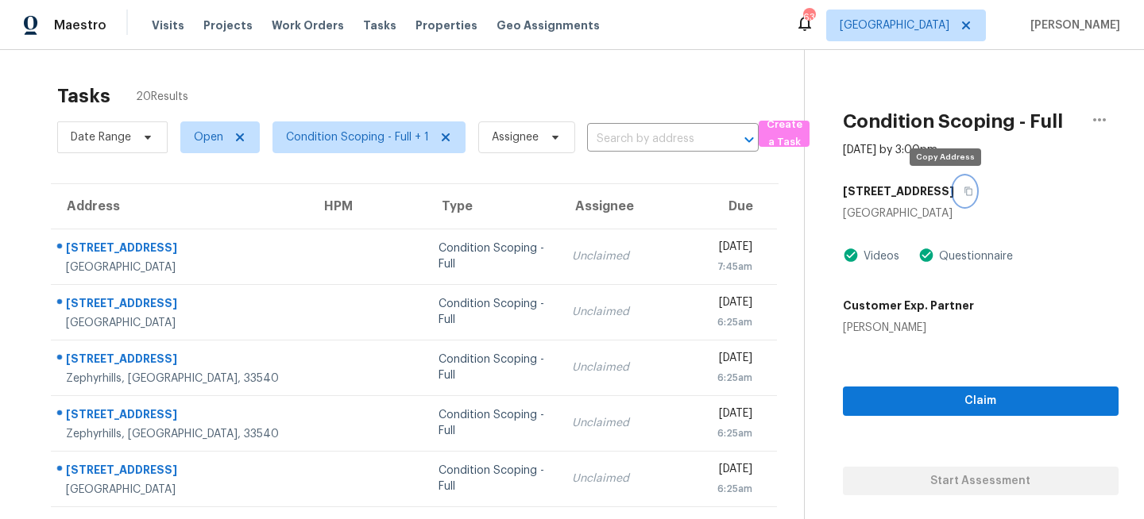
click at [963, 190] on icon "button" at bounding box center [968, 192] width 10 height 10
click at [158, 28] on span "Visits" at bounding box center [168, 25] width 33 height 16
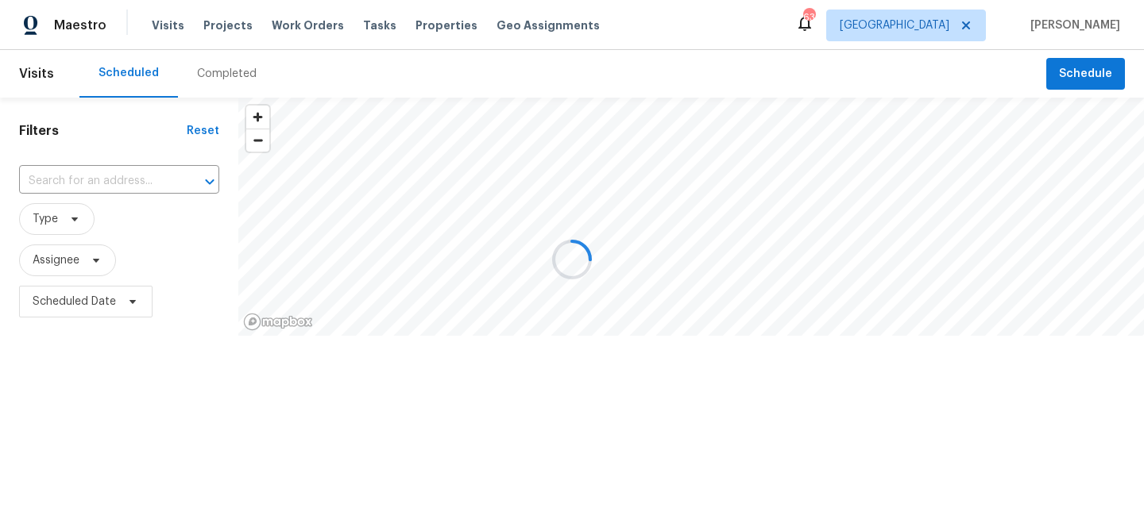
click at [70, 219] on div at bounding box center [572, 259] width 1144 height 519
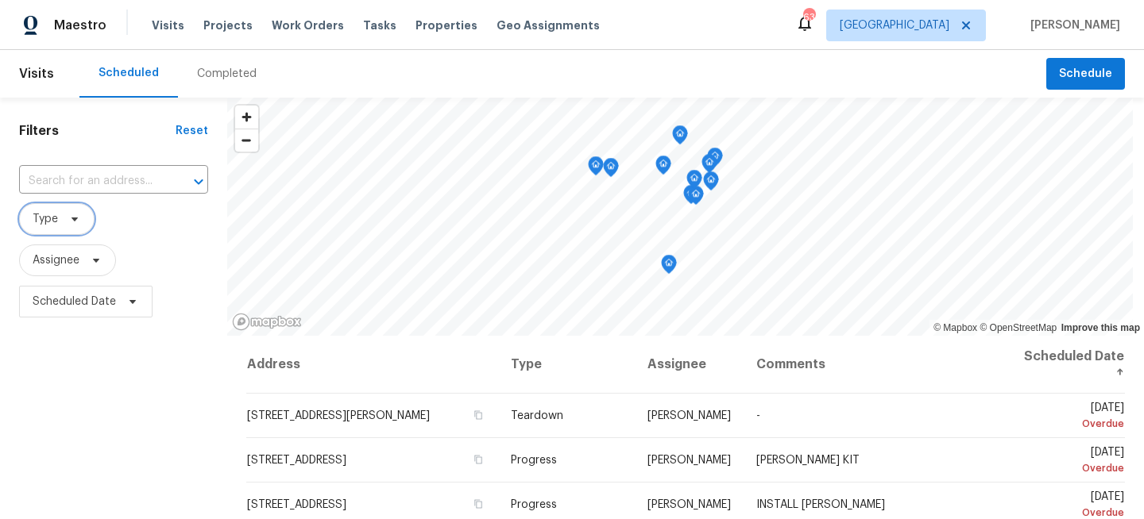
click at [73, 220] on icon at bounding box center [74, 220] width 6 height 4
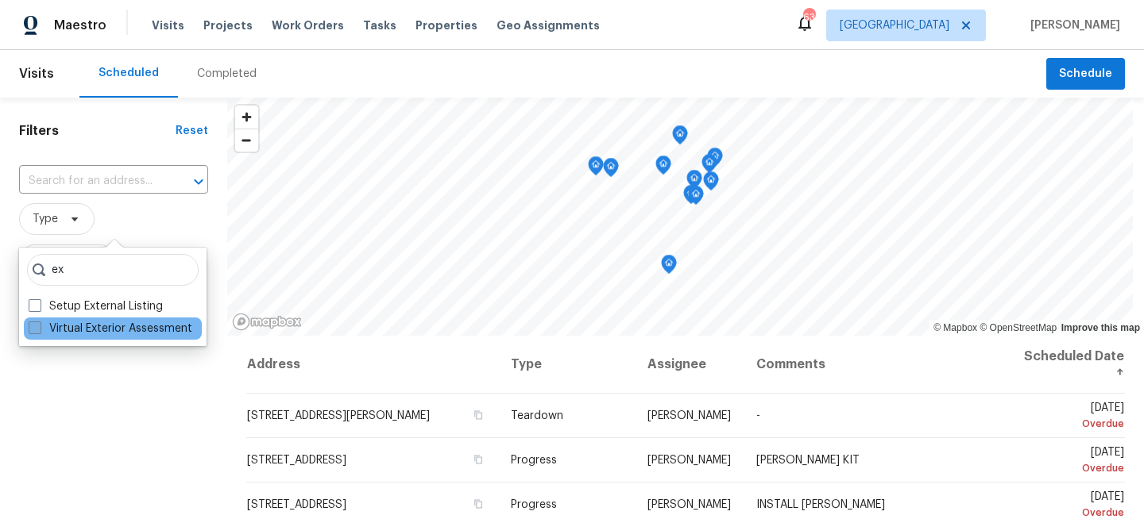
type input "ex"
click at [71, 326] on label "Virtual Exterior Assessment" at bounding box center [111, 329] width 164 height 16
click at [39, 326] on input "Virtual Exterior Assessment" at bounding box center [34, 326] width 10 height 10
checkbox input "true"
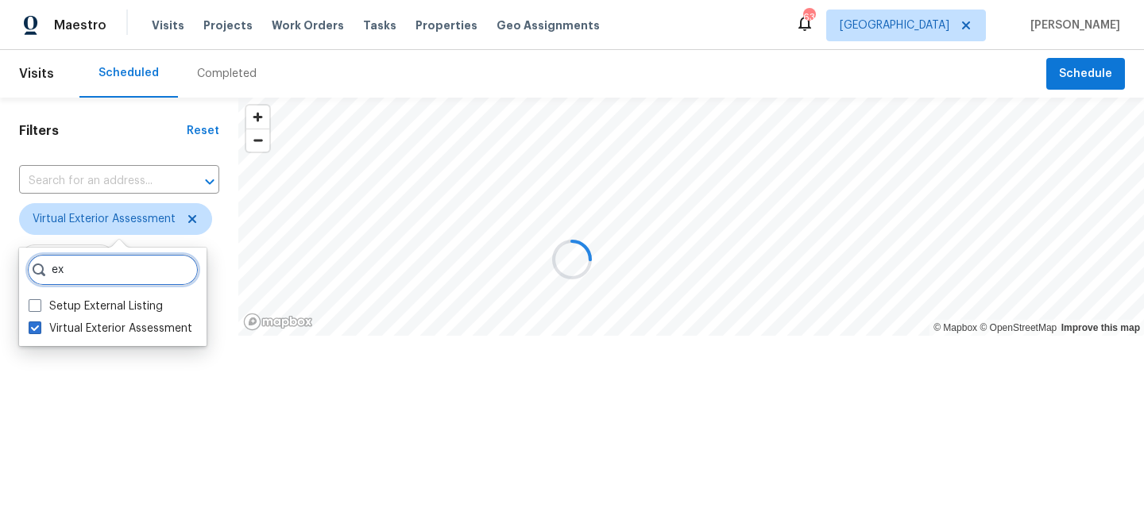
click at [92, 280] on input "ex" at bounding box center [113, 270] width 172 height 32
type input "e"
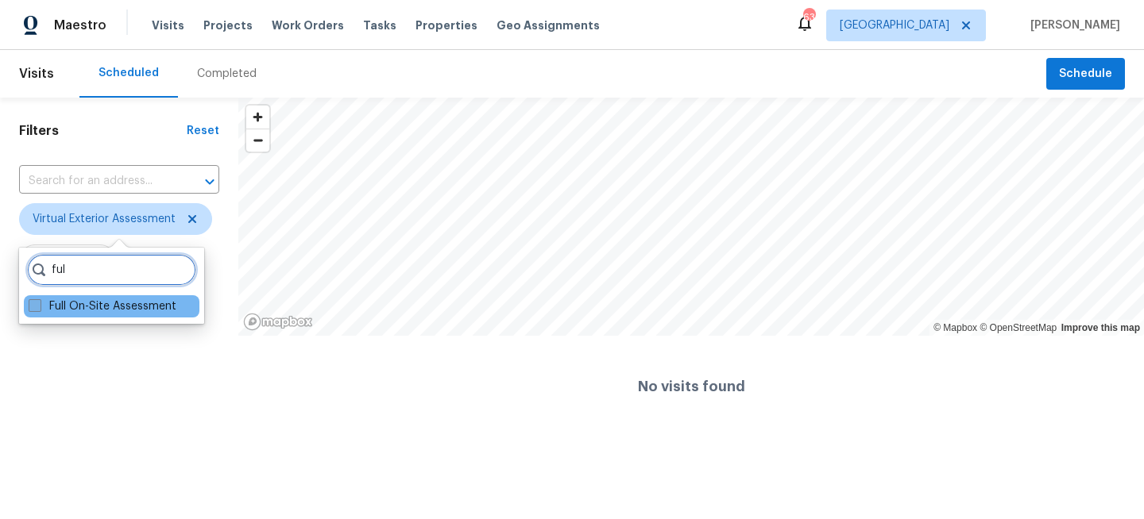
type input "ful"
click at [91, 308] on label "Full On-Site Assessment" at bounding box center [103, 307] width 148 height 16
click at [39, 308] on input "Full On-Site Assessment" at bounding box center [34, 304] width 10 height 10
checkbox input "true"
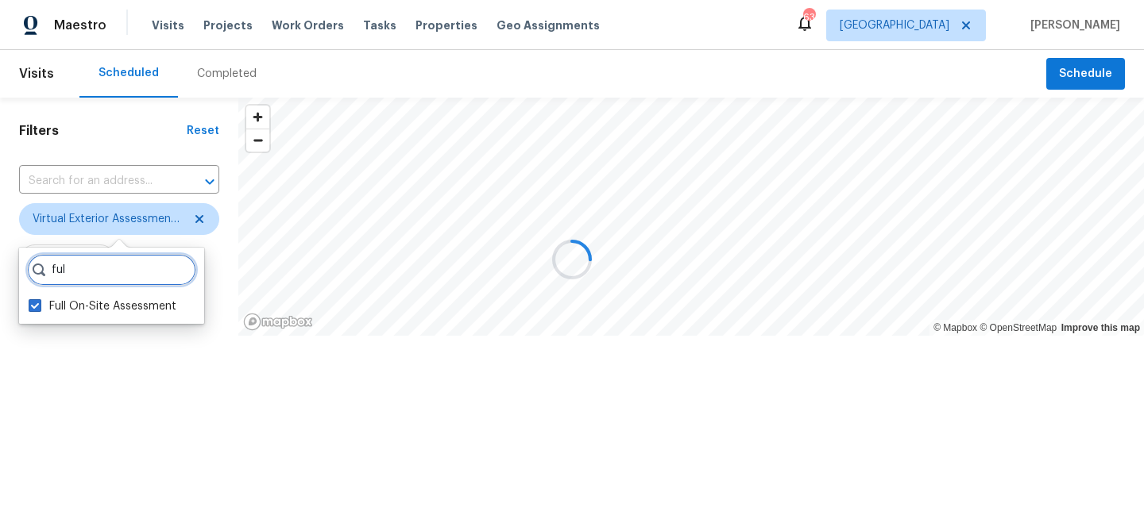
click at [102, 270] on input "ful" at bounding box center [111, 270] width 169 height 32
type input "f"
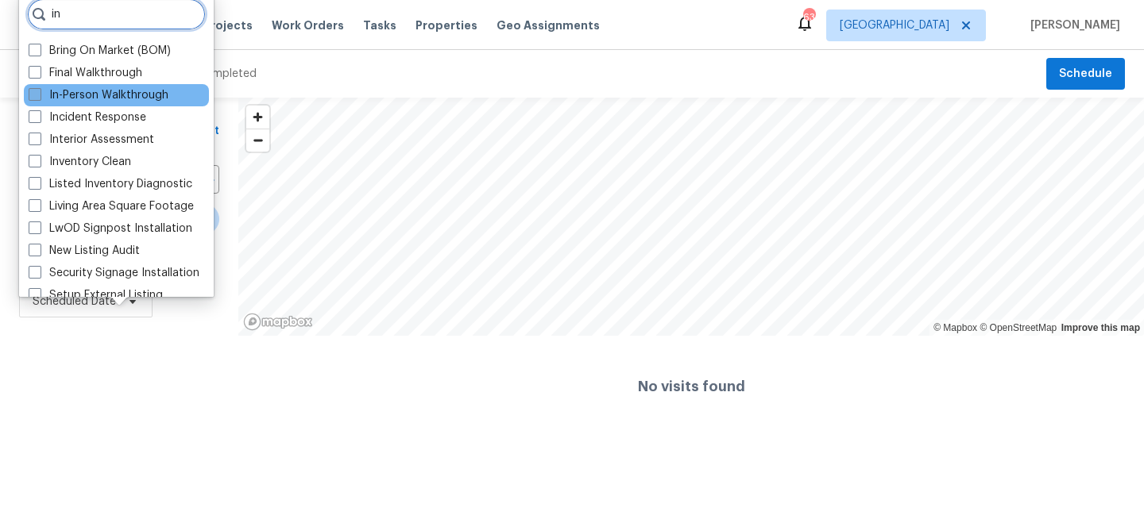
type input "in"
click at [102, 99] on label "In-Person Walkthrough" at bounding box center [99, 95] width 140 height 16
click at [39, 98] on input "In-Person Walkthrough" at bounding box center [34, 92] width 10 height 10
checkbox input "true"
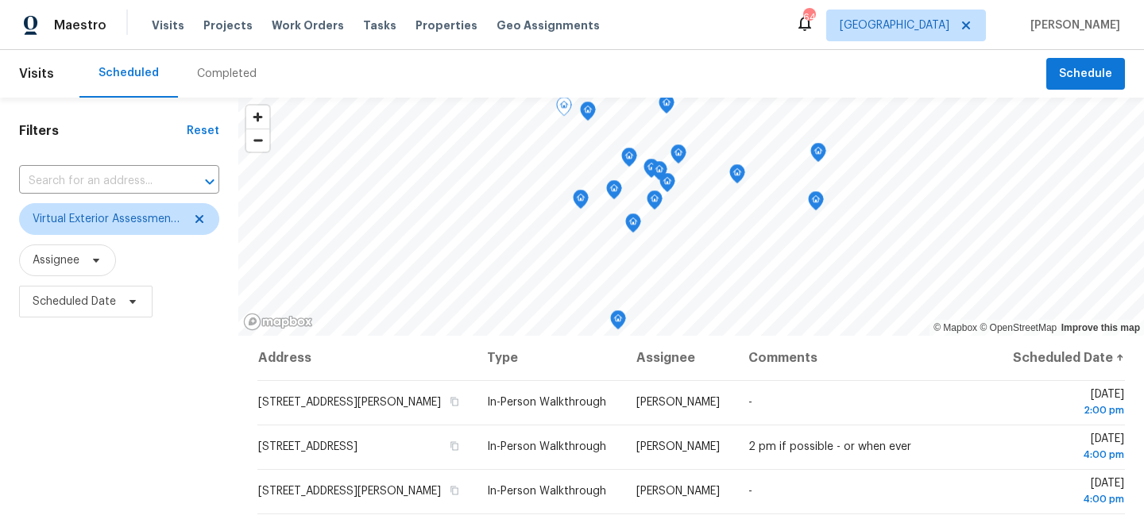
click at [110, 357] on div "Filters Reset ​ Virtual Exterior Assessment + 2 Assignee Scheduled Date" at bounding box center [119, 425] width 238 height 654
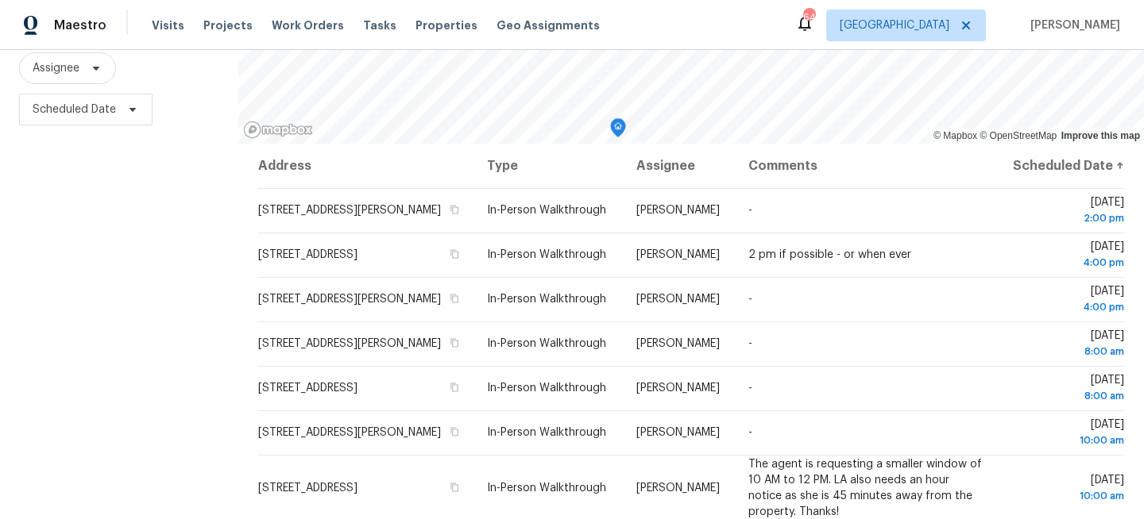
scroll to position [195, 0]
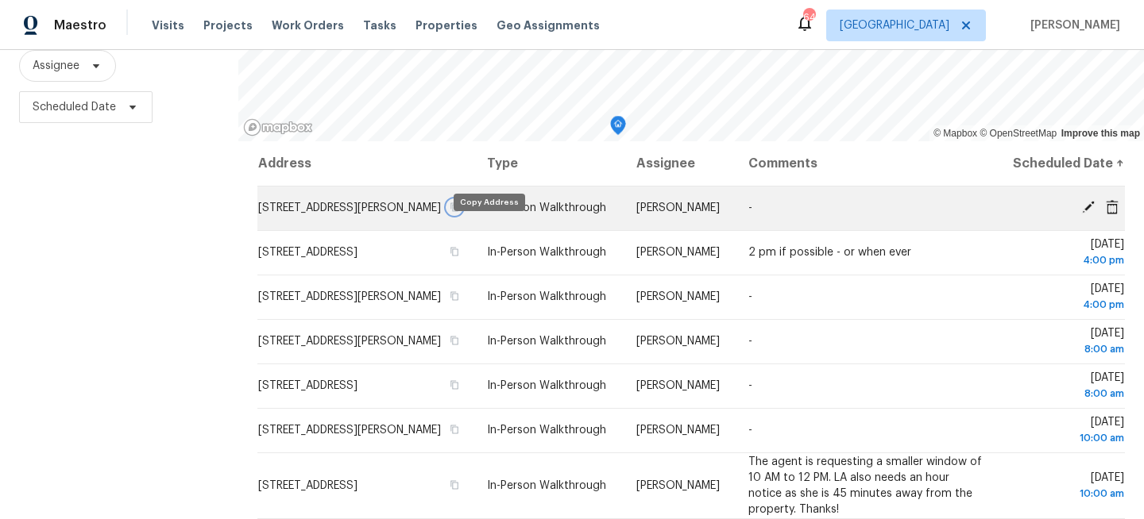
click at [459, 212] on icon "button" at bounding box center [455, 207] width 8 height 9
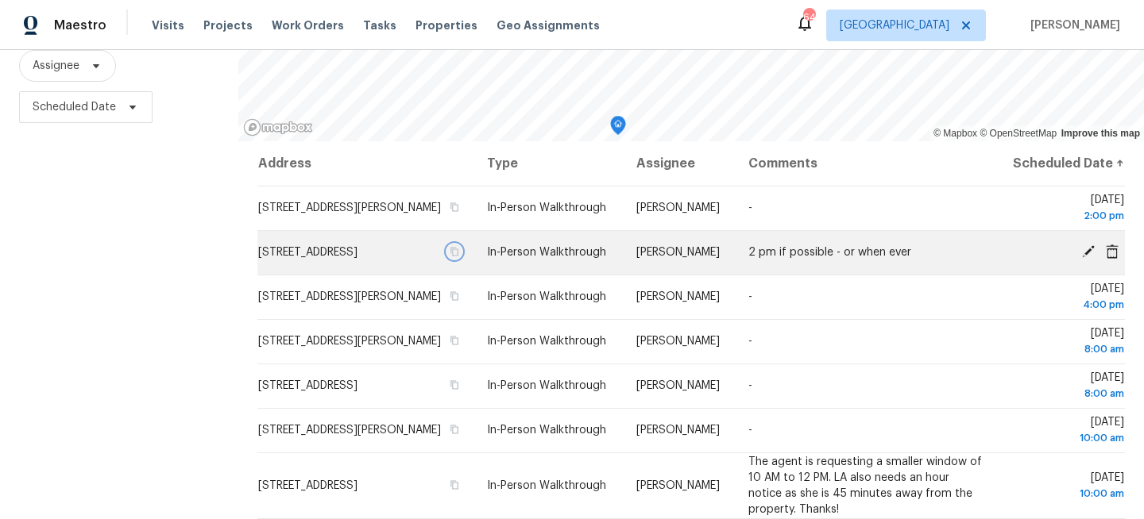
click at [459, 257] on icon "button" at bounding box center [455, 252] width 10 height 10
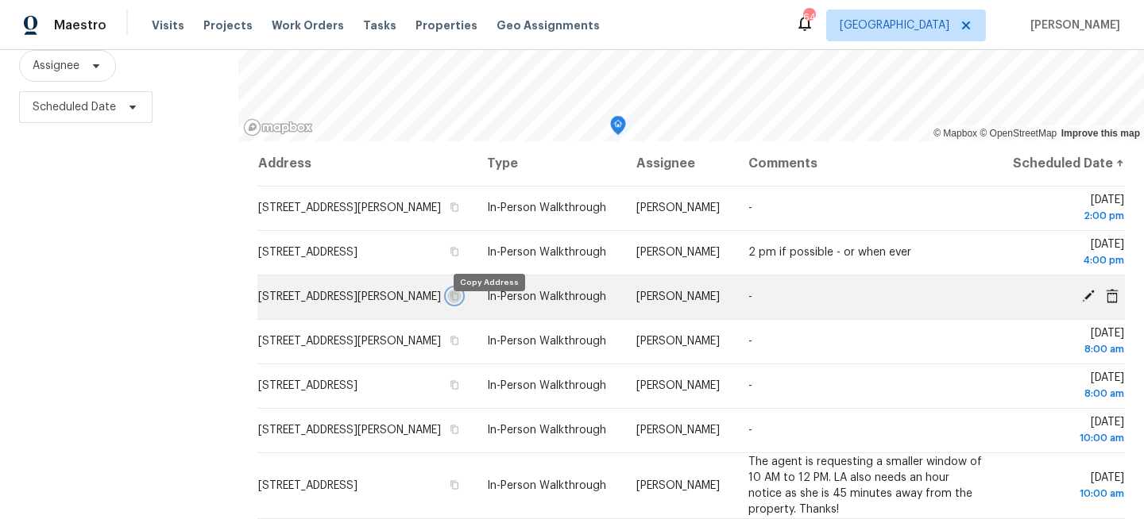
click at [459, 301] on icon "button" at bounding box center [455, 296] width 10 height 10
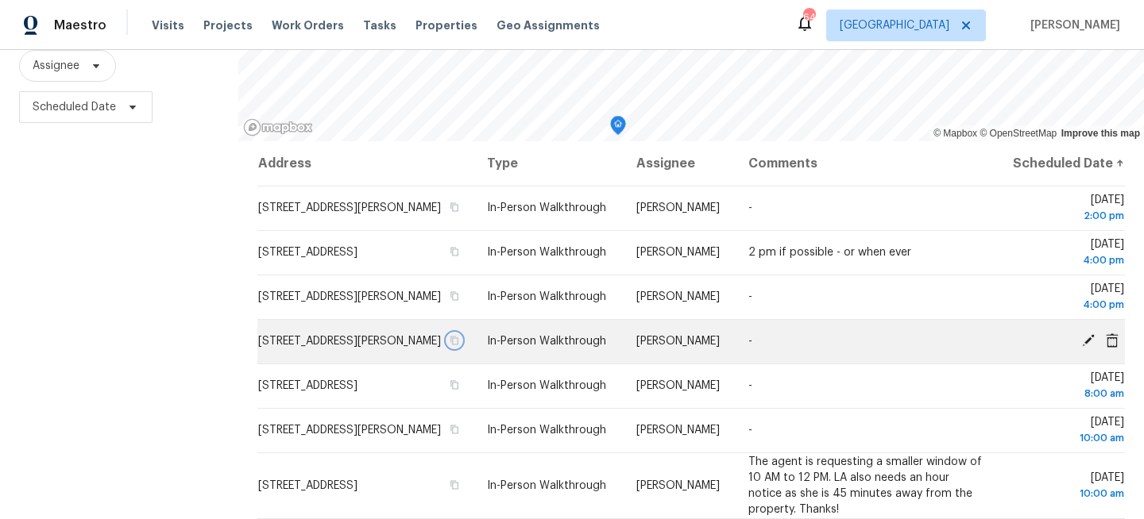
click at [459, 345] on icon "button" at bounding box center [455, 341] width 10 height 10
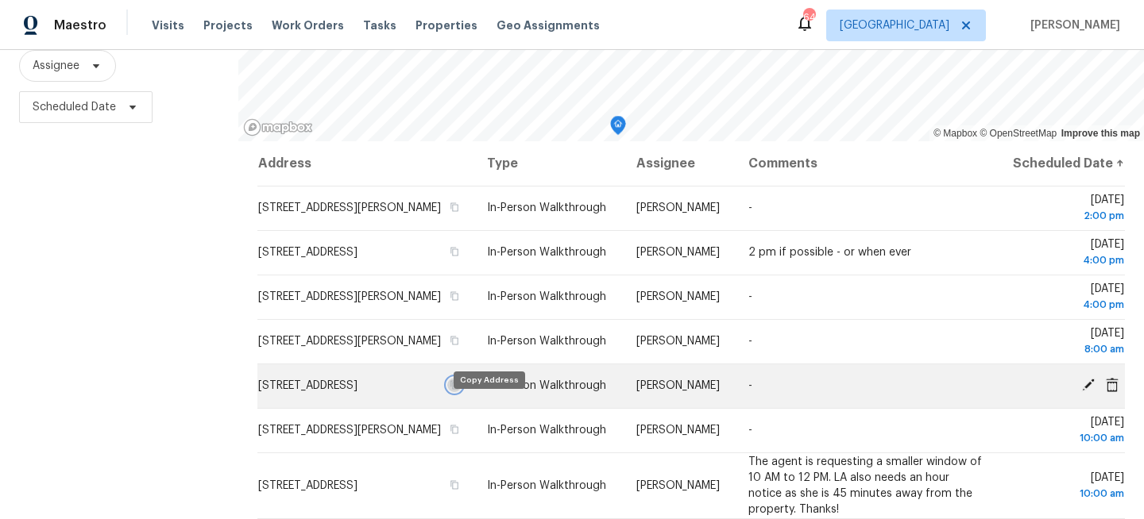
click at [461, 392] on button "button" at bounding box center [454, 385] width 14 height 14
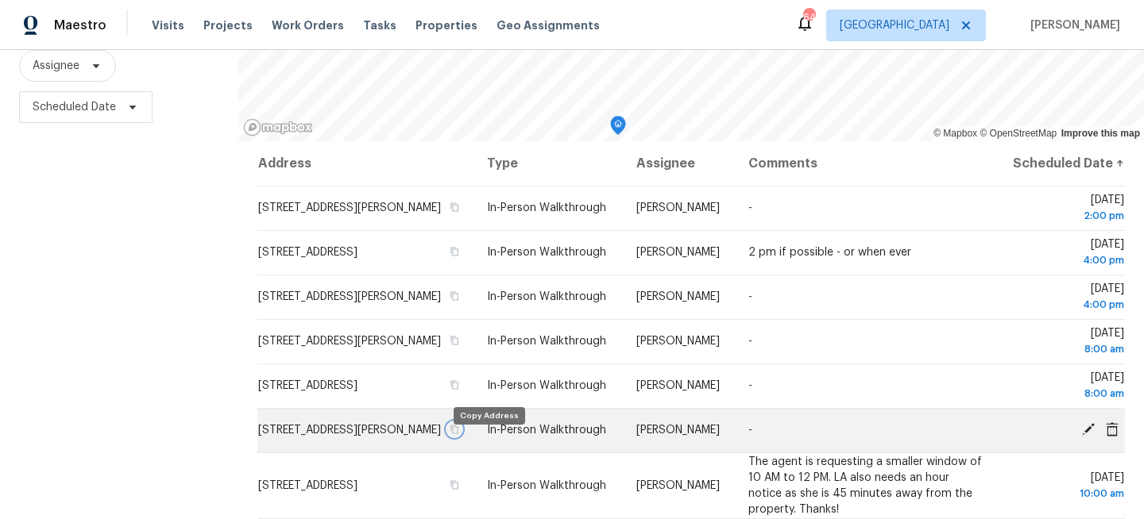
click at [459, 434] on icon "button" at bounding box center [455, 430] width 10 height 10
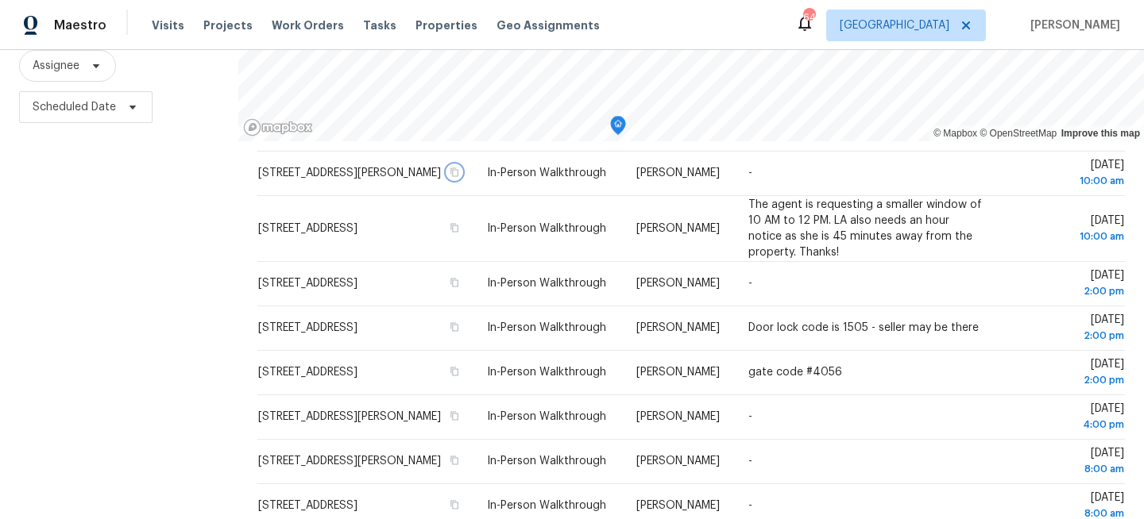
scroll to position [269, 0]
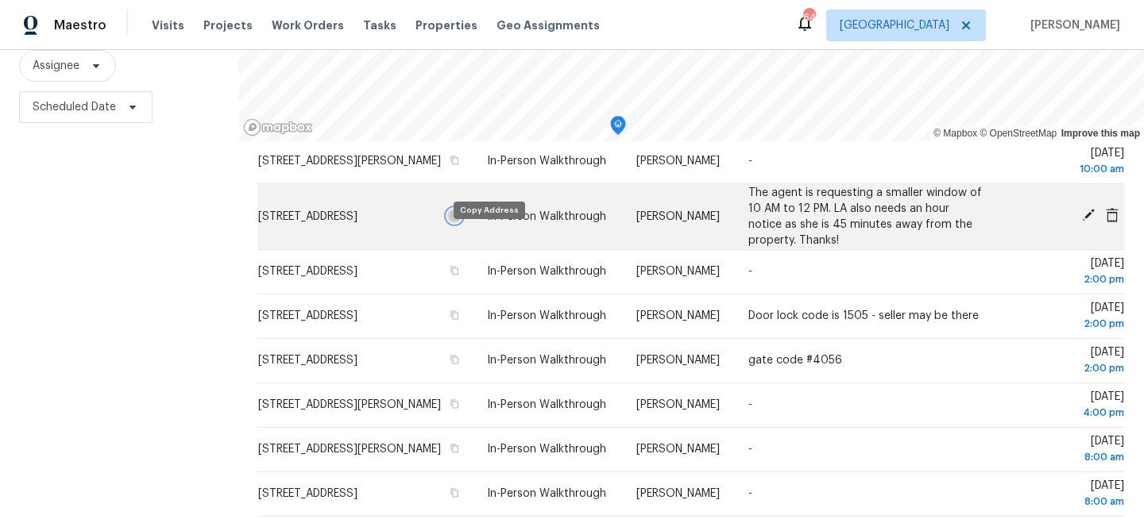
click at [459, 220] on icon "button" at bounding box center [455, 215] width 8 height 9
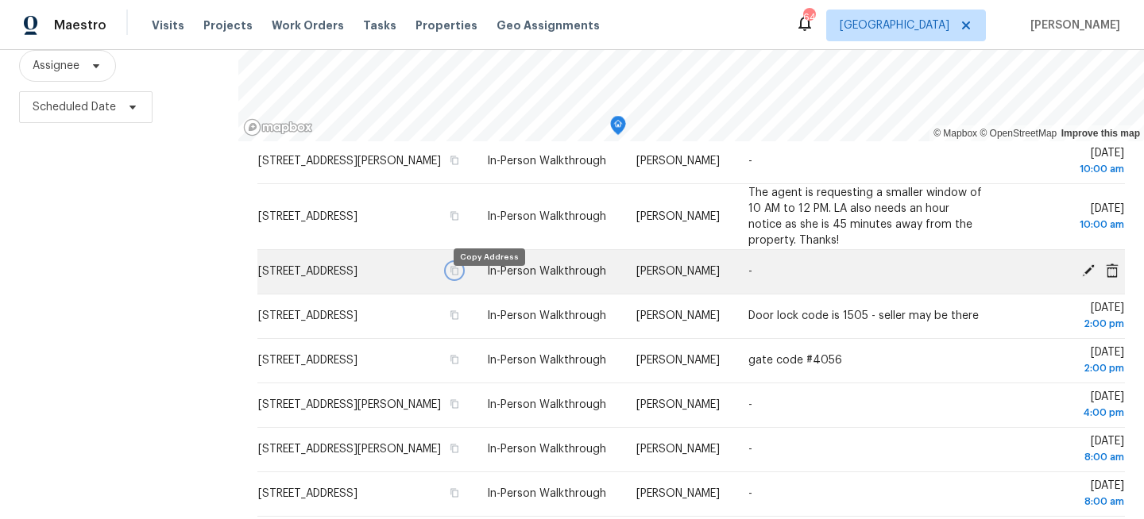
click at [459, 276] on icon "button" at bounding box center [455, 271] width 10 height 10
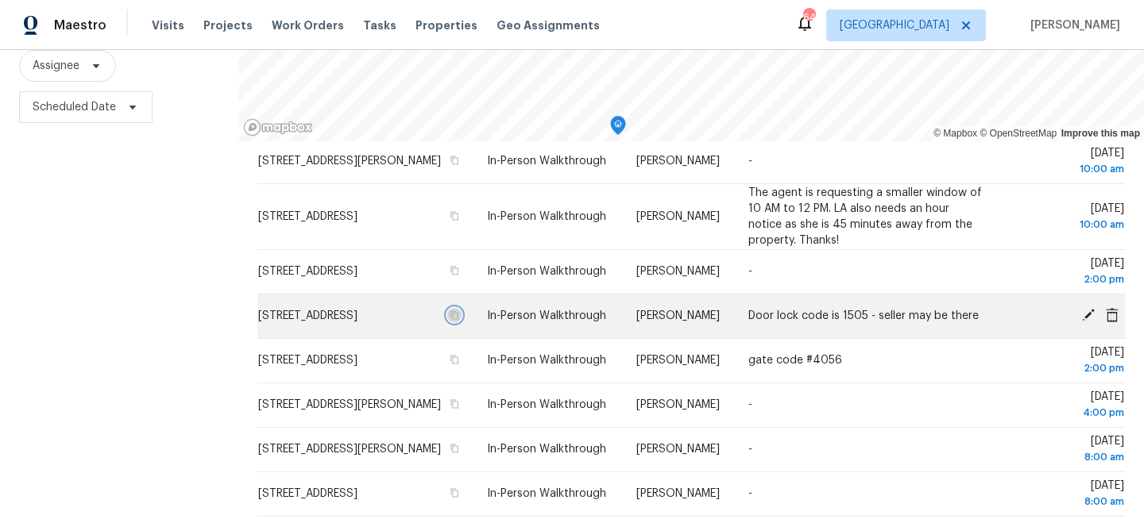
click at [459, 320] on icon "button" at bounding box center [455, 315] width 8 height 9
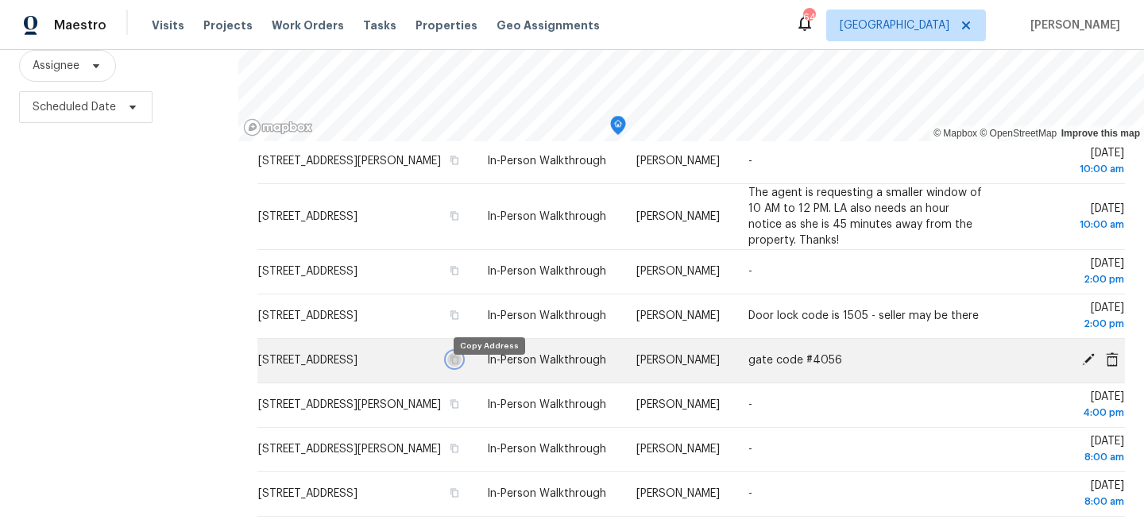
click at [459, 365] on icon "button" at bounding box center [455, 360] width 10 height 10
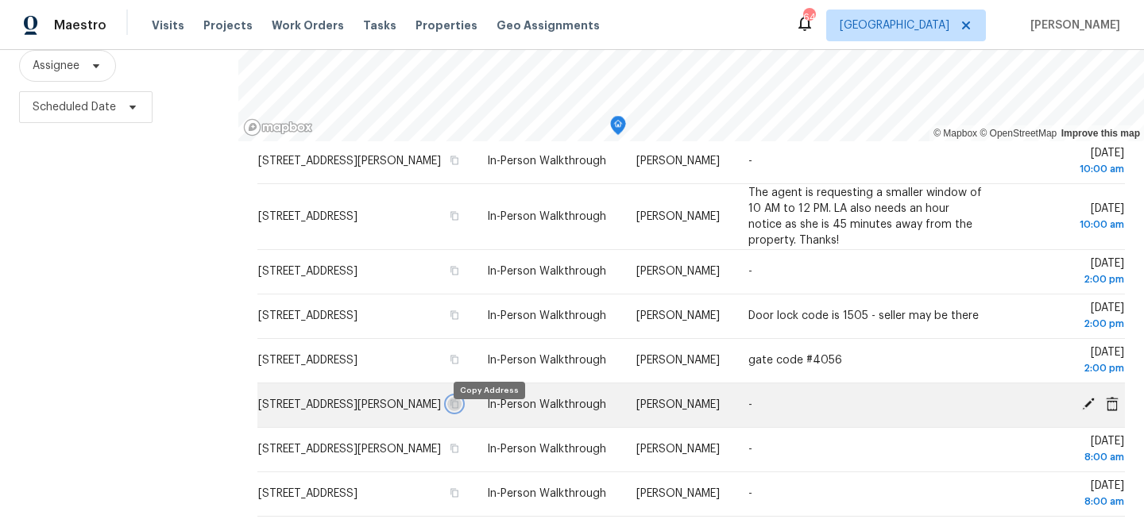
click at [459, 409] on icon "button" at bounding box center [455, 404] width 8 height 9
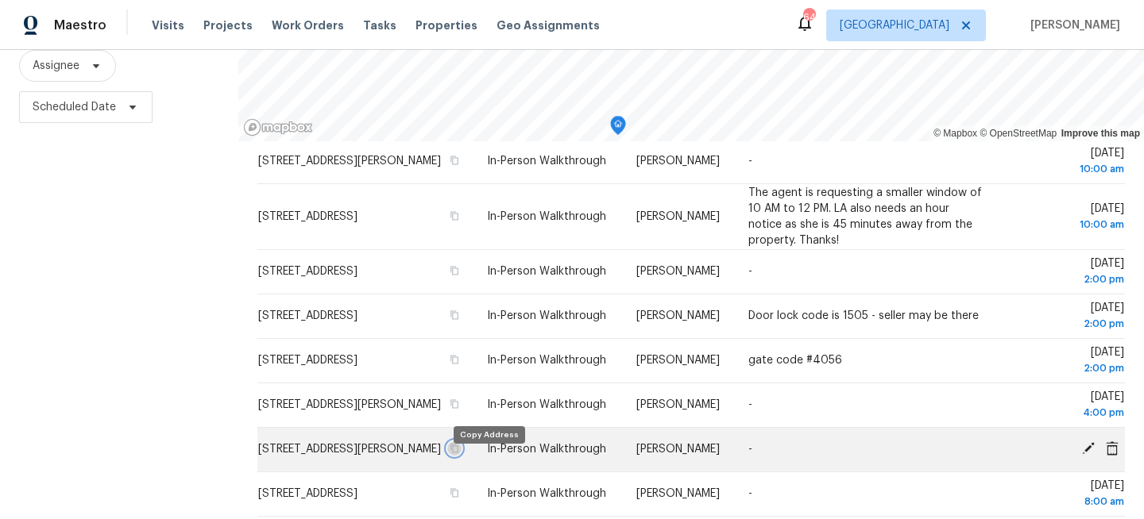
click at [459, 453] on icon "button" at bounding box center [455, 449] width 10 height 10
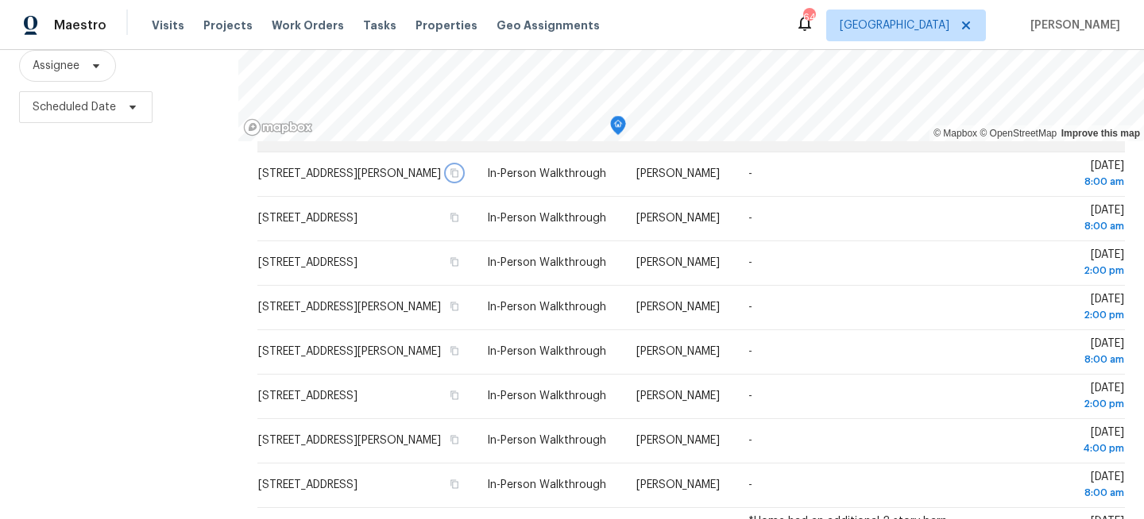
scroll to position [547, 0]
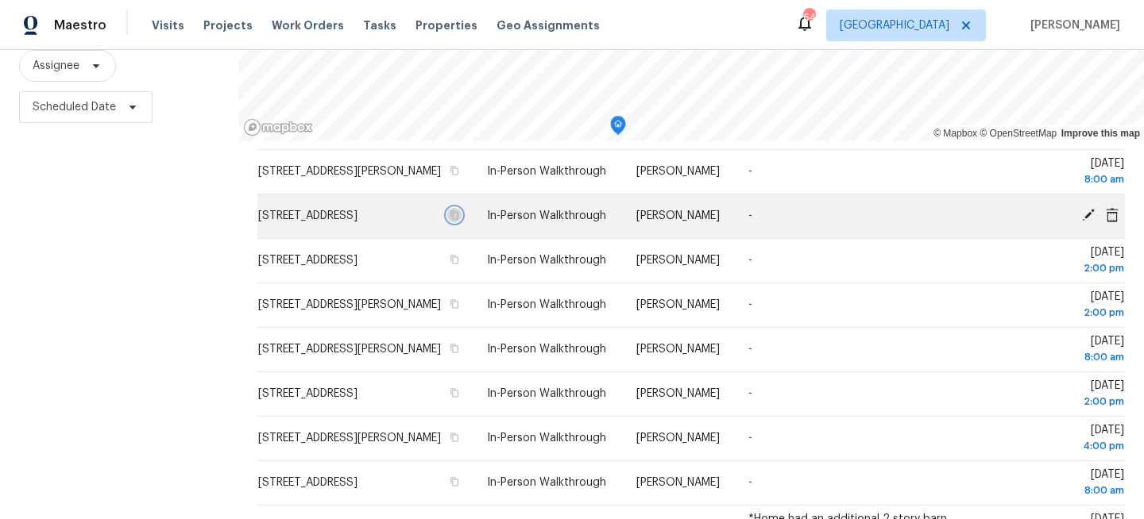
click at [459, 220] on icon "button" at bounding box center [455, 215] width 10 height 10
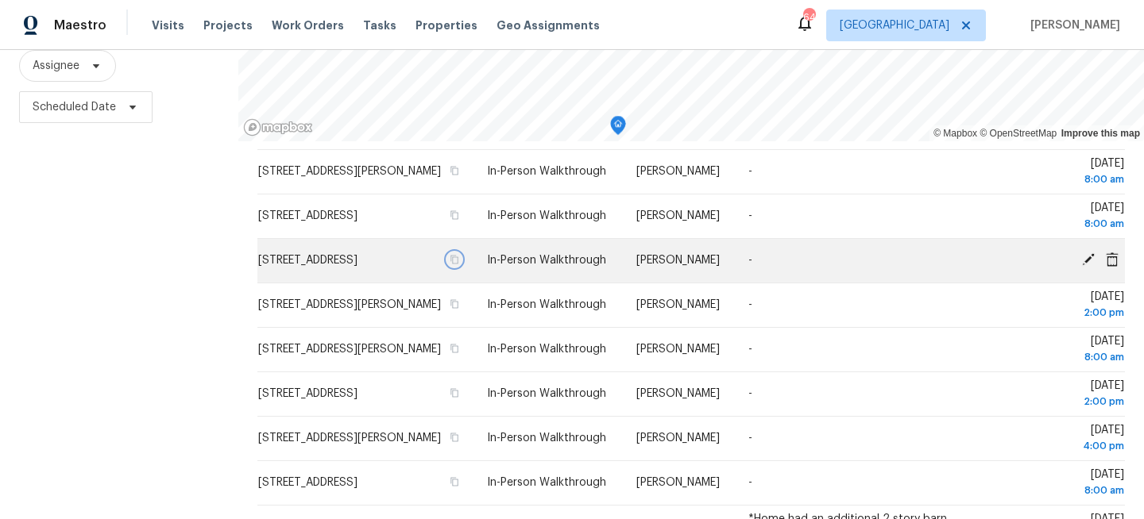
click at [459, 264] on icon "button" at bounding box center [455, 260] width 10 height 10
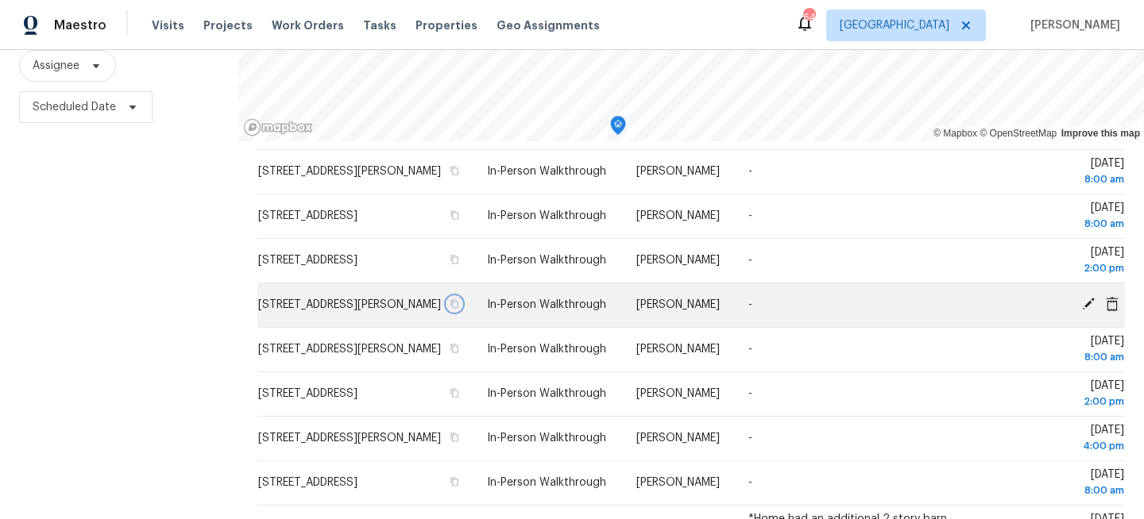
click at [459, 309] on icon "button" at bounding box center [455, 304] width 10 height 10
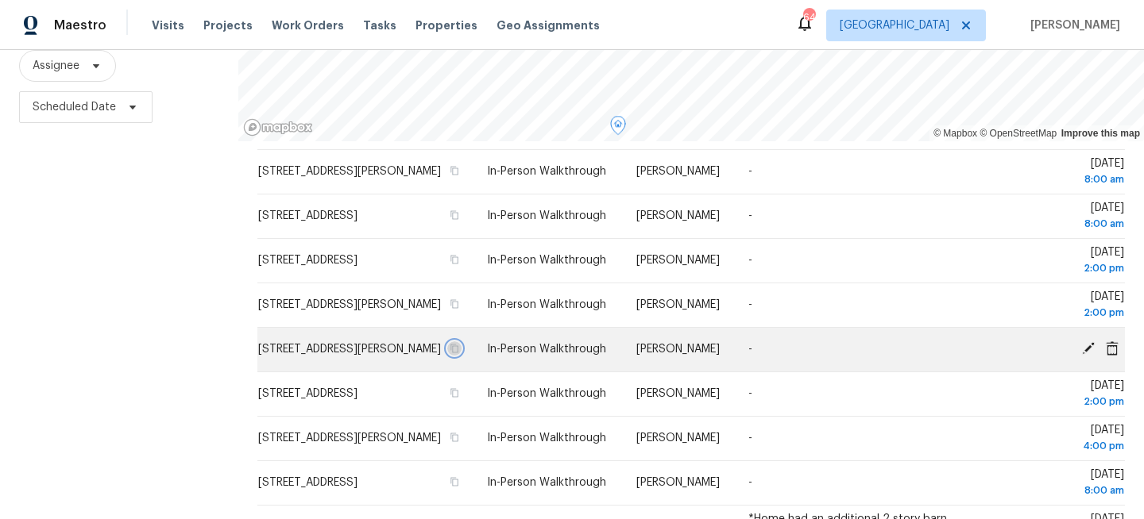
click at [459, 353] on icon "button" at bounding box center [455, 349] width 10 height 10
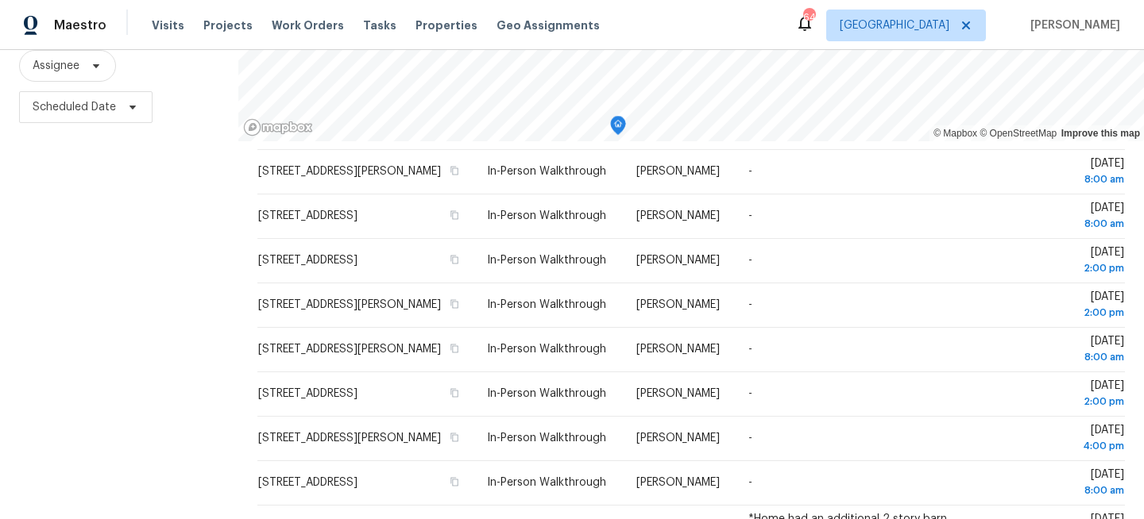
click at [189, 255] on div "Filters Reset ​ Virtual Exterior Assessment + 2 Assignee Scheduled Date" at bounding box center [119, 230] width 238 height 654
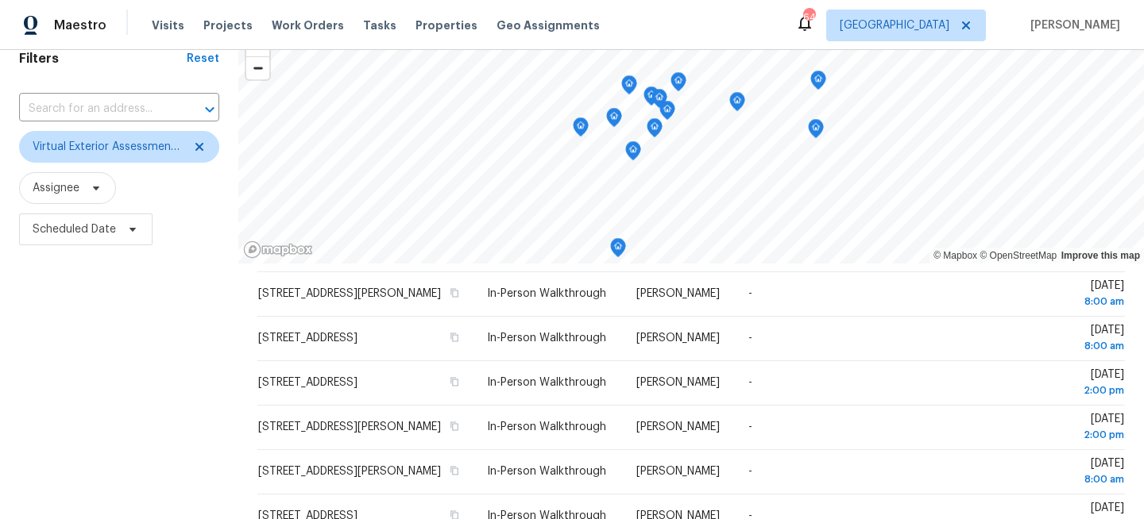
scroll to position [0, 0]
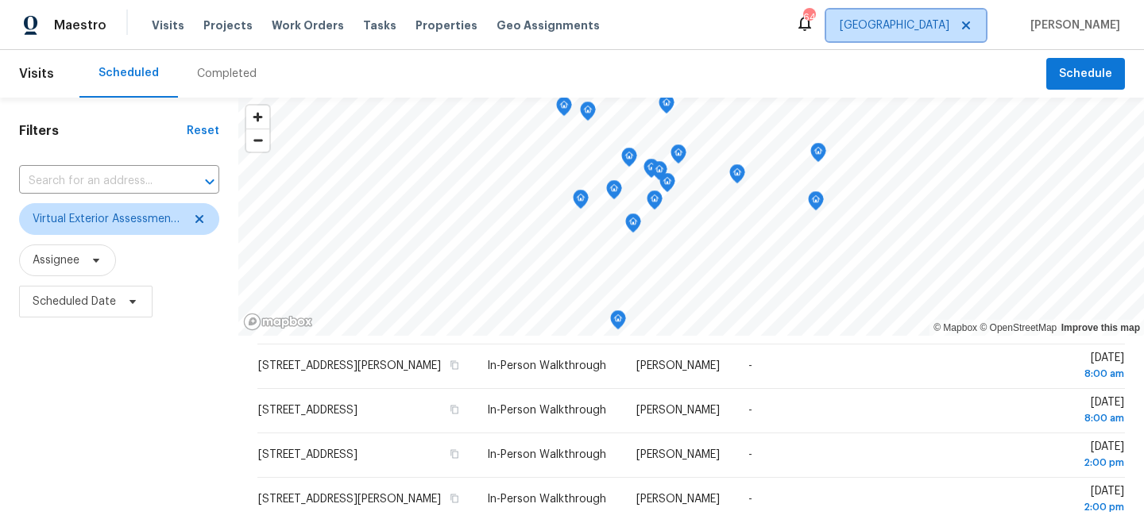
click at [949, 29] on span "[GEOGRAPHIC_DATA]" at bounding box center [894, 25] width 110 height 16
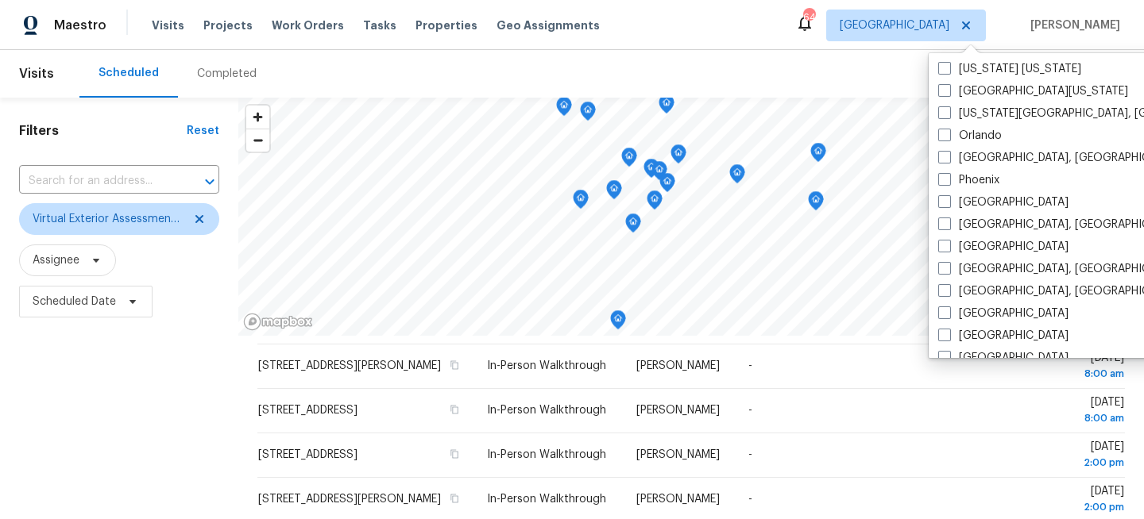
scroll to position [812, 0]
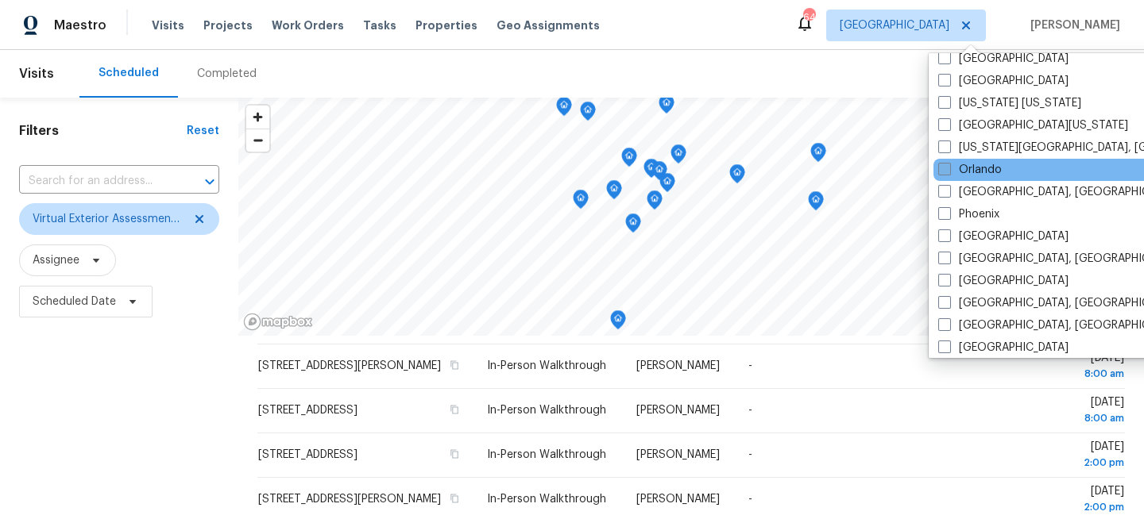
click at [959, 168] on label "Orlando" at bounding box center [970, 170] width 64 height 16
click at [948, 168] on input "Orlando" at bounding box center [943, 167] width 10 height 10
checkbox input "true"
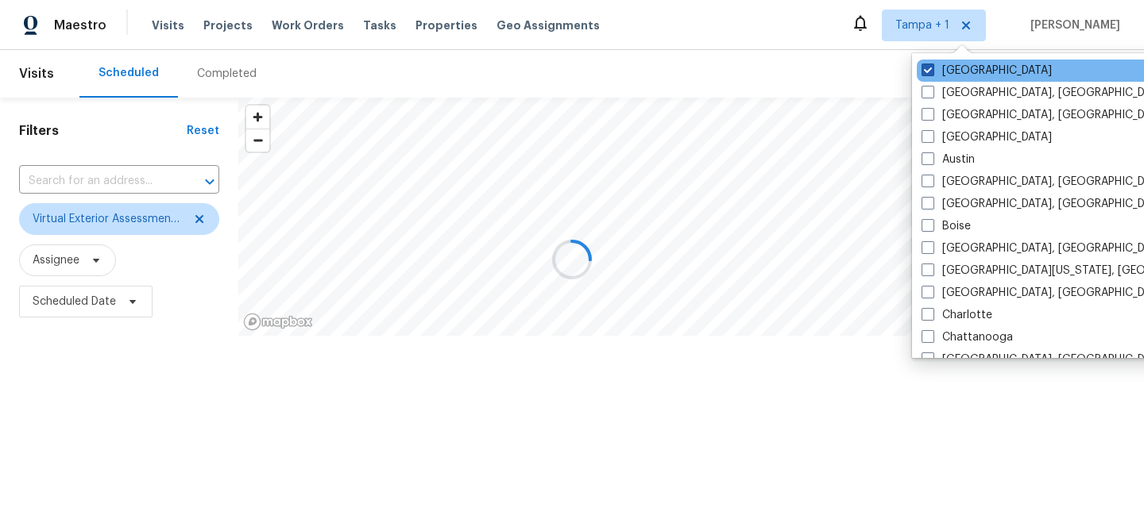
click at [959, 73] on label "Tampa" at bounding box center [986, 71] width 130 height 16
click at [932, 73] on input "Tampa" at bounding box center [926, 68] width 10 height 10
checkbox input "false"
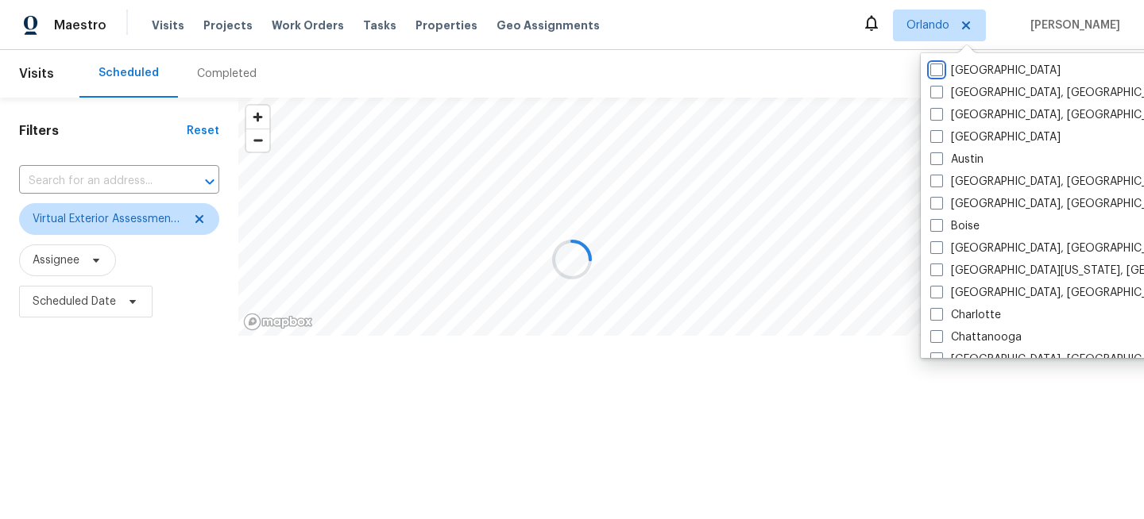
scroll to position [506, 0]
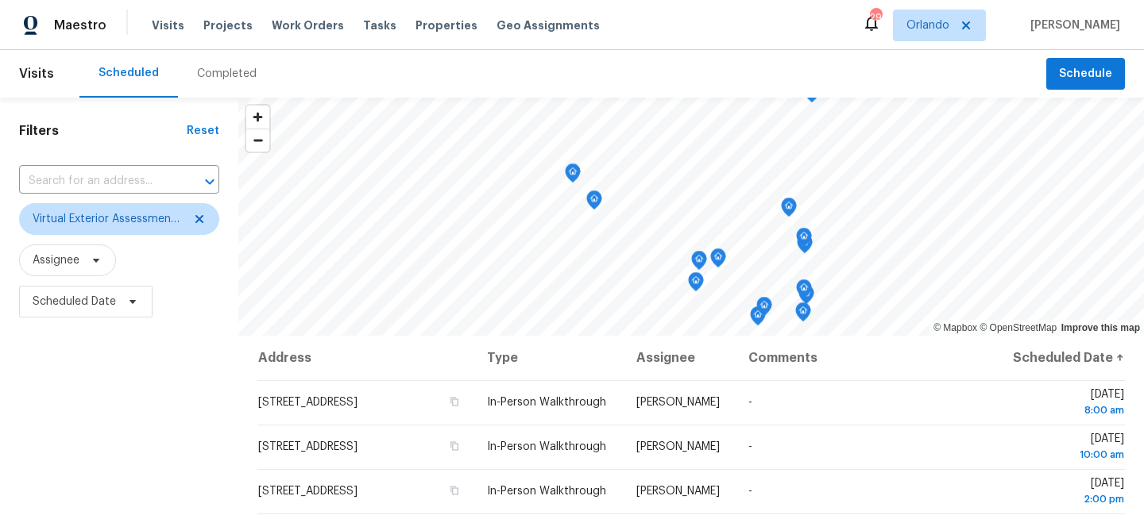
click at [118, 387] on div "Filters Reset ​ Virtual Exterior Assessment + 2 Assignee Scheduled Date" at bounding box center [119, 425] width 238 height 654
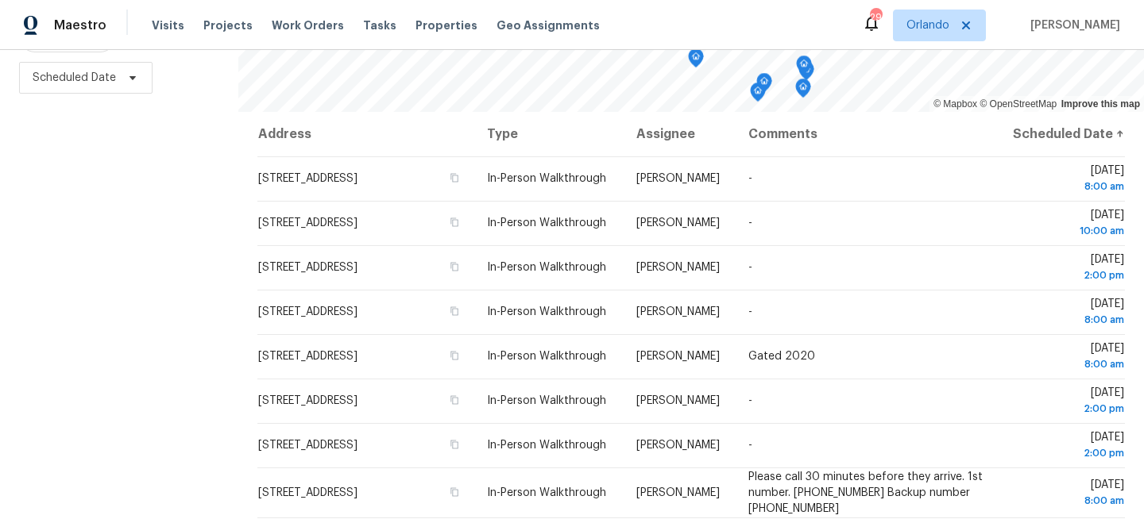
scroll to position [232, 0]
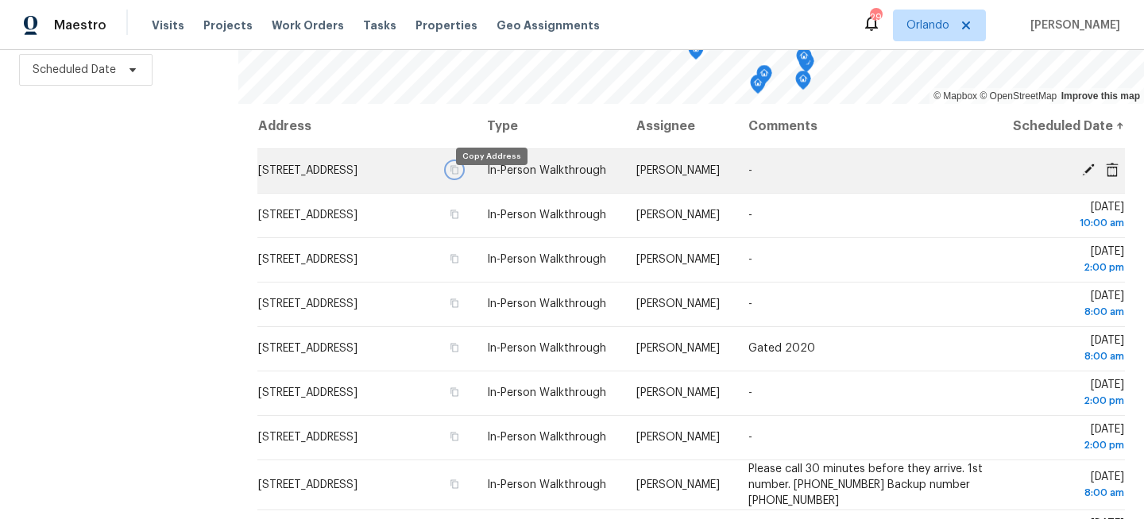
click at [459, 175] on icon "button" at bounding box center [455, 170] width 10 height 10
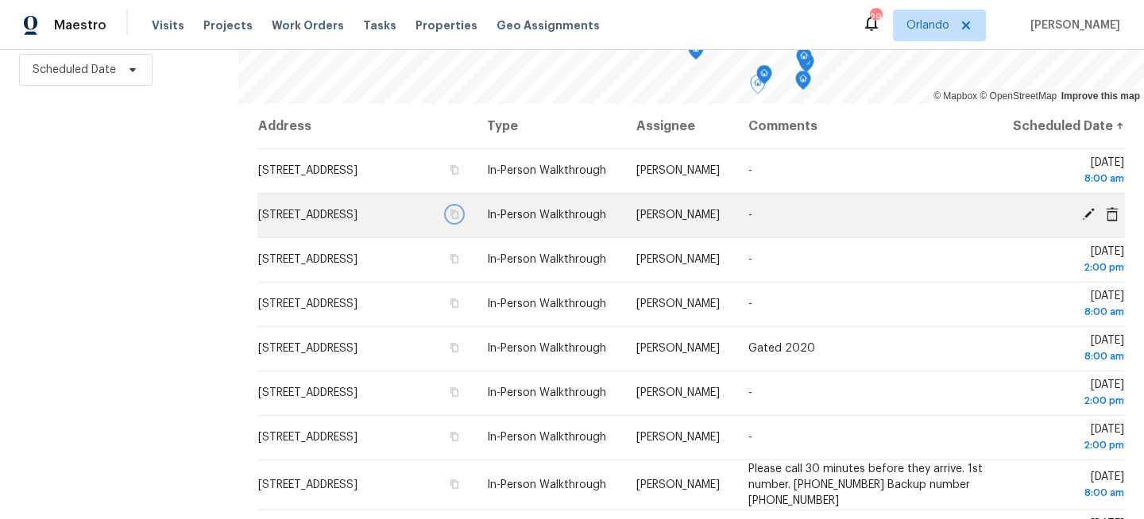
click at [459, 219] on icon "button" at bounding box center [455, 215] width 10 height 10
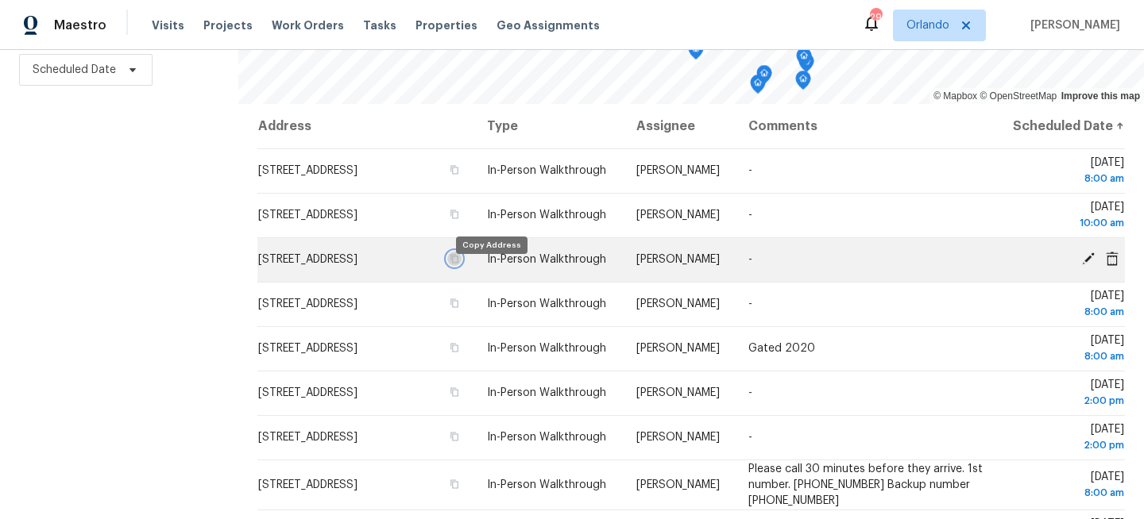
click at [459, 264] on icon "button" at bounding box center [455, 259] width 8 height 9
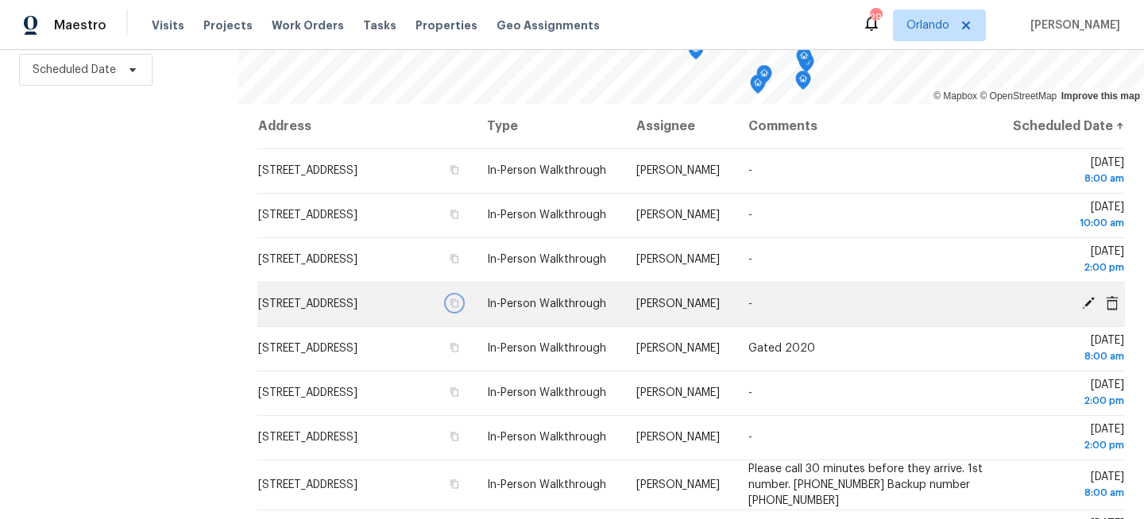
click at [459, 308] on icon "button" at bounding box center [455, 304] width 10 height 10
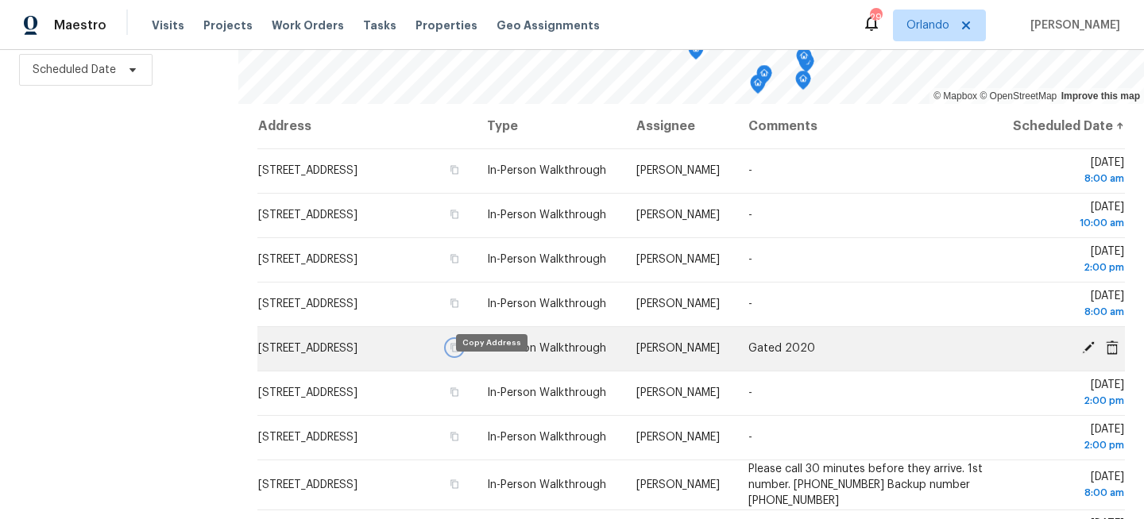
click at [459, 353] on icon "button" at bounding box center [455, 348] width 8 height 9
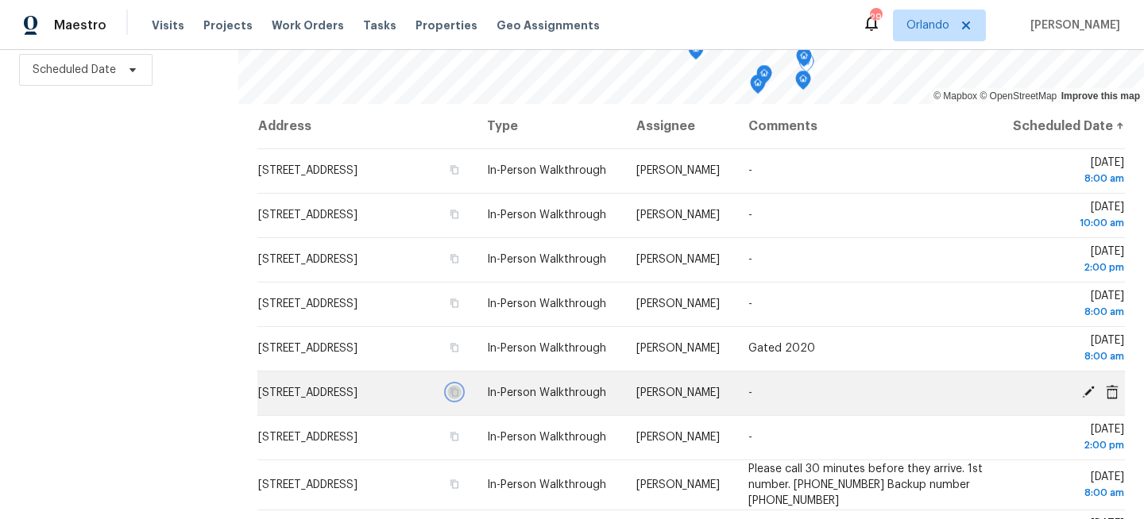
click at [459, 397] on icon "button" at bounding box center [455, 393] width 10 height 10
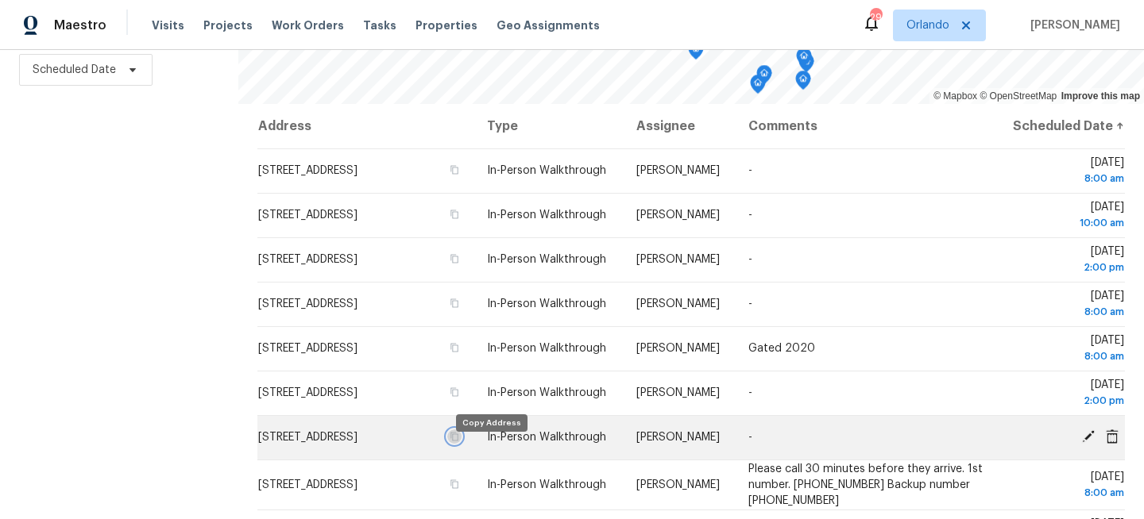
click at [459, 442] on icon "button" at bounding box center [455, 437] width 10 height 10
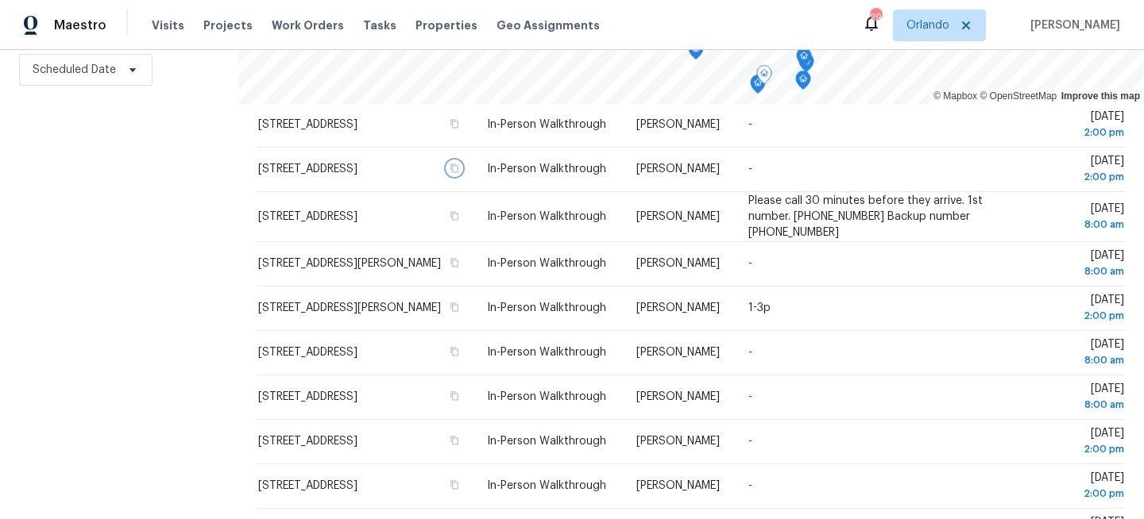
scroll to position [288, 0]
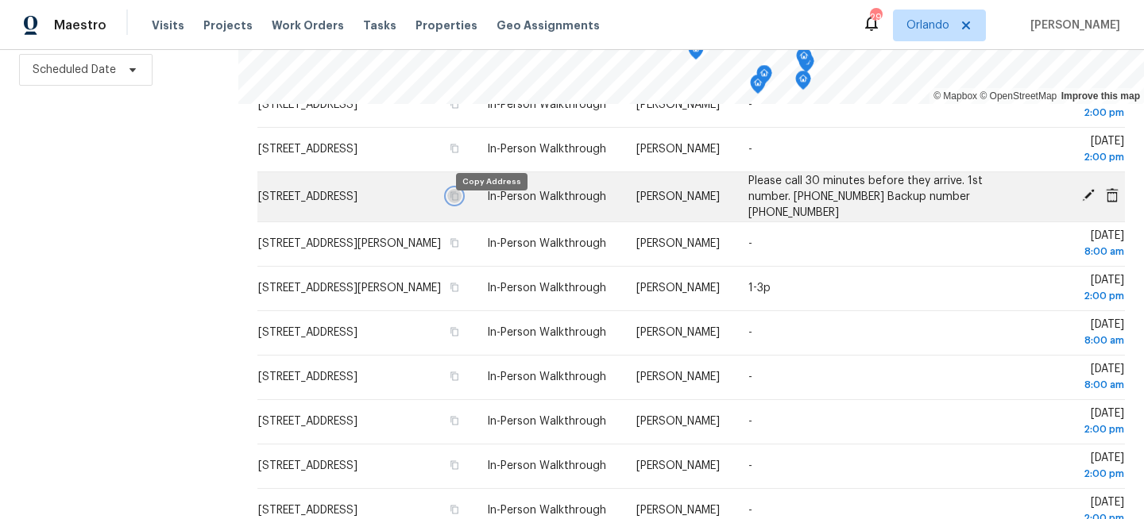
click at [459, 201] on icon "button" at bounding box center [455, 196] width 10 height 10
click at [461, 203] on button "button" at bounding box center [454, 196] width 14 height 14
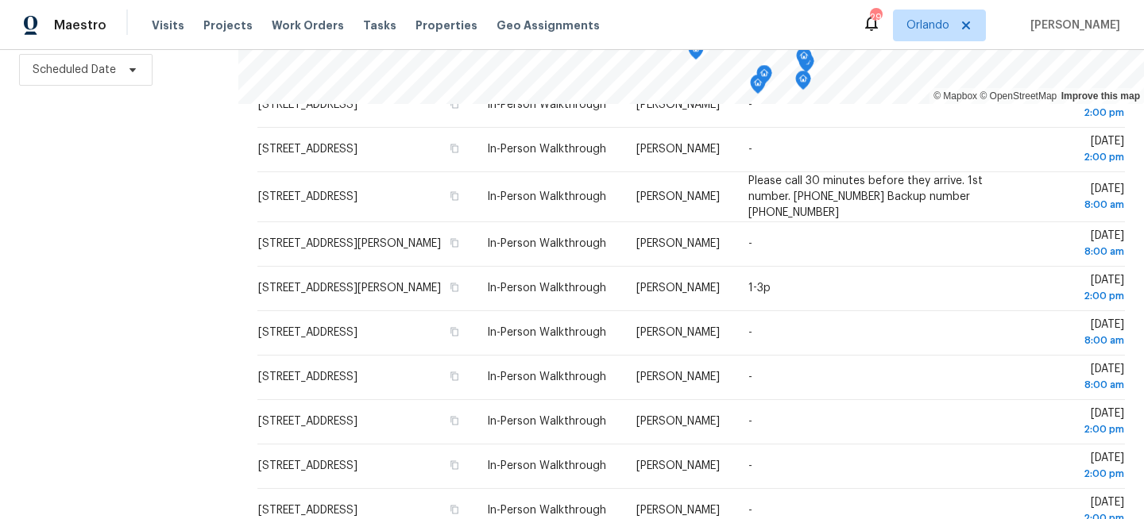
click at [152, 160] on div "Filters Reset ​ Virtual Exterior Assessment + 2 Assignee Scheduled Date" at bounding box center [119, 193] width 238 height 654
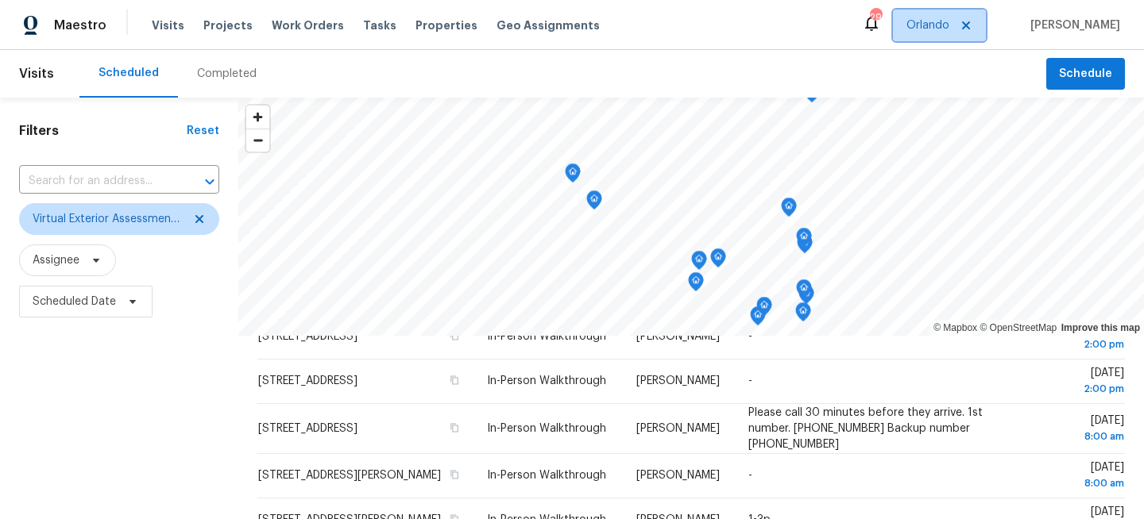
click at [934, 33] on span "Orlando" at bounding box center [927, 25] width 43 height 16
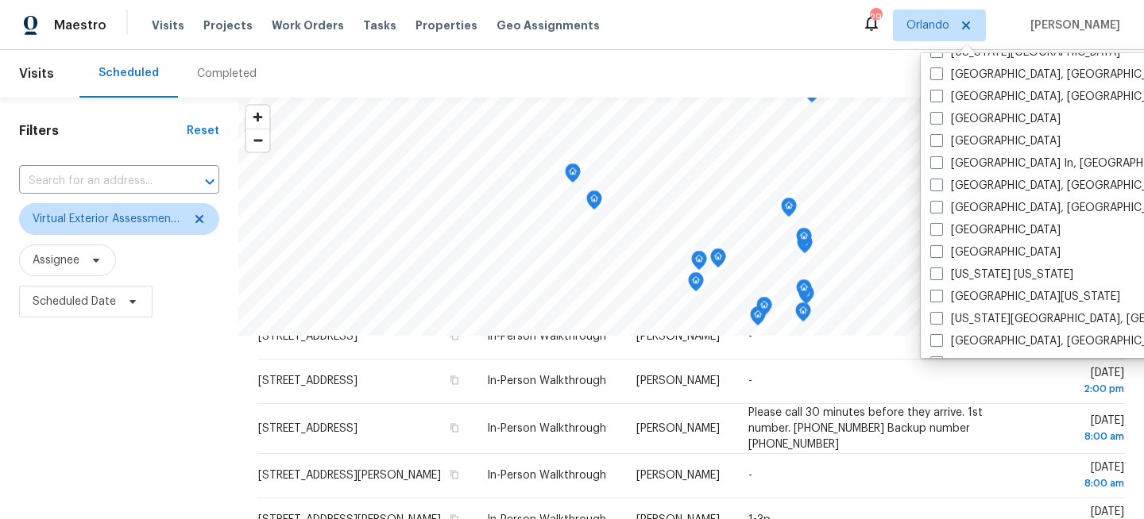
scroll to position [646, 0]
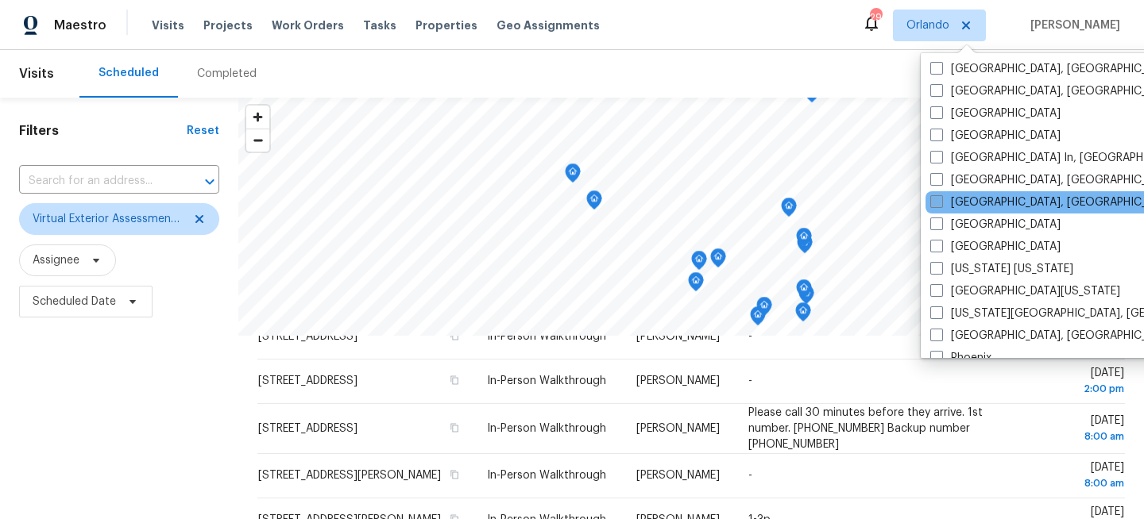
click at [955, 202] on label "[GEOGRAPHIC_DATA], [GEOGRAPHIC_DATA]" at bounding box center [1053, 203] width 246 height 16
click at [940, 202] on input "[GEOGRAPHIC_DATA], [GEOGRAPHIC_DATA]" at bounding box center [935, 200] width 10 height 10
checkbox input "true"
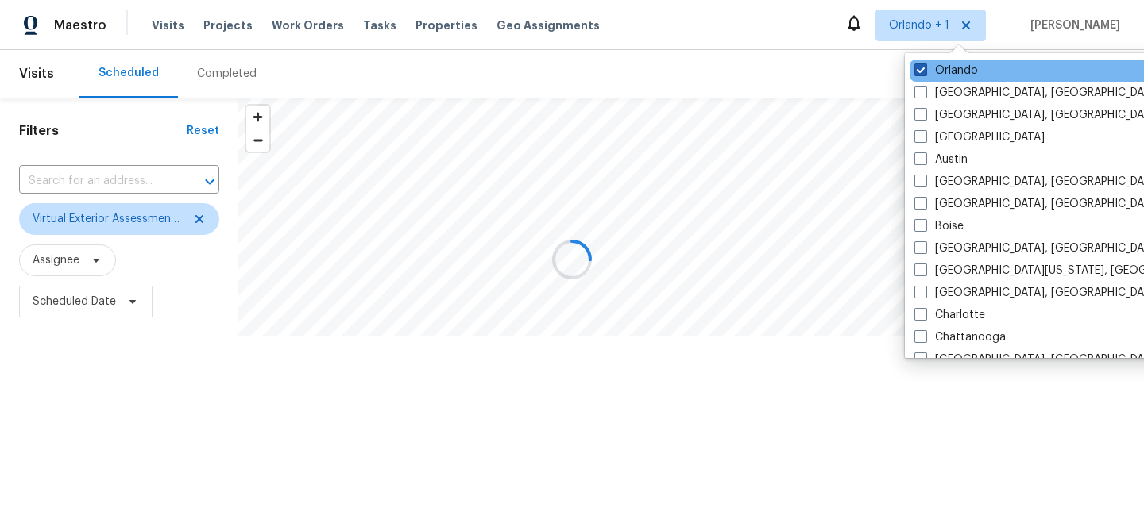
click at [958, 64] on label "Orlando" at bounding box center [946, 71] width 64 height 16
click at [924, 64] on input "Orlando" at bounding box center [919, 68] width 10 height 10
checkbox input "false"
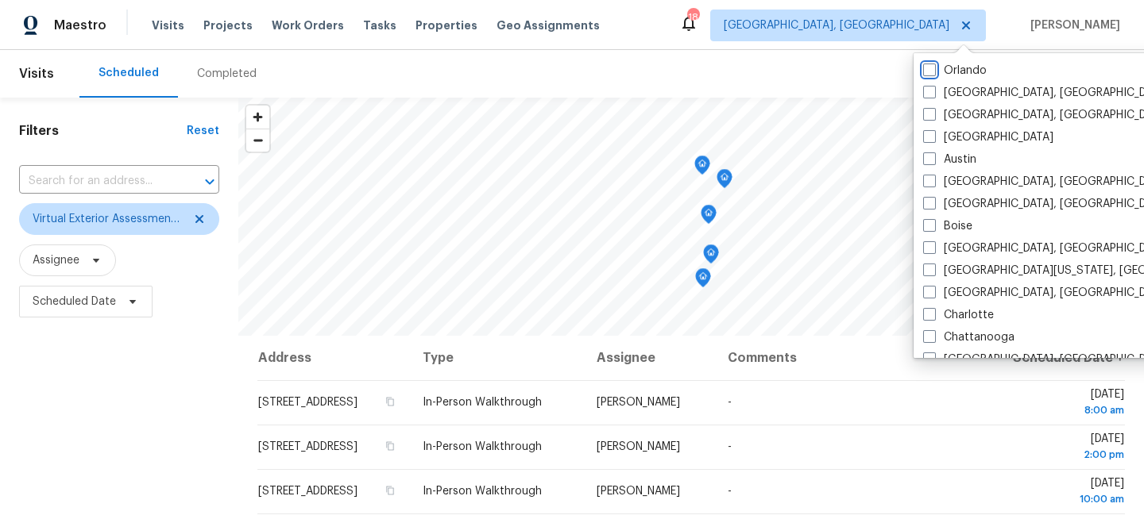
scroll to position [11, 0]
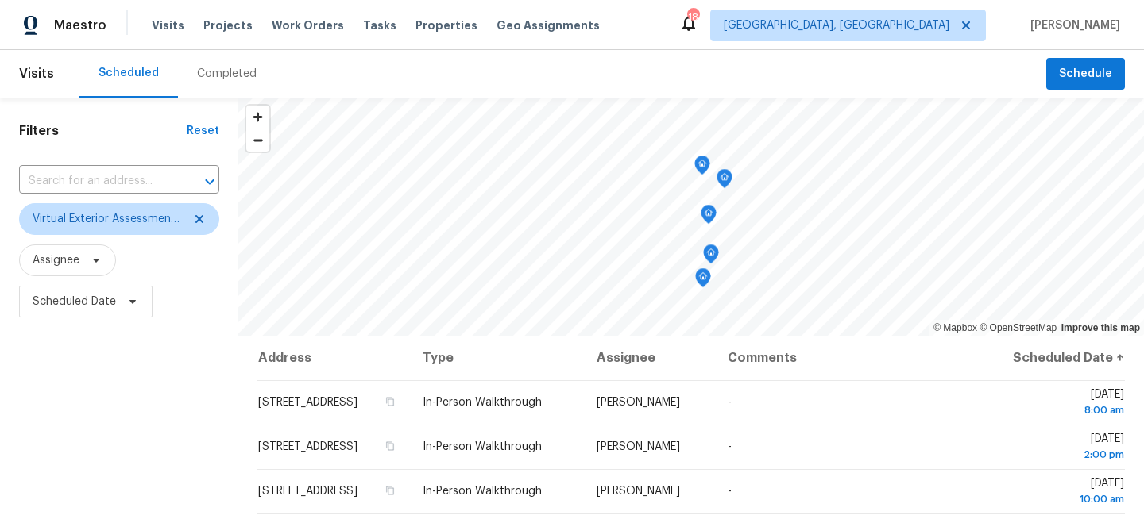
click at [154, 350] on div "Filters Reset ​ Virtual Exterior Assessment + 2 Assignee Scheduled Date" at bounding box center [119, 425] width 238 height 654
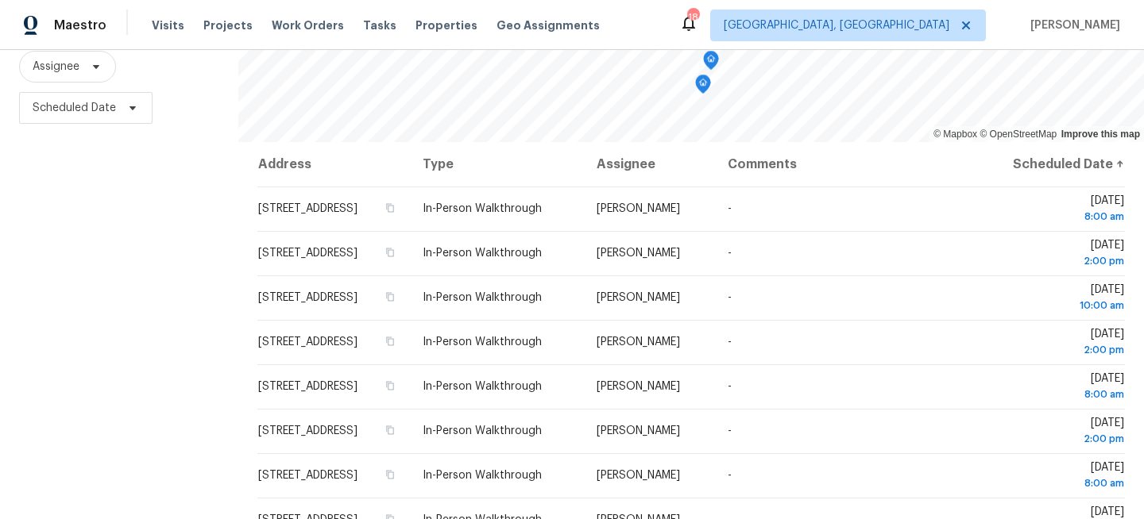
scroll to position [232, 0]
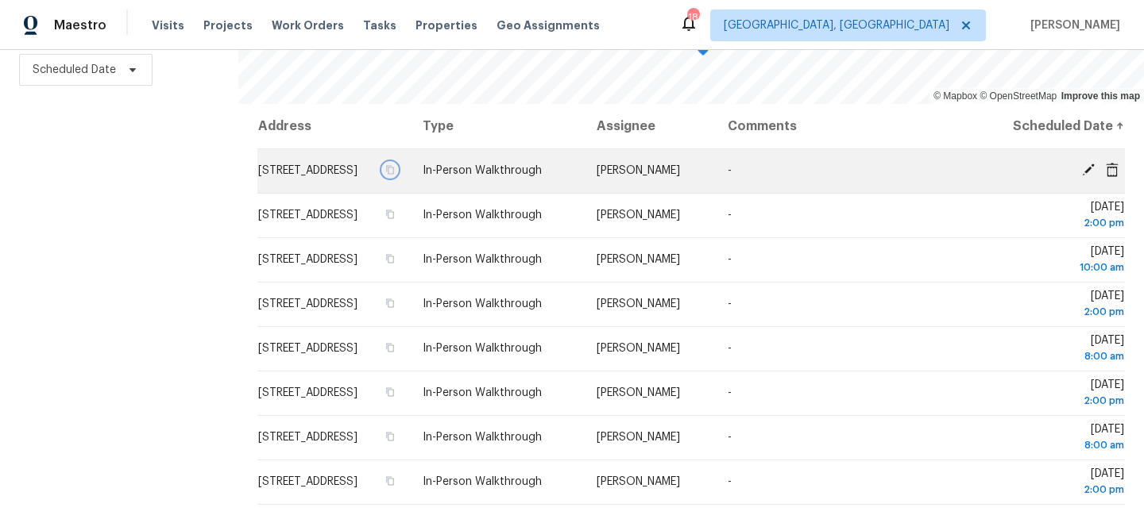
click at [395, 175] on icon "button" at bounding box center [390, 170] width 10 height 10
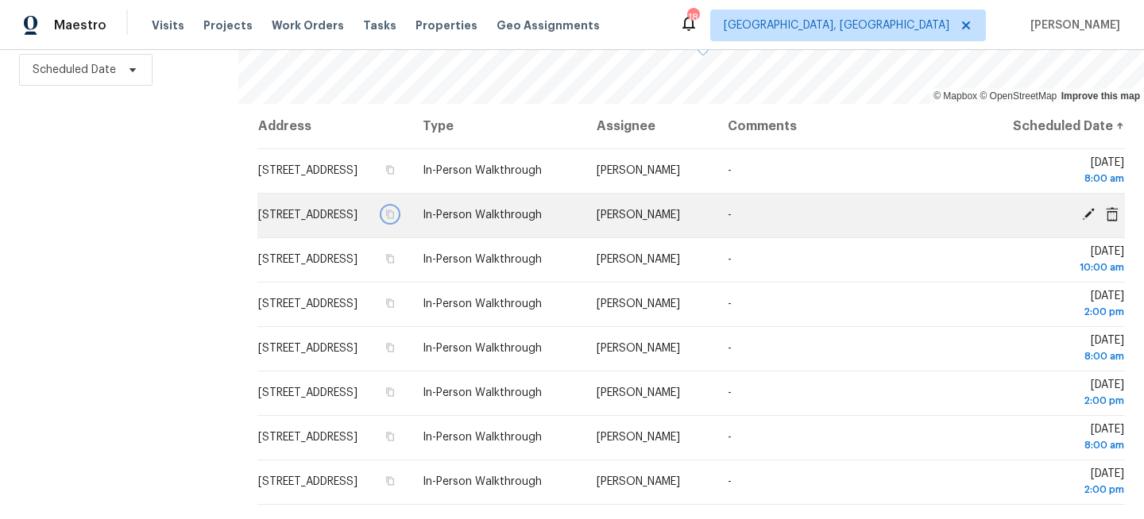
click at [395, 219] on icon "button" at bounding box center [391, 214] width 8 height 9
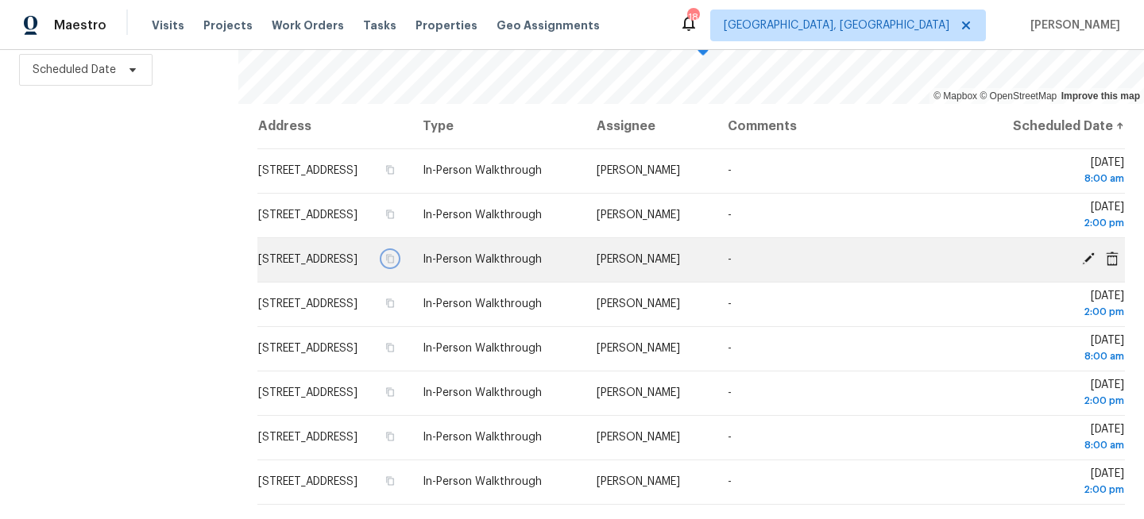
click at [395, 264] on icon "button" at bounding box center [390, 259] width 10 height 10
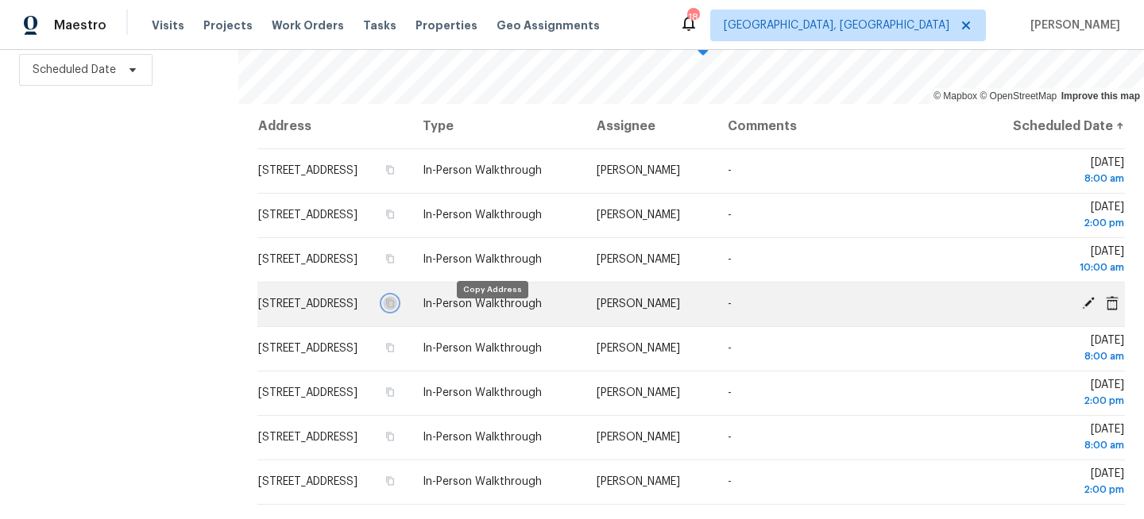
click at [395, 308] on icon "button" at bounding box center [391, 303] width 8 height 9
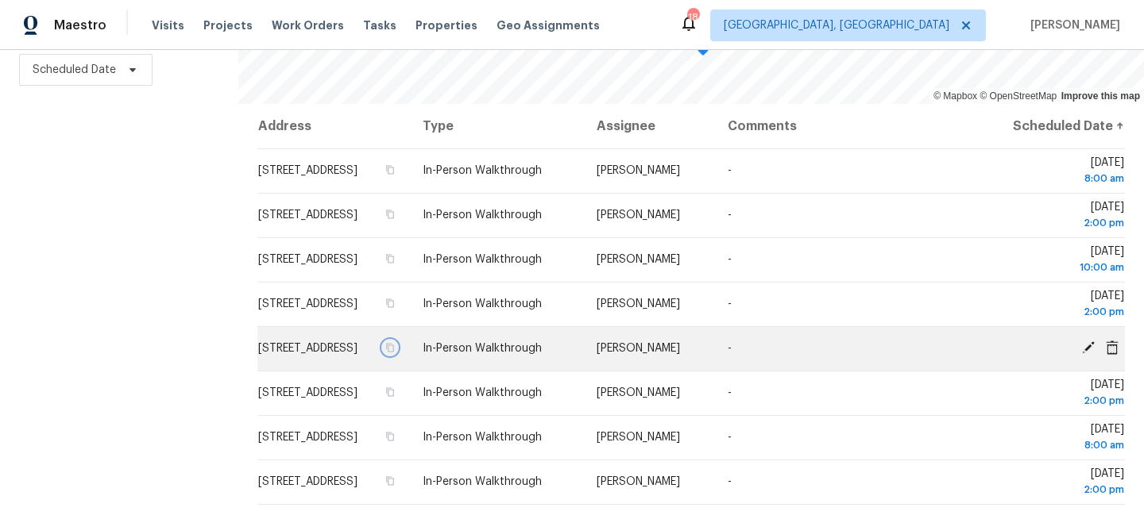
click at [395, 353] on icon "button" at bounding box center [390, 348] width 10 height 10
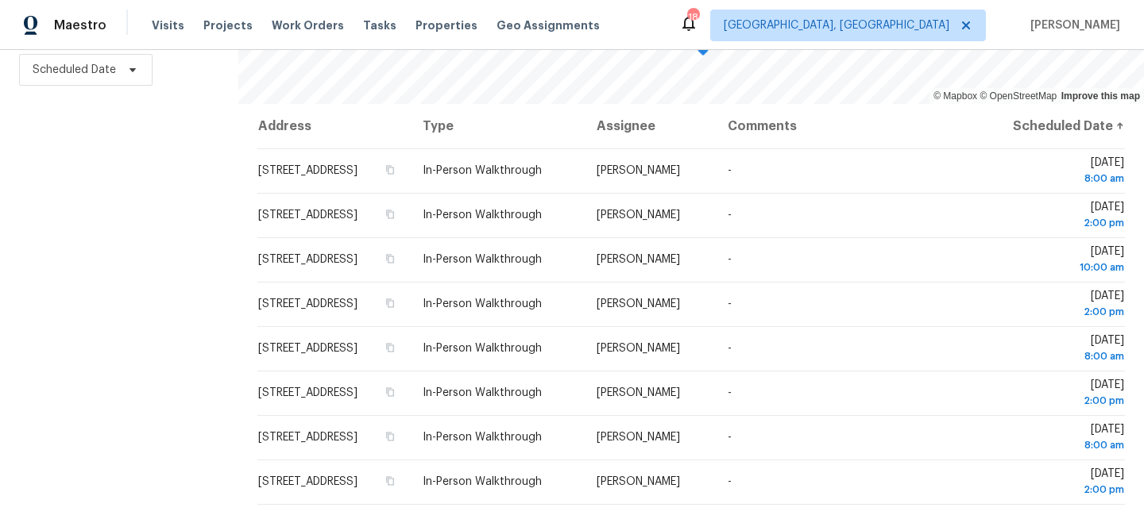
click at [166, 197] on div "Filters Reset ​ Virtual Exterior Assessment + 2 Assignee Scheduled Date" at bounding box center [119, 193] width 238 height 654
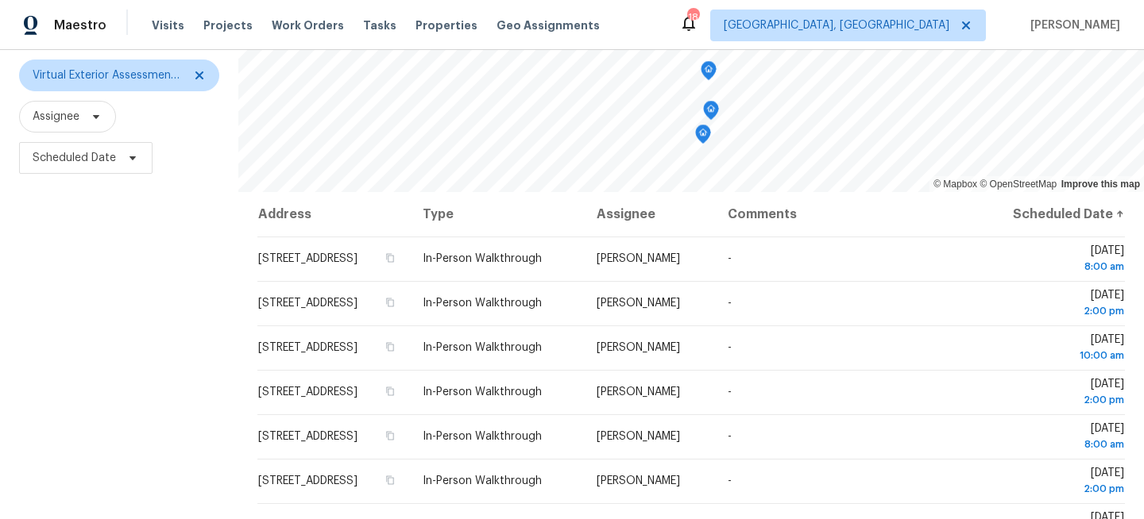
scroll to position [0, 0]
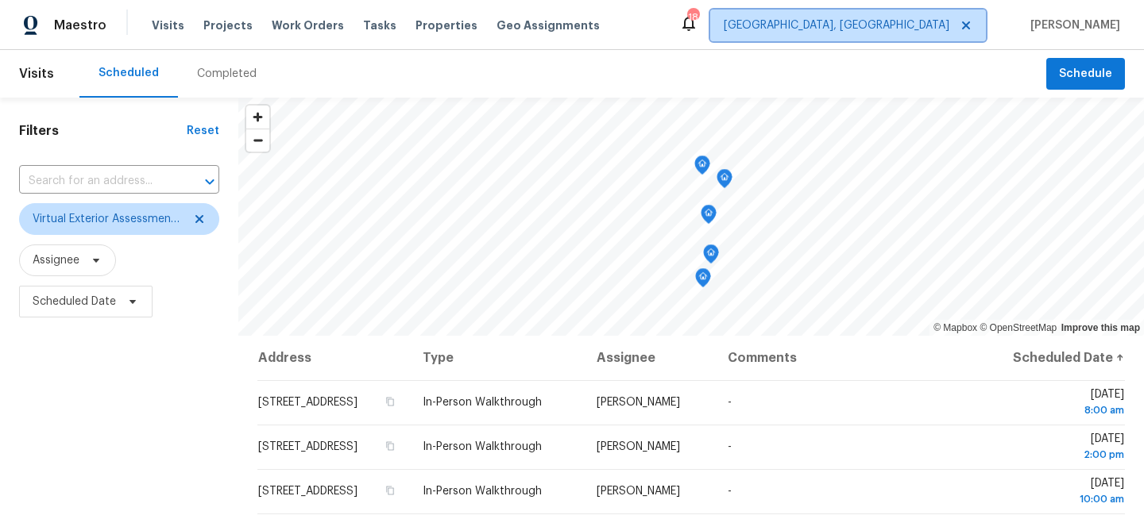
click at [943, 32] on span "Miami, FL" at bounding box center [837, 25] width 226 height 16
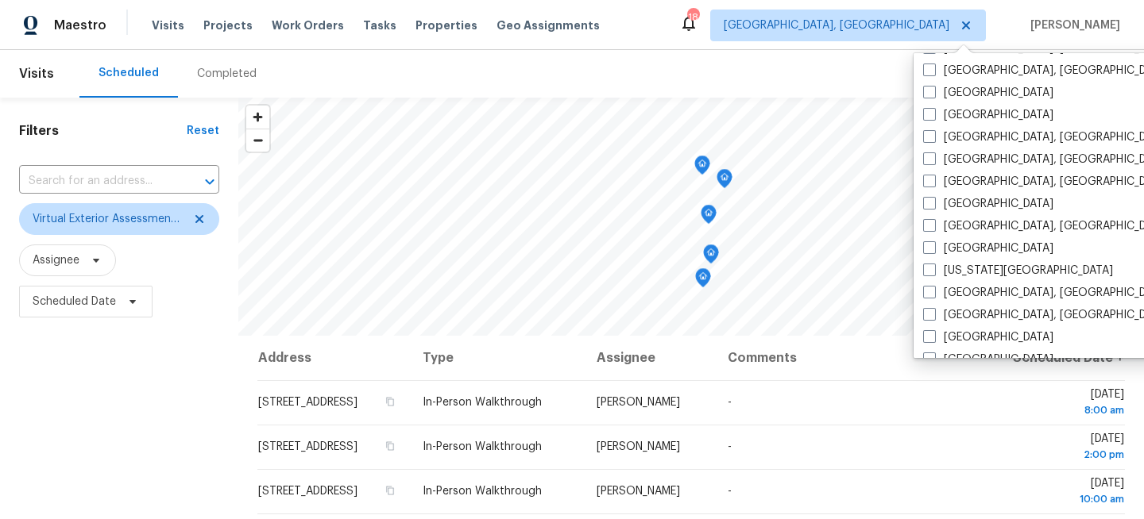
scroll to position [425, 0]
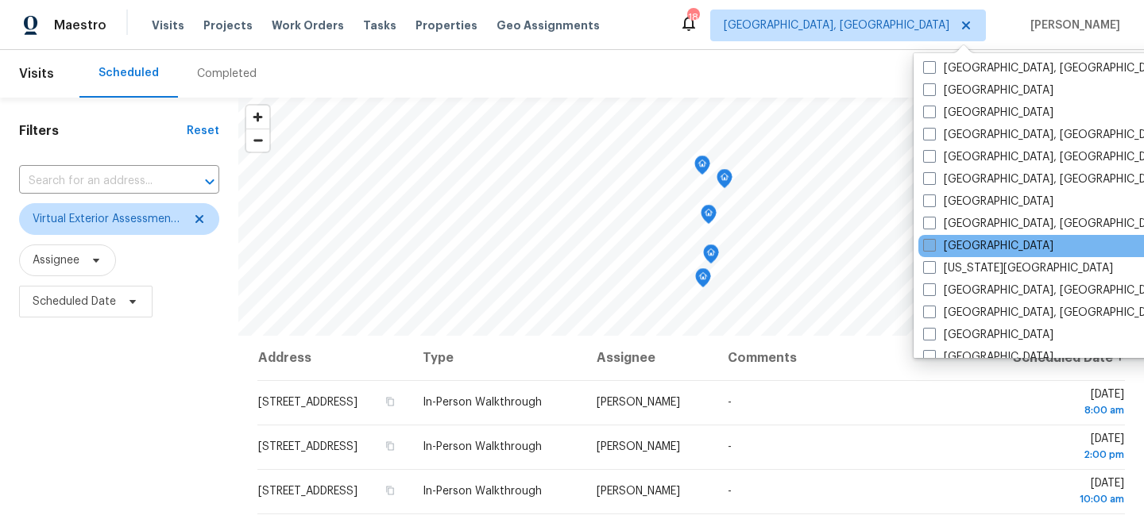
click at [939, 250] on label "[GEOGRAPHIC_DATA]" at bounding box center [988, 246] width 130 height 16
click at [933, 249] on input "[GEOGRAPHIC_DATA]" at bounding box center [928, 243] width 10 height 10
checkbox input "true"
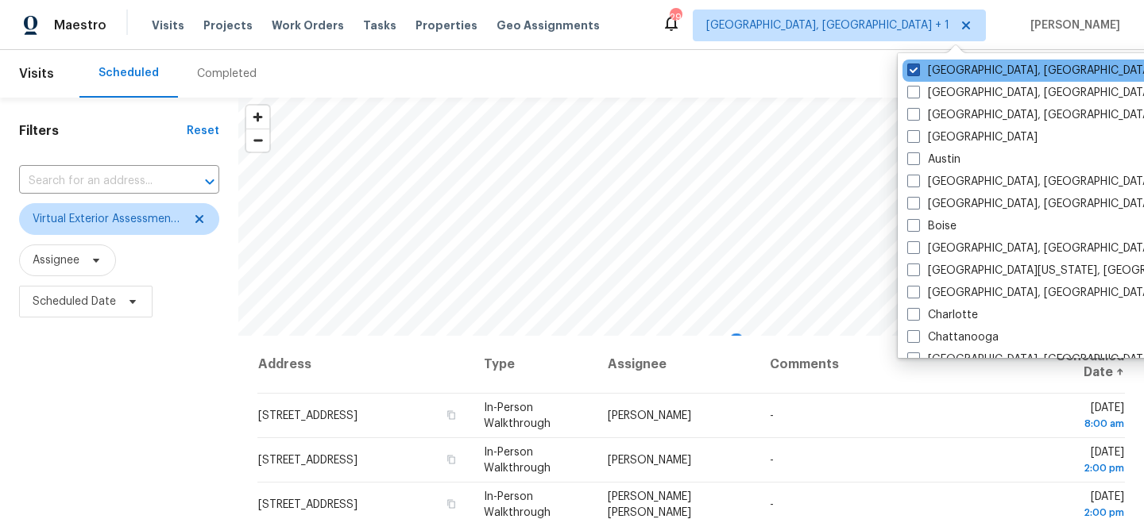
click at [944, 72] on label "Miami, FL" at bounding box center [1030, 71] width 246 height 16
click at [917, 72] on input "Miami, FL" at bounding box center [912, 68] width 10 height 10
checkbox input "false"
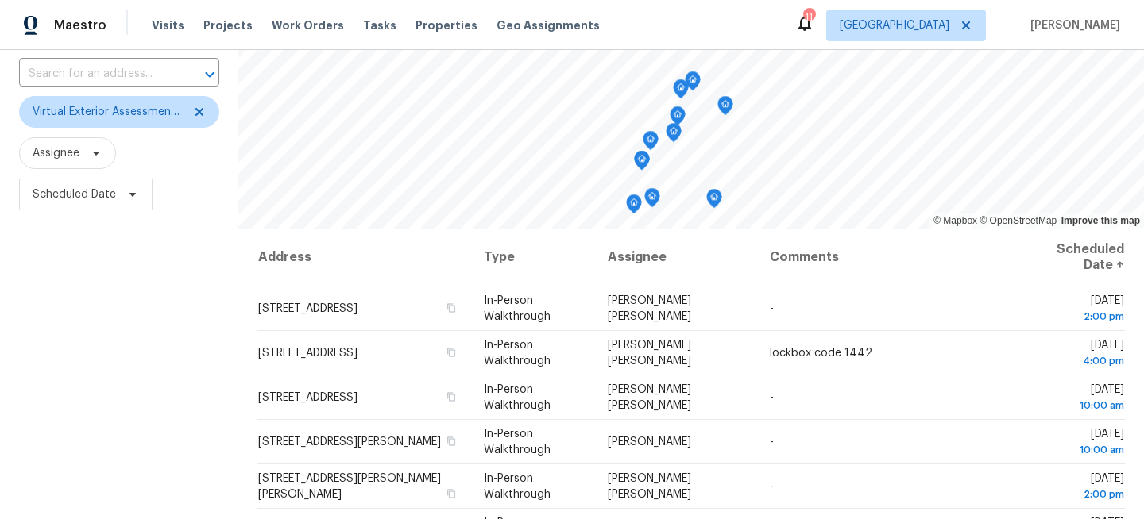
scroll to position [232, 0]
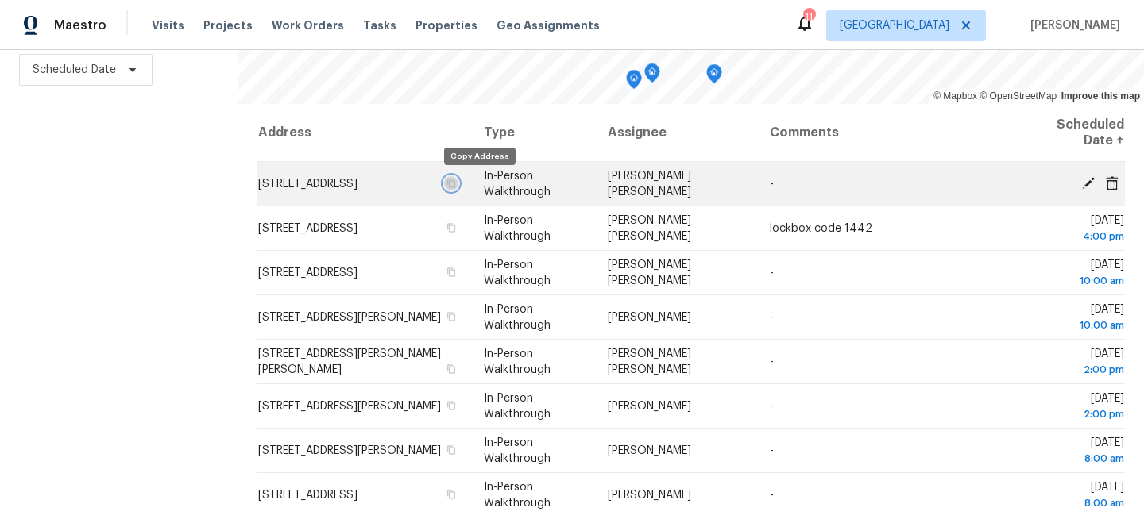
click at [456, 185] on icon "button" at bounding box center [451, 184] width 10 height 10
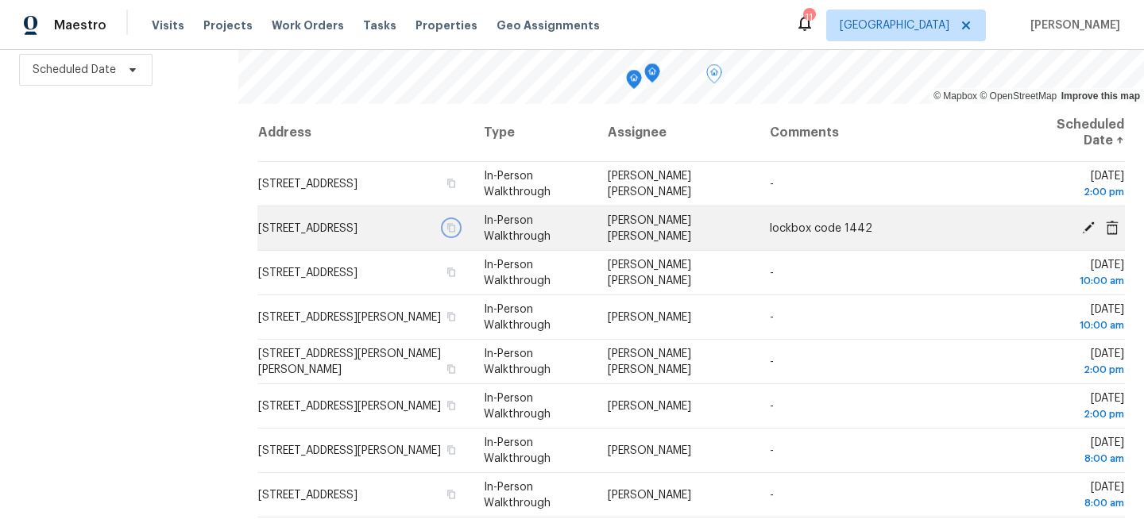
click at [455, 231] on icon "button" at bounding box center [451, 227] width 8 height 9
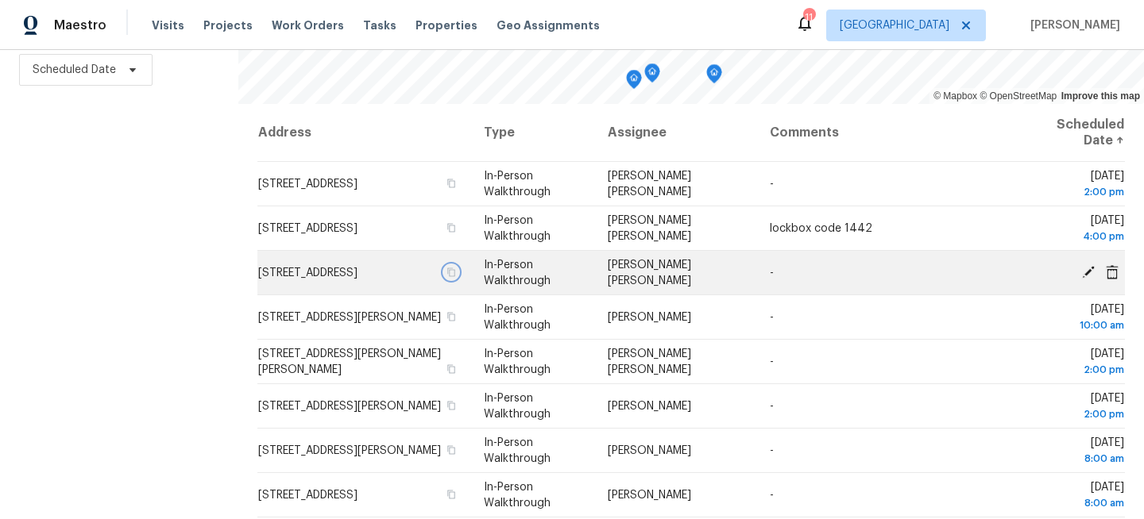
click at [456, 276] on icon "button" at bounding box center [451, 273] width 10 height 10
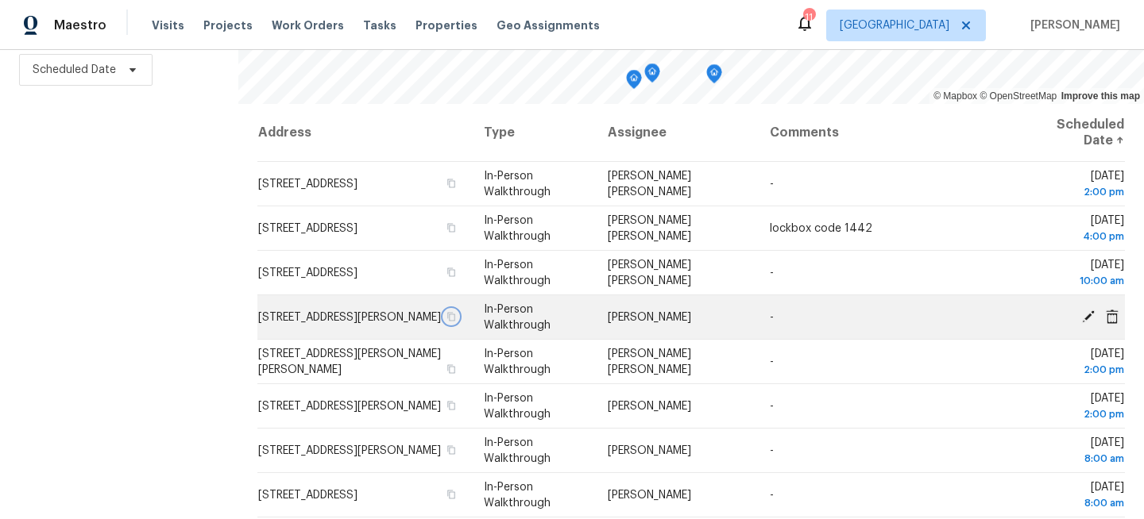
click at [456, 322] on icon "button" at bounding box center [451, 317] width 10 height 10
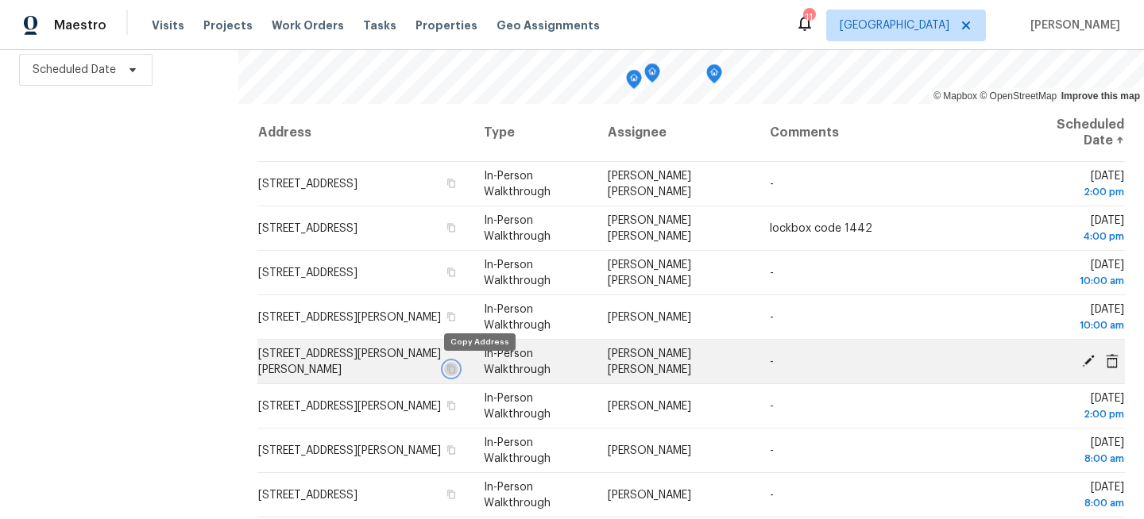
click at [455, 366] on icon "button" at bounding box center [451, 369] width 8 height 9
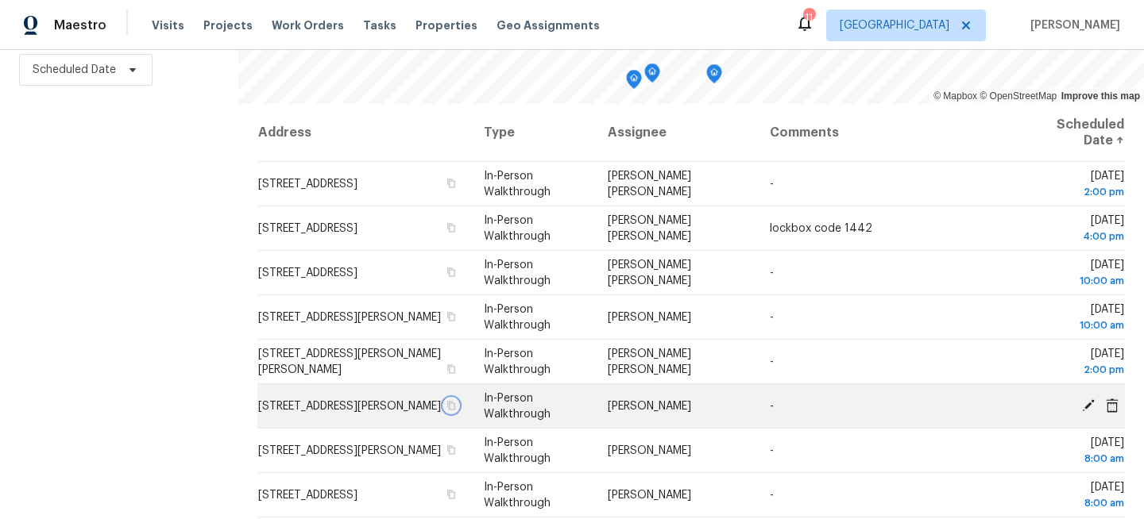
click at [456, 405] on icon "button" at bounding box center [451, 406] width 10 height 10
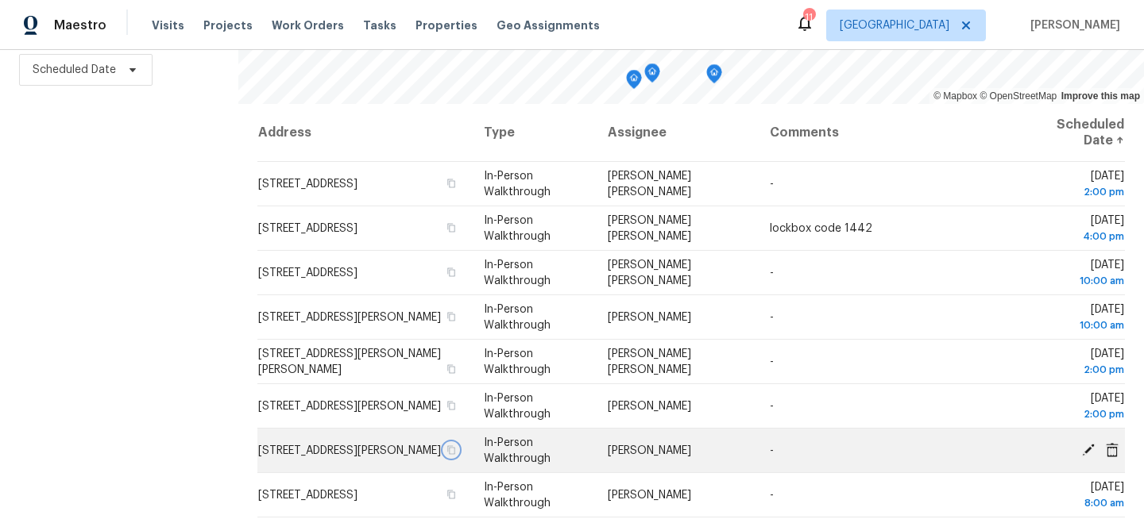
click at [456, 450] on icon "button" at bounding box center [451, 451] width 10 height 10
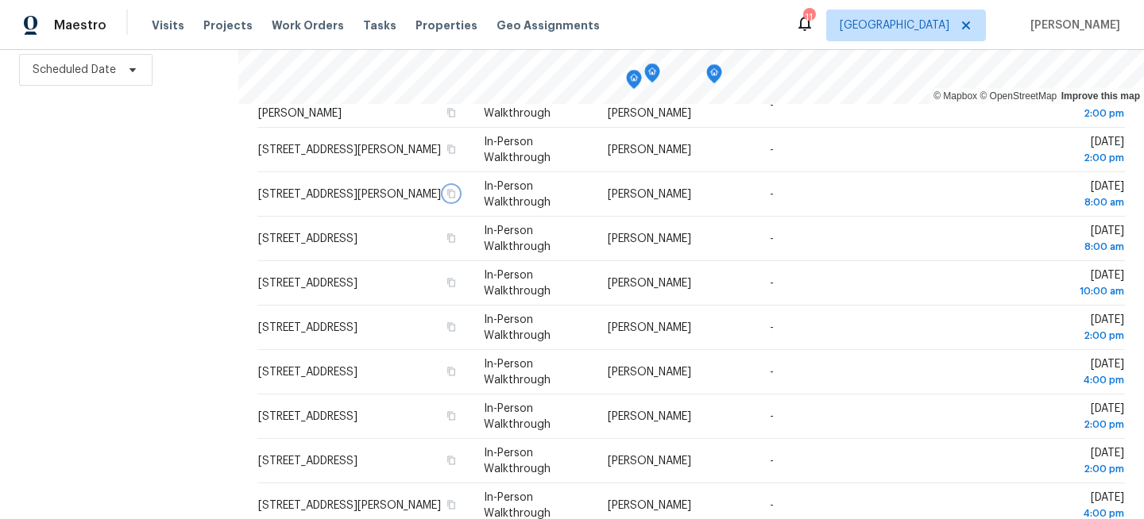
scroll to position [288, 0]
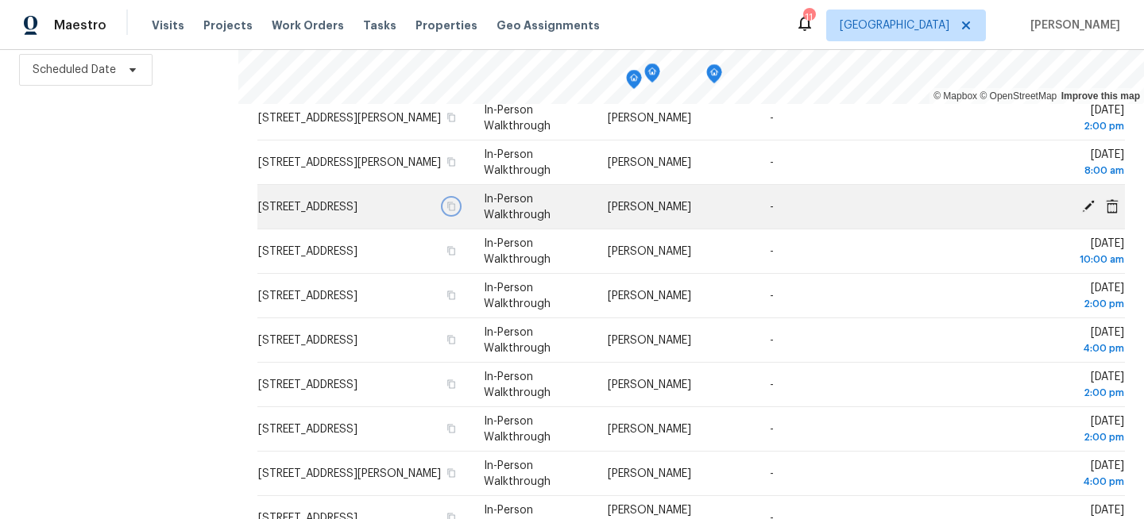
click at [456, 207] on icon "button" at bounding box center [451, 207] width 10 height 10
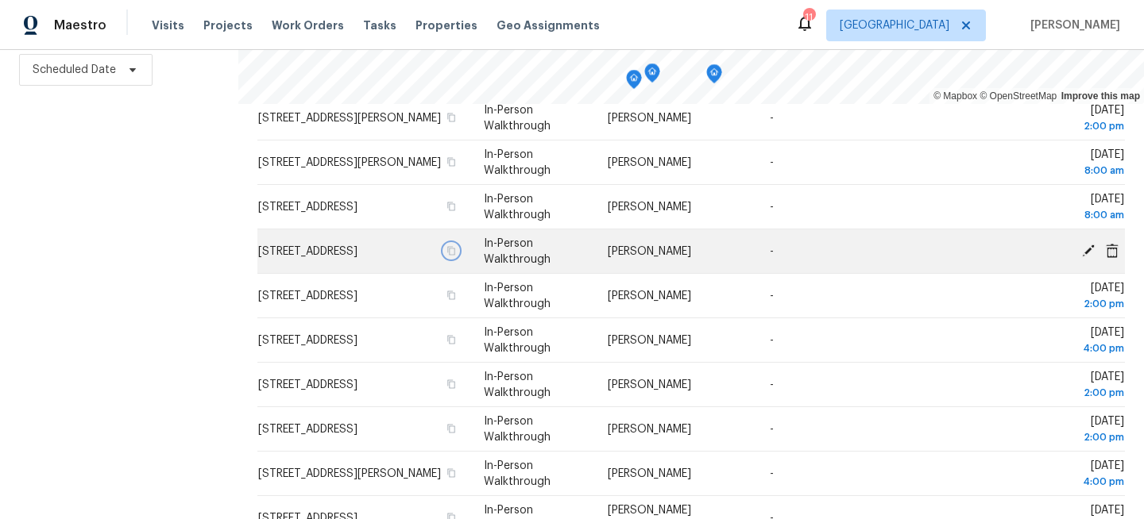
click at [455, 251] on icon "button" at bounding box center [451, 250] width 8 height 9
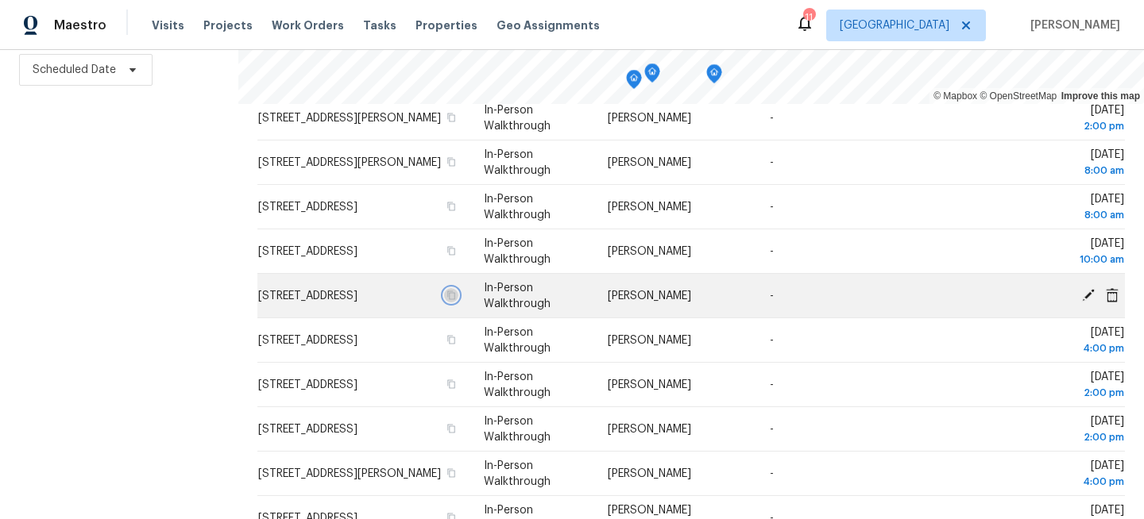
click at [456, 295] on icon "button" at bounding box center [451, 296] width 10 height 10
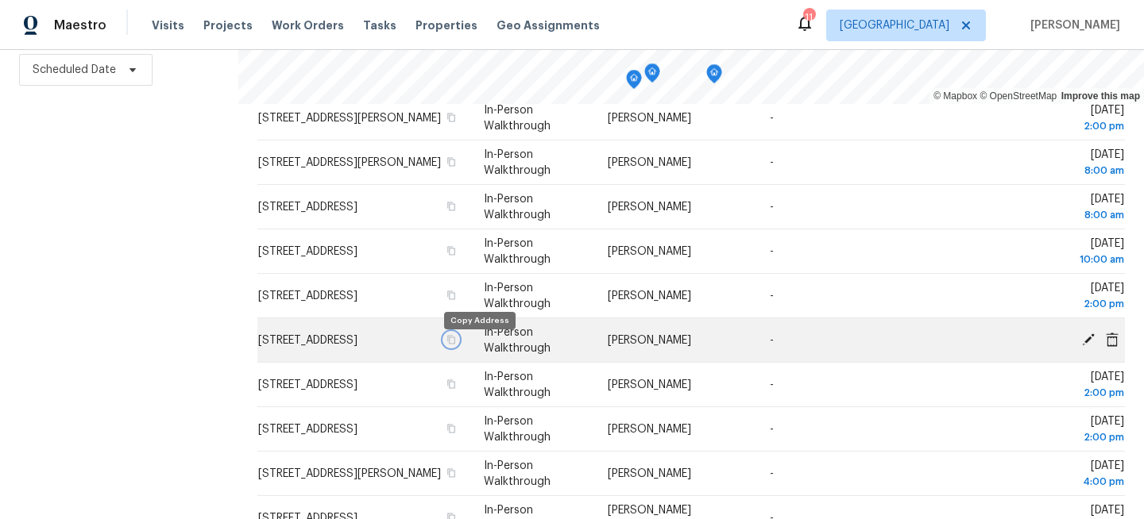
click at [455, 344] on icon "button" at bounding box center [451, 339] width 8 height 9
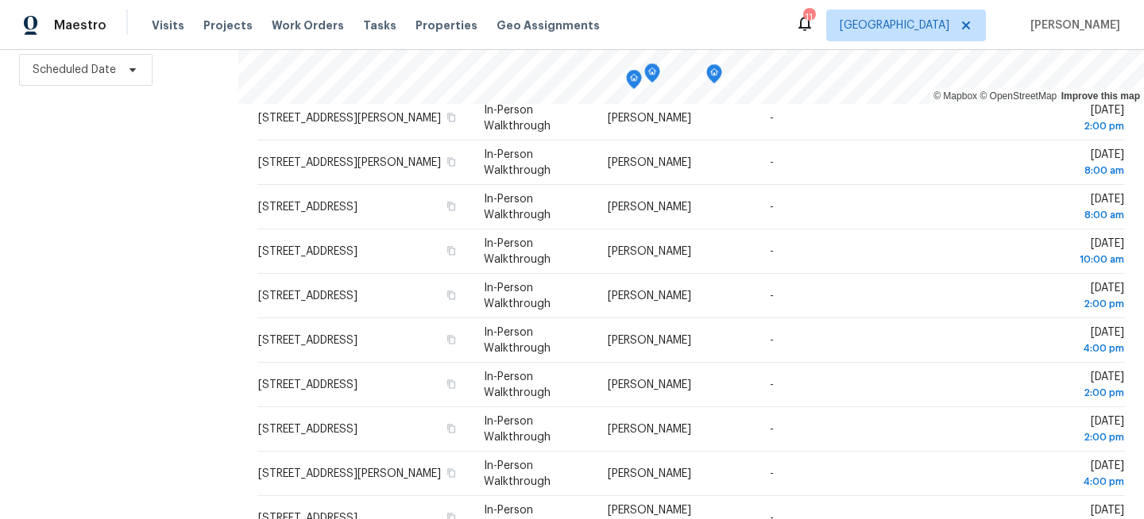
click at [165, 305] on div "Filters Reset ​ Virtual Exterior Assessment + 2 Assignee Scheduled Date" at bounding box center [119, 193] width 238 height 654
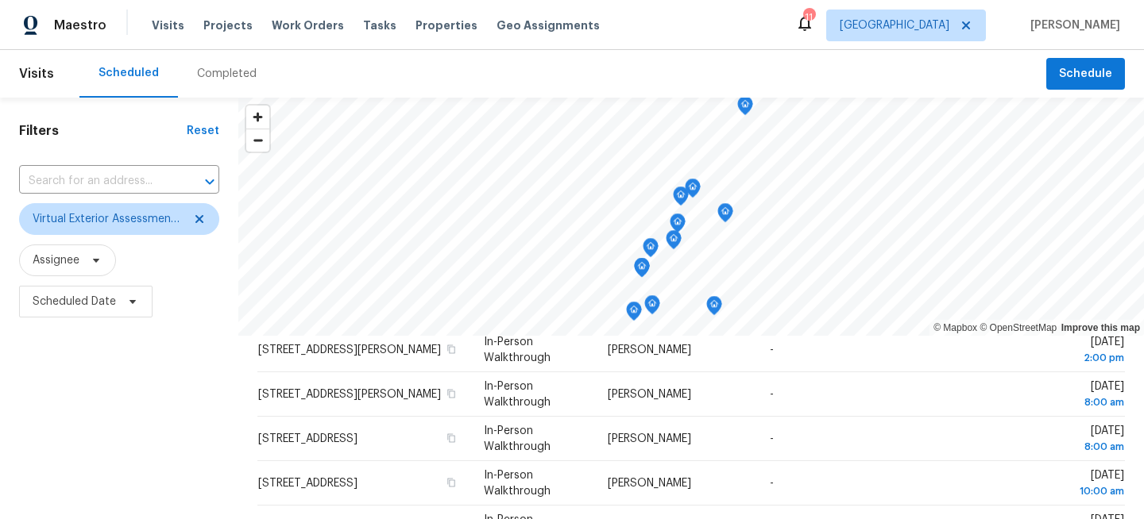
click at [363, 31] on div "Tasks" at bounding box center [379, 25] width 33 height 17
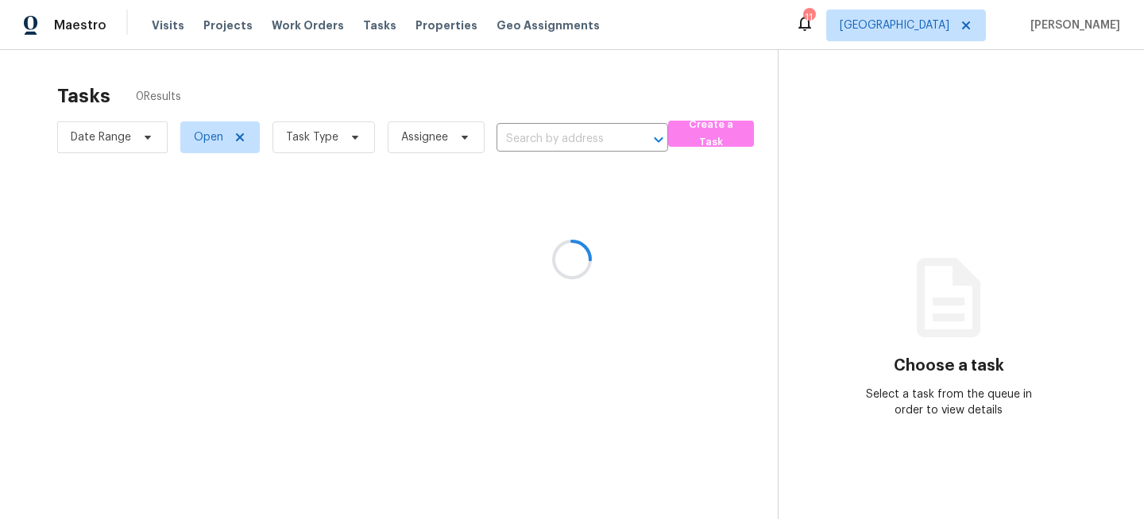
click at [318, 146] on div at bounding box center [572, 259] width 1144 height 519
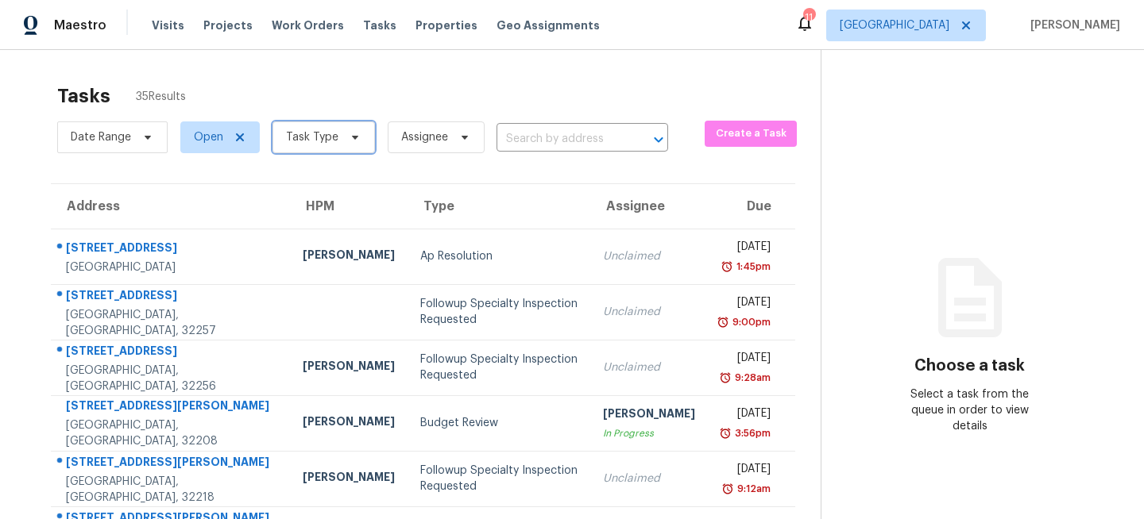
click at [350, 135] on icon at bounding box center [355, 137] width 13 height 13
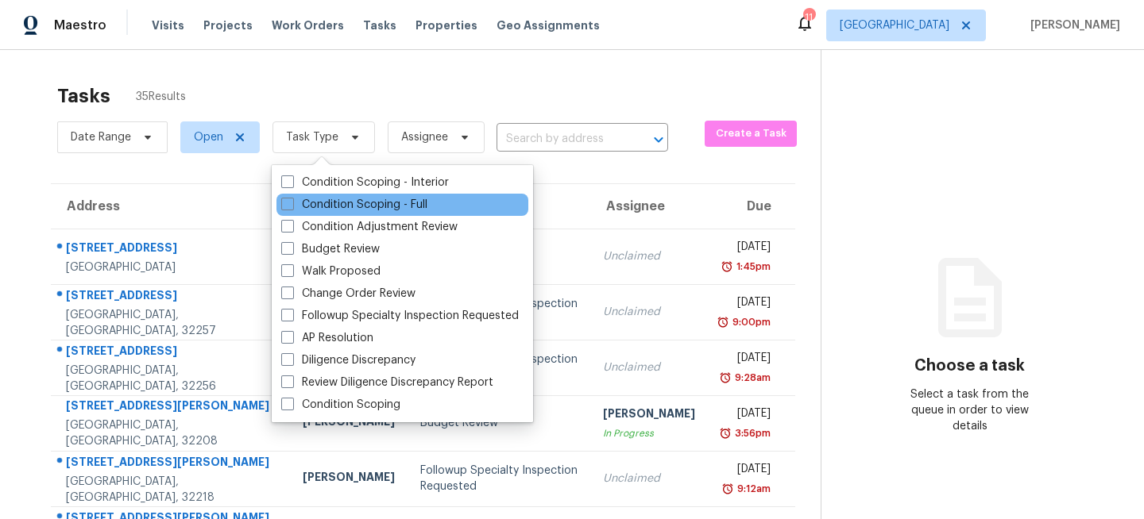
click at [329, 196] on div "Condition Scoping - Full" at bounding box center [402, 205] width 252 height 22
click at [294, 204] on label "Condition Scoping - Full" at bounding box center [354, 205] width 146 height 16
click at [291, 204] on input "Condition Scoping - Full" at bounding box center [286, 202] width 10 height 10
checkbox input "true"
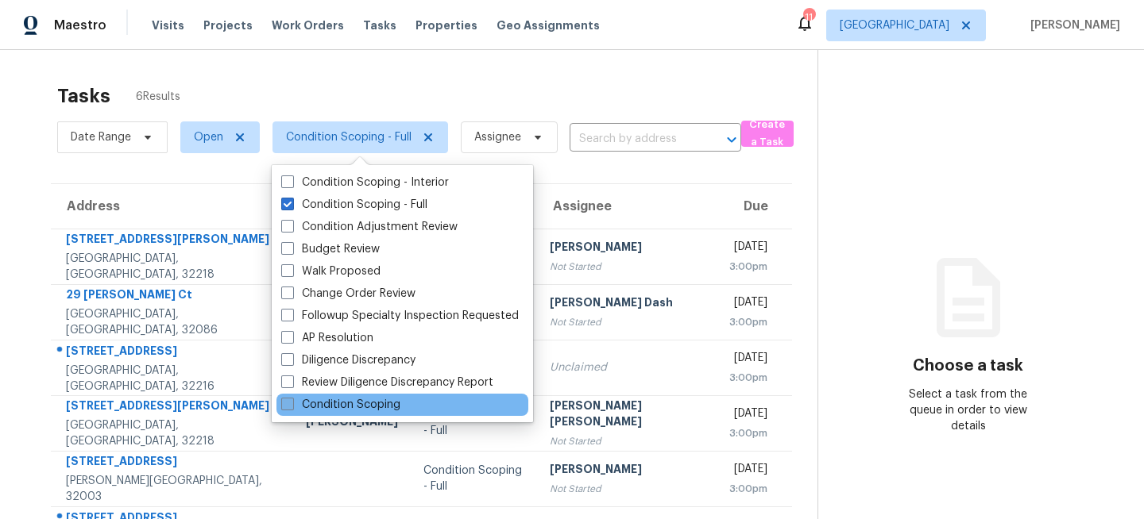
click at [360, 402] on label "Condition Scoping" at bounding box center [340, 405] width 119 height 16
click at [291, 402] on input "Condition Scoping" at bounding box center [286, 402] width 10 height 10
checkbox input "true"
